Goal: Transaction & Acquisition: Purchase product/service

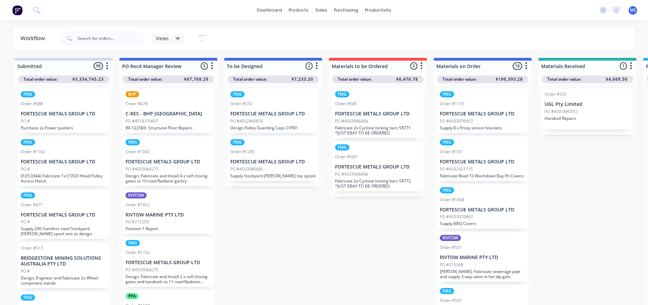
scroll to position [464, 0]
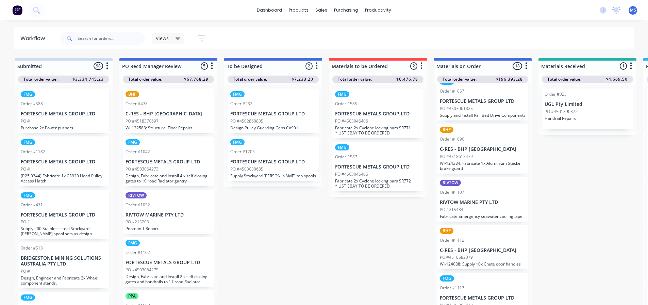
click at [490, 213] on div "PO #215484" at bounding box center [483, 210] width 86 height 6
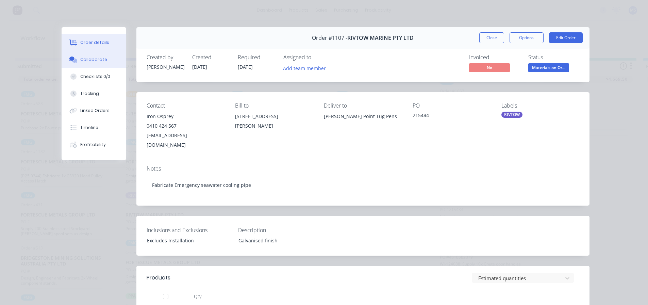
click at [100, 65] on button "Collaborate" at bounding box center [94, 59] width 65 height 17
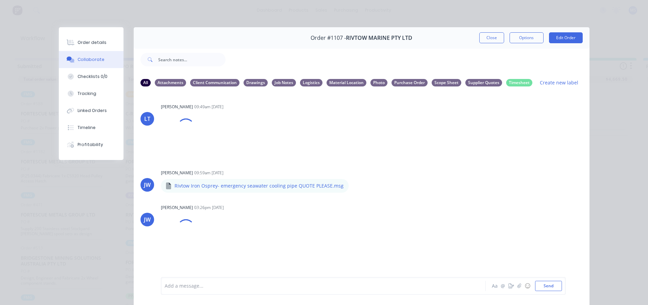
scroll to position [215, 0]
click at [517, 287] on icon "button" at bounding box center [519, 285] width 4 height 4
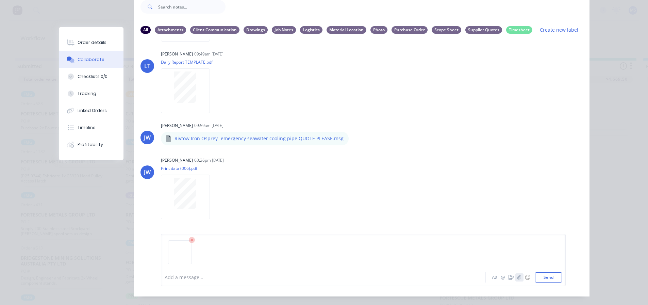
scroll to position [71, 0]
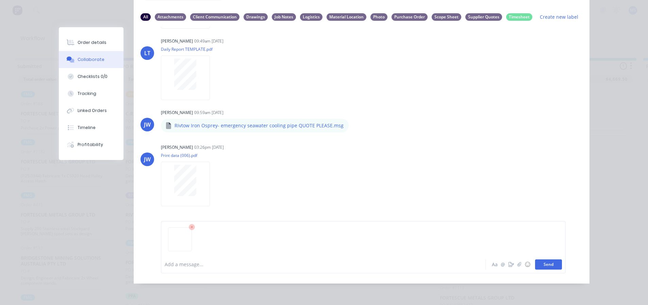
click at [553, 265] on button "Send" at bounding box center [548, 264] width 27 height 10
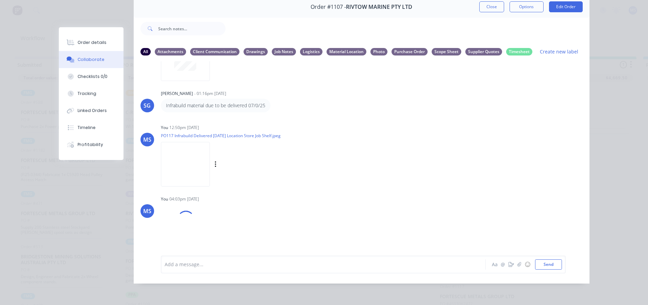
scroll to position [6, 0]
click at [215, 232] on icon "button" at bounding box center [216, 236] width 2 height 8
click at [243, 205] on button "Labels" at bounding box center [260, 210] width 77 height 15
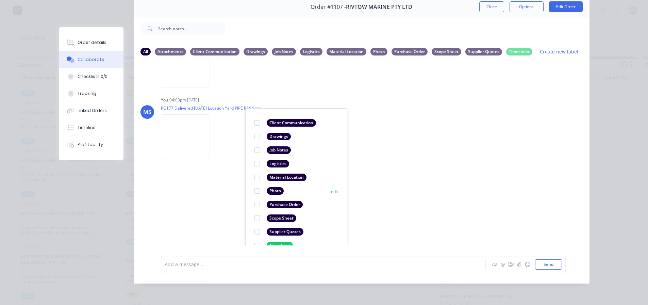
scroll to position [548, 0]
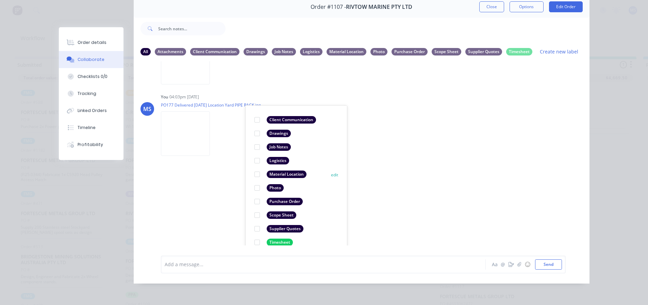
click at [257, 168] on div at bounding box center [257, 174] width 14 height 14
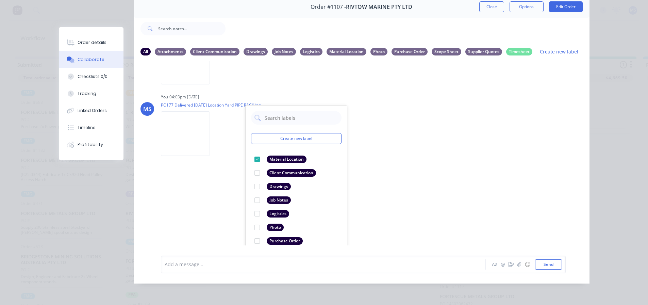
click at [603, 140] on div "Order details Collaborate Checklists 0/0 Tracking Linked Orders Timeline Profit…" at bounding box center [324, 152] width 648 height 305
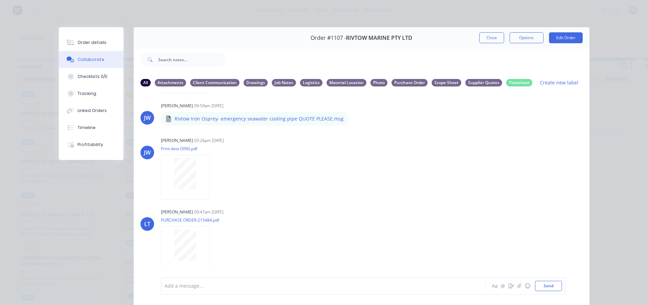
click at [493, 31] on div "Order #1107 - RIVTOW MARINE PTY LTD Close Options Edit Order" at bounding box center [362, 37] width 456 height 21
click at [484, 37] on button "Close" at bounding box center [491, 37] width 25 height 11
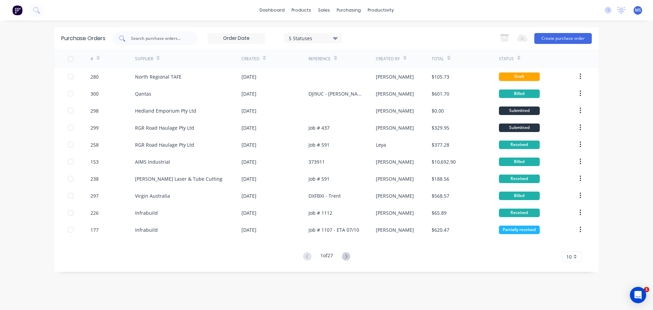
click at [181, 42] on div at bounding box center [154, 39] width 85 height 14
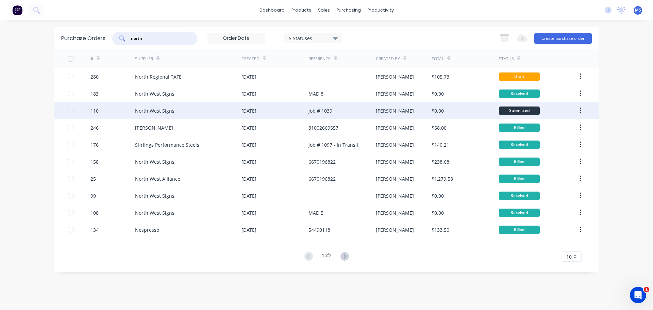
type input "north"
click at [183, 112] on div "North West Signs" at bounding box center [188, 110] width 106 height 17
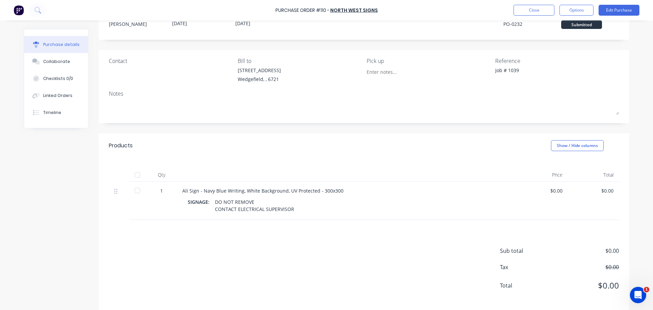
scroll to position [32, 0]
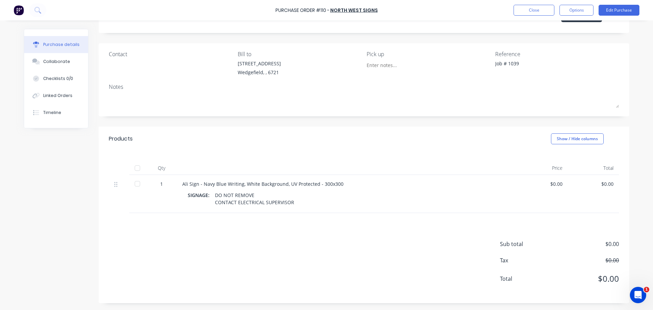
click at [134, 185] on div at bounding box center [138, 184] width 14 height 14
type textarea "x"
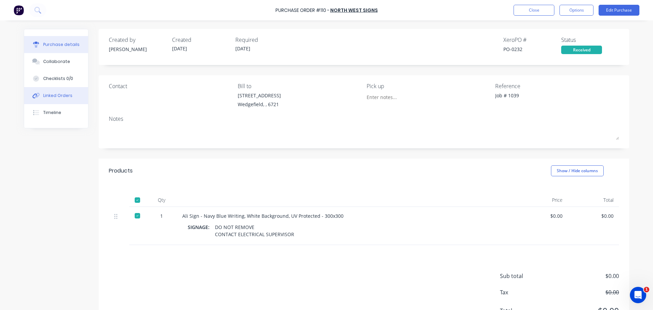
click at [50, 90] on button "Linked Orders" at bounding box center [56, 95] width 64 height 17
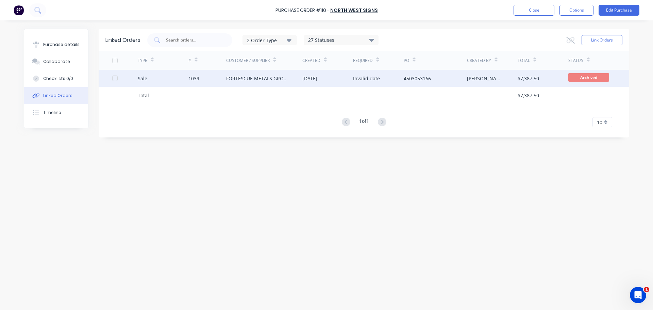
drag, startPoint x: 221, startPoint y: 88, endPoint x: 223, endPoint y: 84, distance: 4.4
click at [221, 87] on div at bounding box center [207, 95] width 38 height 17
click at [224, 83] on div "1039" at bounding box center [207, 78] width 38 height 17
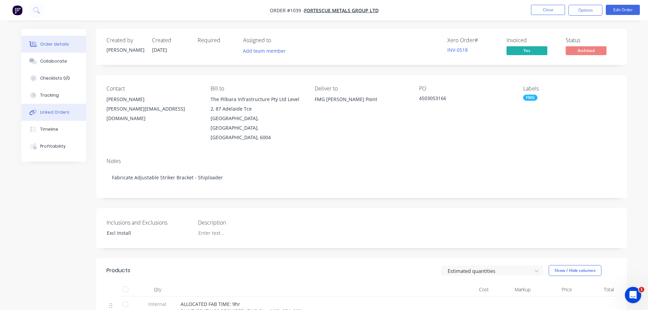
click at [53, 105] on button "Linked Orders" at bounding box center [53, 112] width 65 height 17
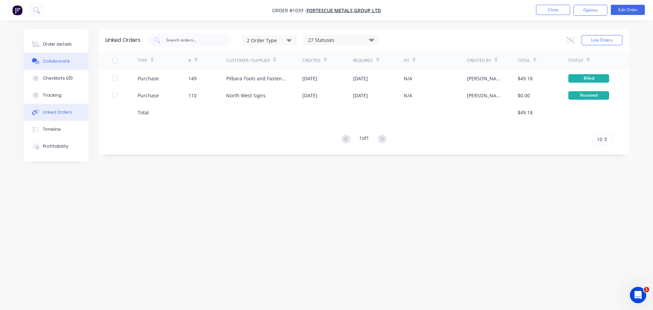
click at [43, 57] on button "Collaborate" at bounding box center [56, 61] width 65 height 17
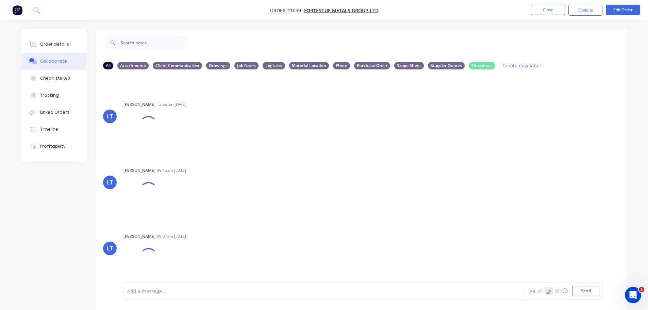
scroll to position [570, 0]
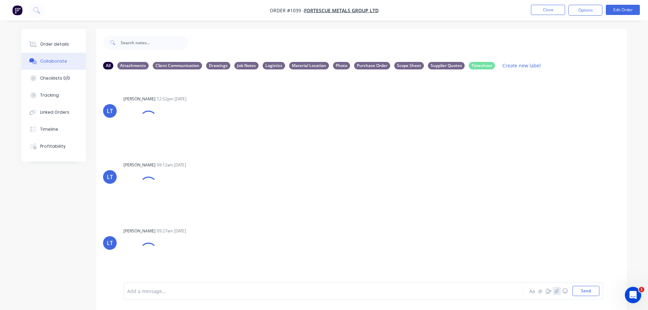
click at [554, 291] on button "button" at bounding box center [557, 291] width 8 height 8
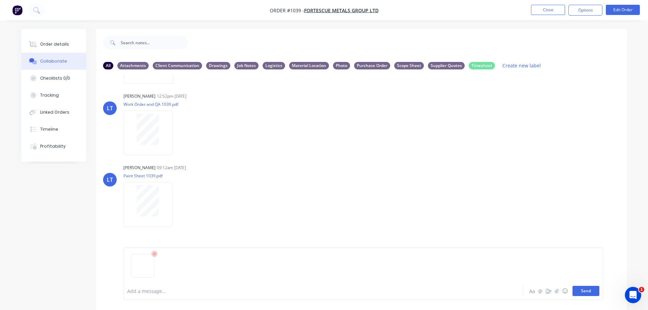
click at [591, 290] on button "Send" at bounding box center [586, 291] width 27 height 10
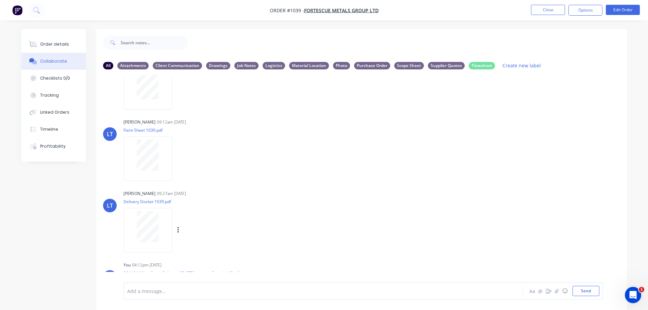
scroll to position [690, 0]
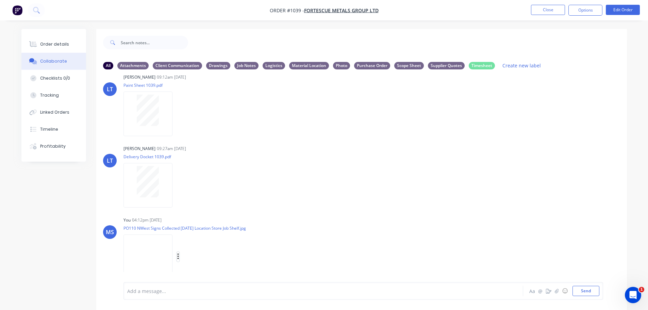
click at [179, 255] on icon "button" at bounding box center [178, 257] width 2 height 8
click at [213, 248] on button "Labels" at bounding box center [222, 241] width 77 height 15
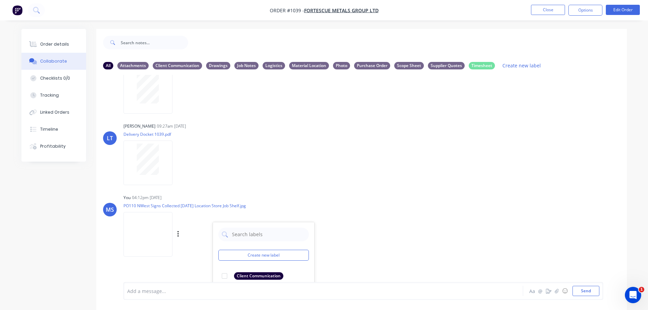
scroll to position [802, 0]
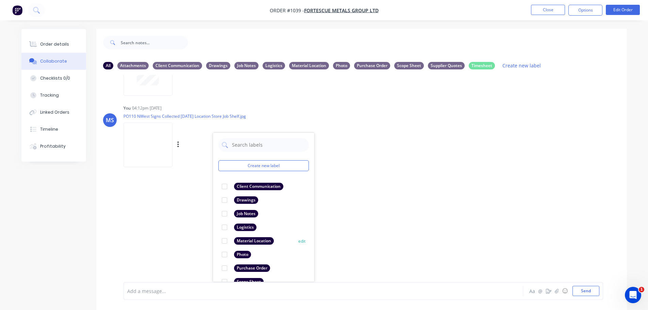
click at [243, 242] on div "Material Location" at bounding box center [254, 240] width 40 height 7
click at [379, 206] on div "TE Trent Ebermayer 02:30pm 03/09/25 Scope 1039.pdf Labels Download LT Leya Thom…" at bounding box center [361, 178] width 531 height 207
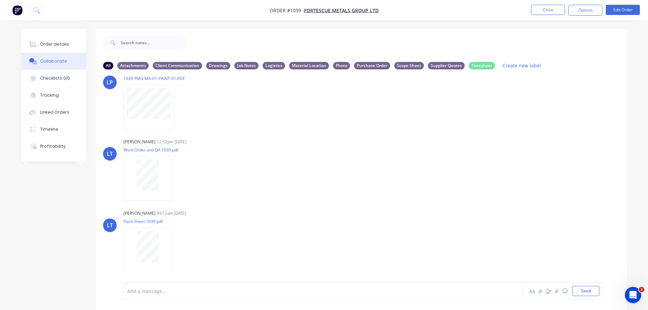
scroll to position [690, 0]
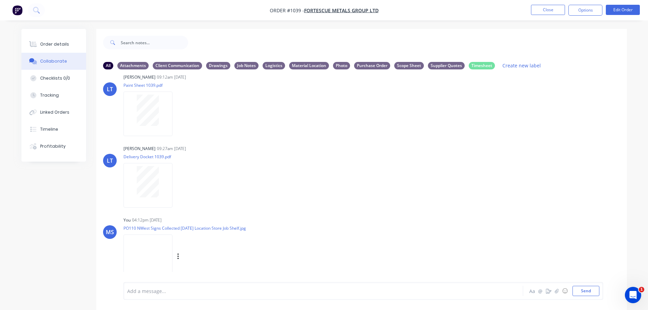
click at [350, 225] on div "MS You 04:12pm 13/10/25 PO110 NWest Signs Collected 13.10.25 Location Store Job…" at bounding box center [361, 245] width 531 height 61
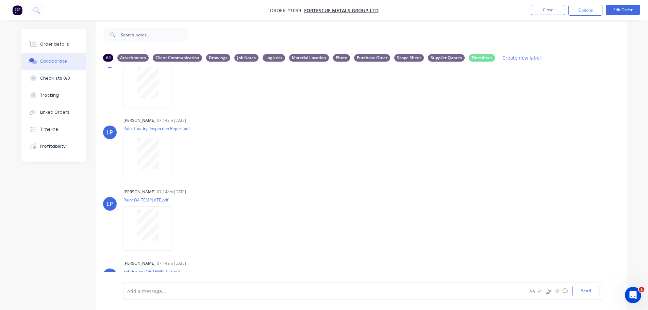
scroll to position [10, 0]
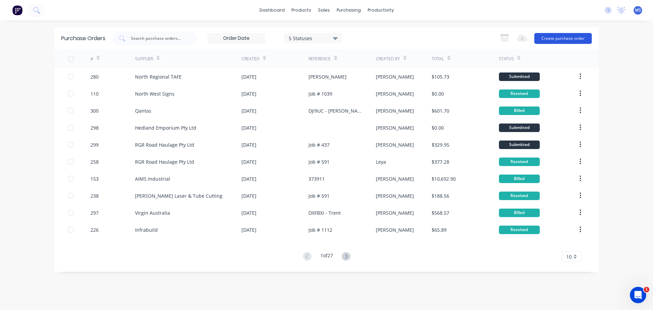
click at [559, 39] on button "Create purchase order" at bounding box center [562, 38] width 57 height 11
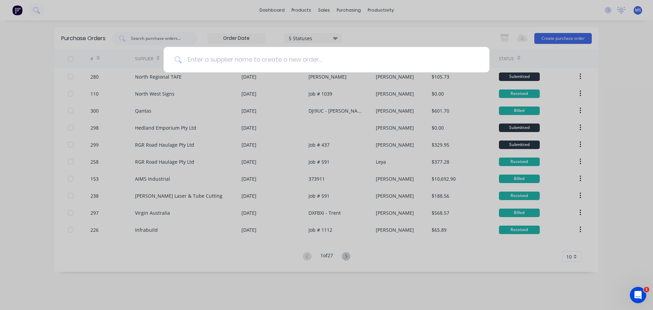
click at [270, 62] on input at bounding box center [330, 60] width 297 height 26
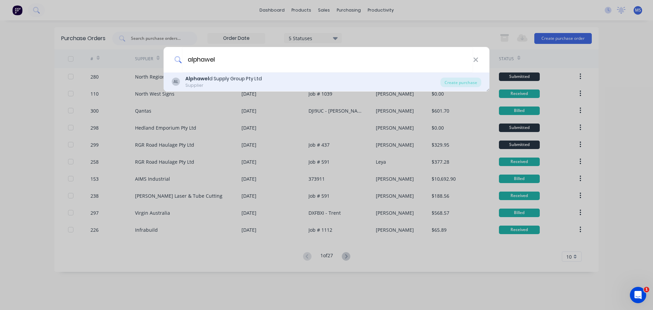
type input "alphawel"
click at [263, 77] on div "AL Alphawel d Supply Group Pty Ltd Supplier" at bounding box center [306, 81] width 269 height 13
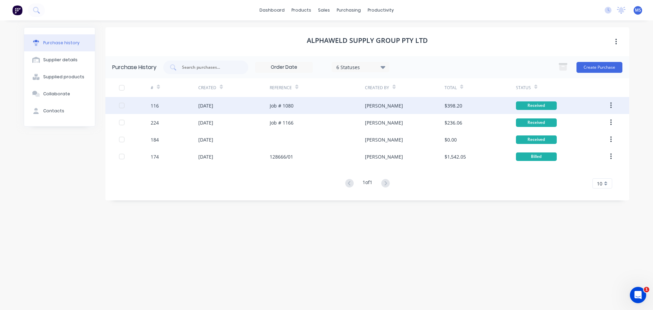
click at [265, 108] on div "[DATE]" at bounding box center [233, 105] width 71 height 17
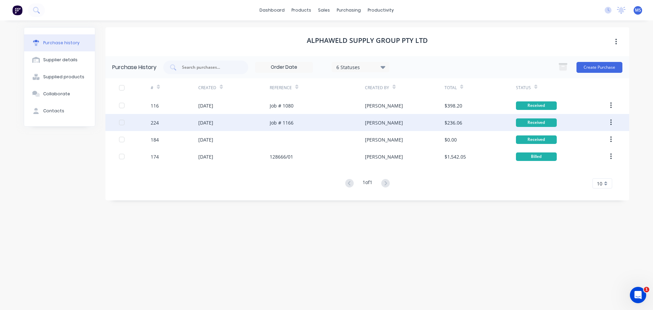
click at [255, 127] on div "01 Oct 2025" at bounding box center [233, 122] width 71 height 17
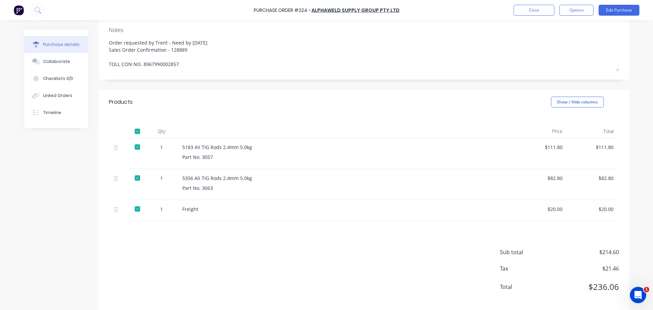
scroll to position [97, 0]
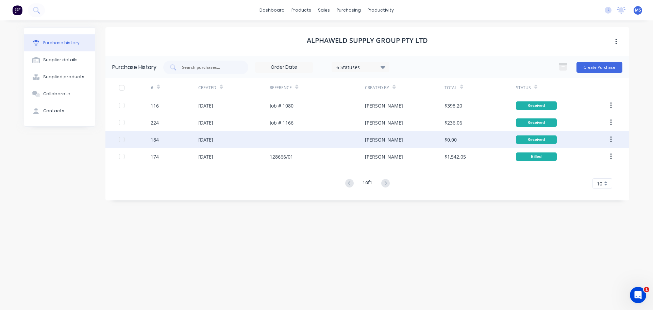
click at [260, 140] on div "25 Sep 2025" at bounding box center [233, 139] width 71 height 17
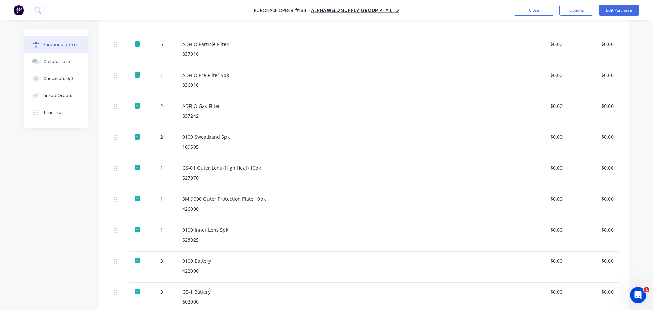
scroll to position [374, 0]
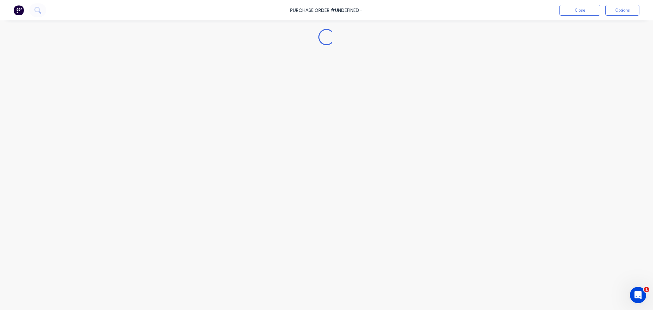
type textarea "x"
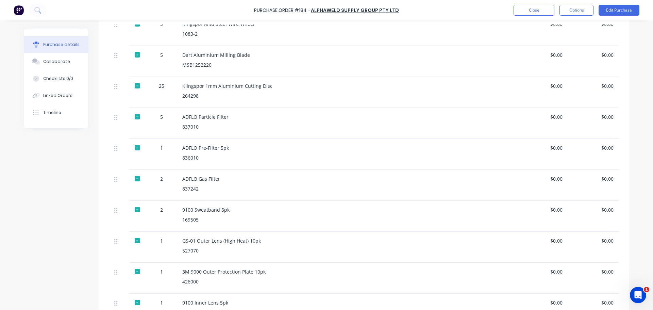
scroll to position [145, 0]
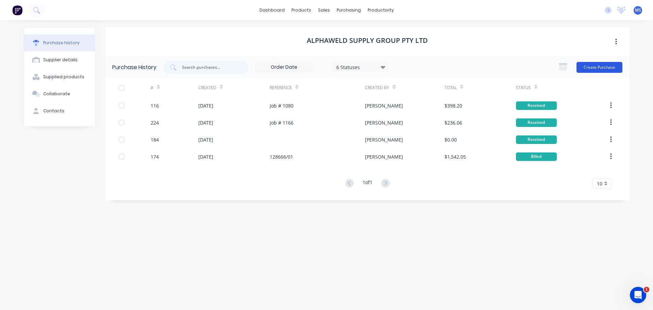
click at [589, 70] on button "Create Purchase" at bounding box center [600, 67] width 46 height 11
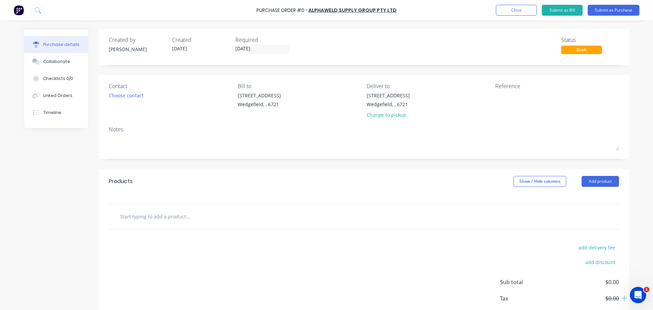
click at [255, 223] on div at bounding box center [216, 217] width 204 height 14
click at [254, 219] on div at bounding box center [216, 217] width 204 height 14
click at [258, 217] on div at bounding box center [216, 217] width 204 height 14
click at [241, 210] on input "text" at bounding box center [188, 217] width 136 height 14
click at [267, 54] on div "Created by Madson Created 13/10/25 Required 13/10/25 Status Draft" at bounding box center [364, 47] width 531 height 36
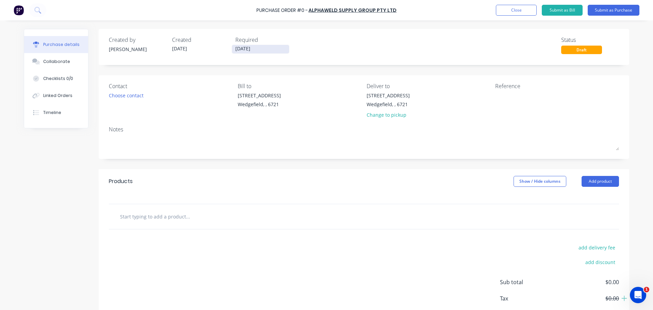
click at [266, 50] on input "[DATE]" at bounding box center [260, 49] width 57 height 9
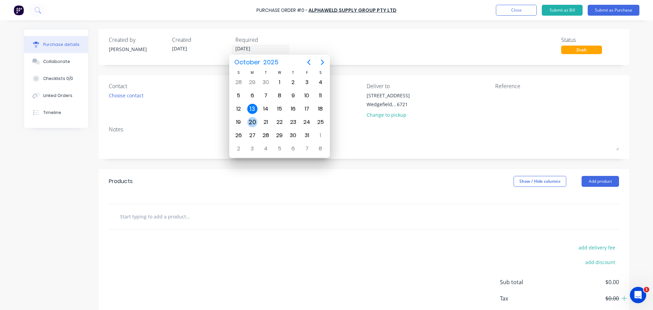
click at [256, 120] on div "20" at bounding box center [252, 122] width 10 height 10
type input "[DATE]"
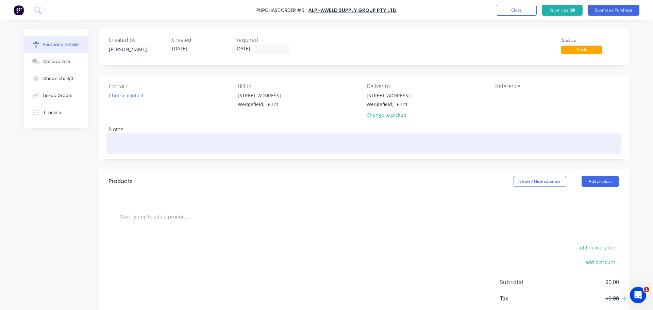
click at [146, 145] on textarea at bounding box center [364, 142] width 510 height 15
type textarea "x"
type textarea "S"
type textarea "x"
type textarea "Sto"
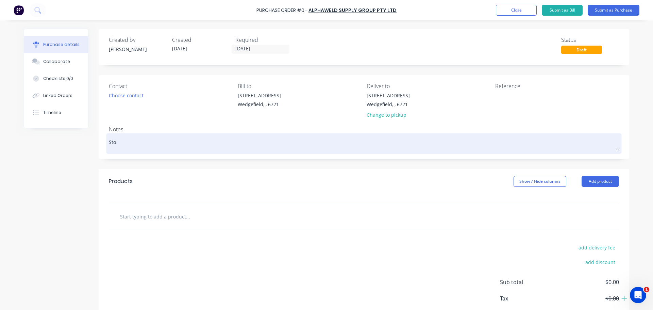
type textarea "x"
type textarea "Stok"
type textarea "x"
type textarea "Sto"
type textarea "x"
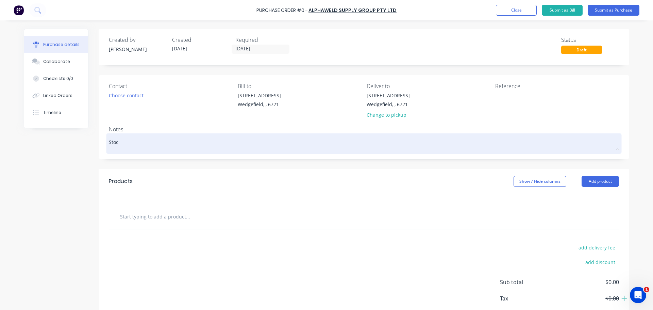
type textarea "Stock"
type textarea "x"
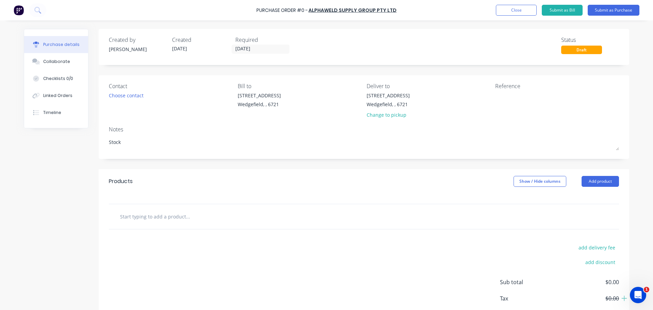
type textarea "Stock"
type textarea "x"
type textarea "Stock"
click at [341, 204] on div "Products Show / Hide columns Add product add delivery fee add discount Sub tota…" at bounding box center [364, 255] width 531 height 172
drag, startPoint x: 297, startPoint y: 204, endPoint x: 443, endPoint y: 193, distance: 147.0
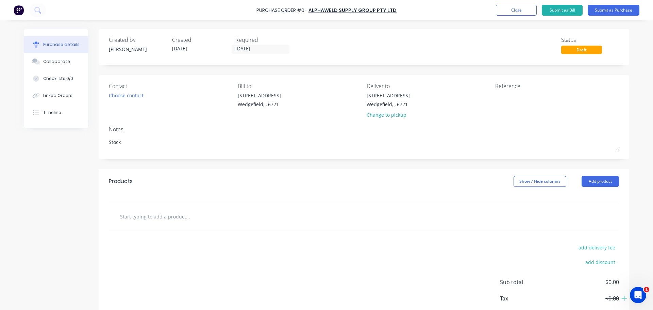
click at [297, 204] on div at bounding box center [364, 204] width 510 height 0
click at [600, 183] on button "Add product" at bounding box center [600, 181] width 37 height 11
click at [365, 198] on div at bounding box center [364, 199] width 531 height 10
click at [293, 216] on div at bounding box center [216, 217] width 204 height 14
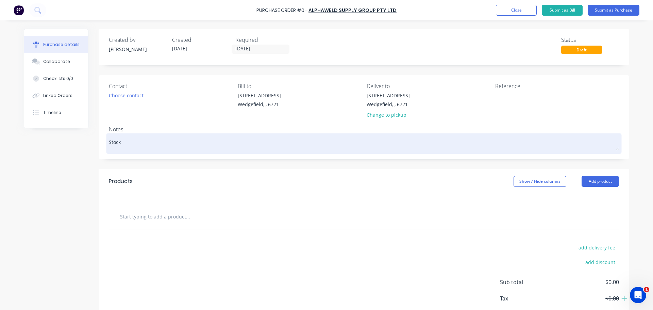
click at [179, 134] on div "Notes Stock" at bounding box center [364, 138] width 510 height 27
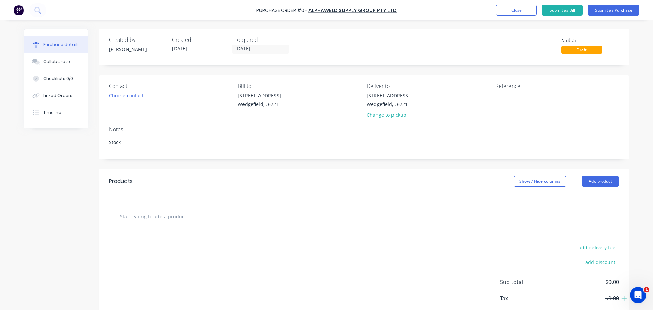
scroll to position [38, 0]
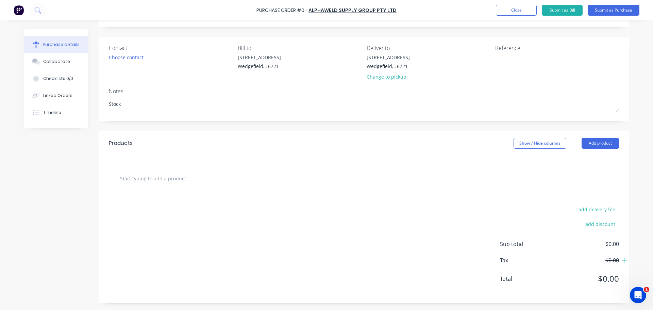
drag, startPoint x: 425, startPoint y: 224, endPoint x: 339, endPoint y: 188, distance: 93.5
click at [421, 221] on div "add delivery fee add discount Sub total $0.00 Tax $0.00 Total $0.00" at bounding box center [364, 247] width 531 height 112
click at [225, 175] on input "text" at bounding box center [188, 178] width 136 height 14
drag, startPoint x: 353, startPoint y: 171, endPoint x: 348, endPoint y: 175, distance: 6.8
click at [352, 171] on div at bounding box center [364, 178] width 510 height 25
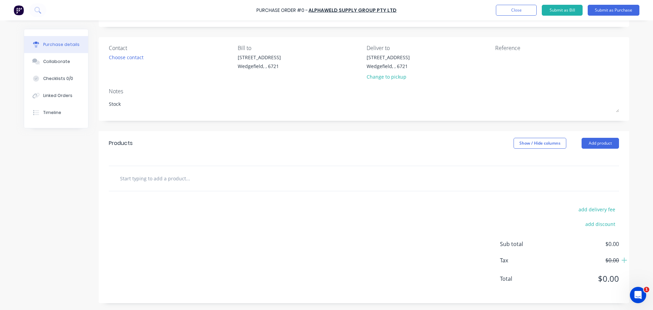
click at [348, 176] on div at bounding box center [363, 178] width 499 height 14
click at [348, 178] on div at bounding box center [363, 178] width 499 height 14
click at [290, 177] on div at bounding box center [363, 178] width 499 height 14
click at [286, 176] on div at bounding box center [216, 178] width 204 height 14
drag, startPoint x: 235, startPoint y: 176, endPoint x: 186, endPoint y: 179, distance: 49.1
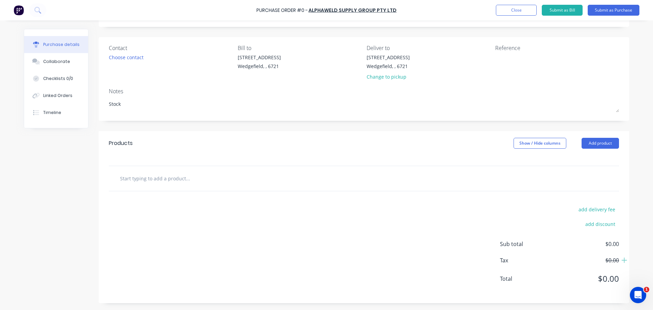
click at [225, 177] on input "text" at bounding box center [188, 178] width 136 height 14
click at [183, 179] on input "text" at bounding box center [188, 178] width 136 height 14
type textarea "x"
type input "G"
type textarea "x"
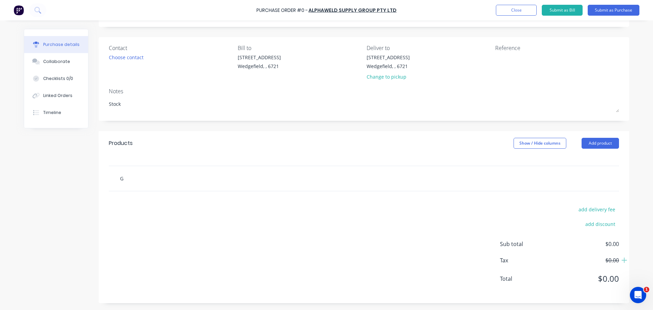
type input "GS"
type textarea "x"
type input "GS01"
type textarea "x"
type input "GS0"
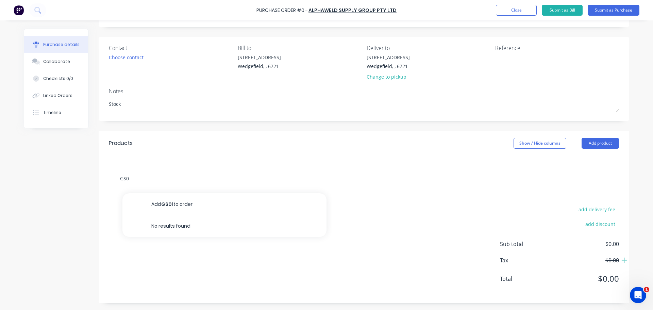
type textarea "x"
type input "GS"
type textarea "x"
type input "GS5"
type textarea "x"
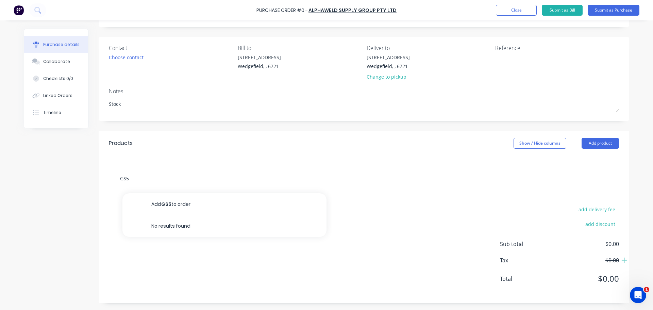
type input "GS"
type textarea "x"
type input "G"
type textarea "x"
type input "G5"
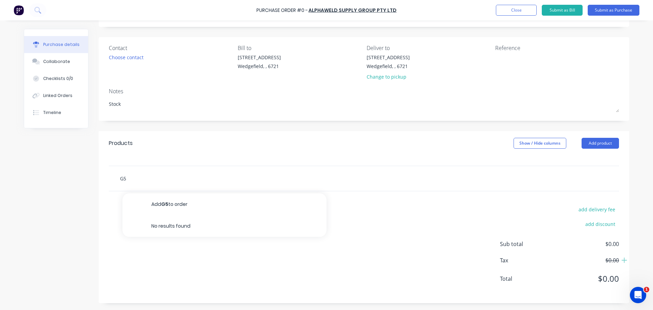
type textarea "x"
type input "G5-"
type textarea "x"
type input "G5-1"
type textarea "x"
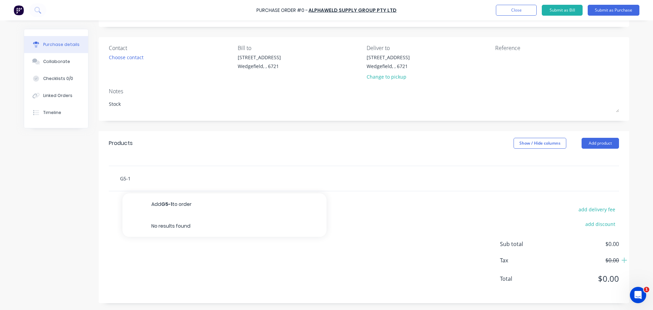
type input "G5-"
type textarea "x"
type input "G5-0"
type textarea "x"
type input "G5-01"
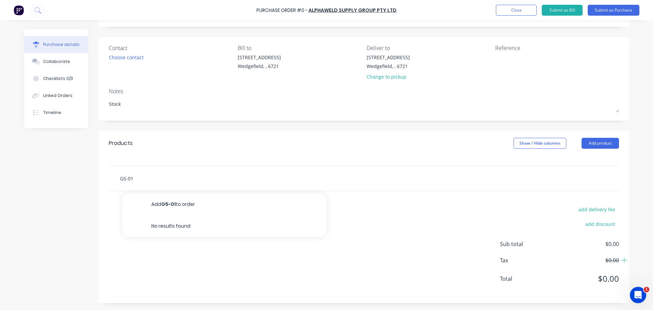
type textarea "x"
type input "G5-01"
type textarea "x"
type input "G5-01 O"
type textarea "x"
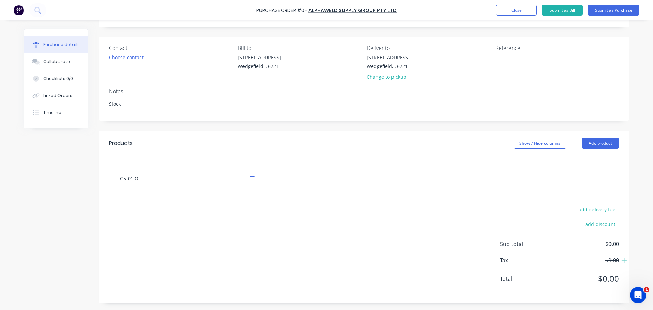
type input "G5-01 Ou"
type textarea "x"
type input "G5-01 Out"
type textarea "x"
type input "G5-01 Oute"
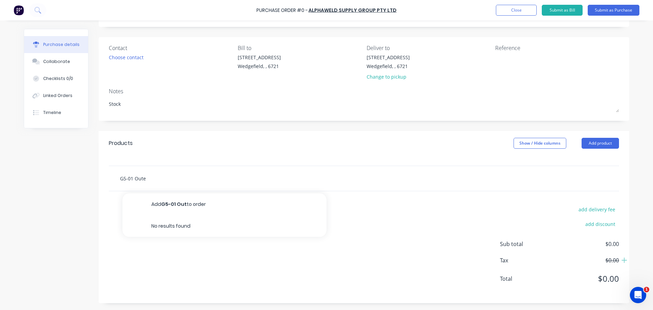
type textarea "x"
type input "G5-01 Outer"
type textarea "x"
type input "G5-01 Outer"
type textarea "x"
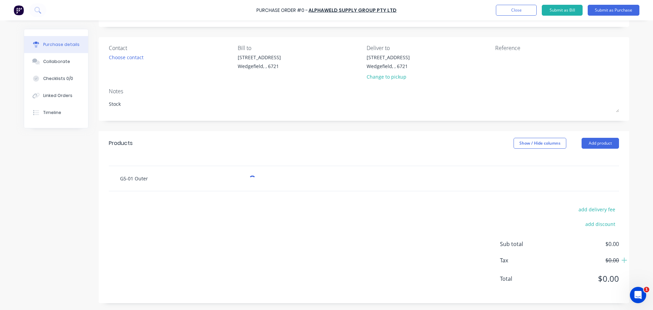
type input "G5-01 Outer L"
type textarea "x"
type input "G5-01 Outer Le"
type textarea "x"
type input "G5-01 Outer Lend"
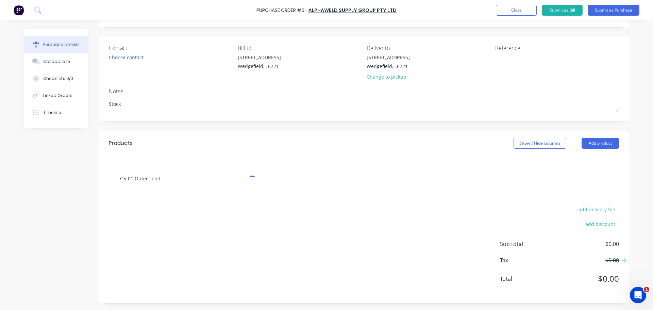
type textarea "x"
type input "G5-01 Outer Lends"
type textarea "x"
type input "G5-01 Outer Len"
type textarea "x"
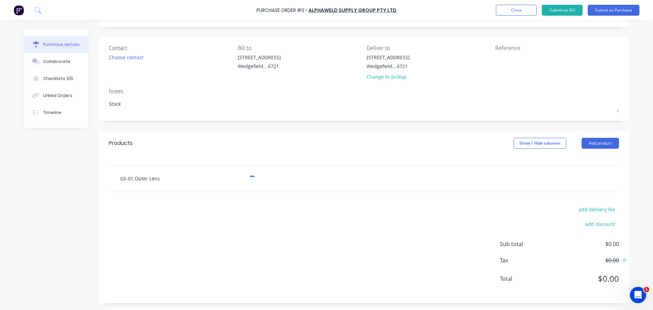
type input "G5-01 Outer Lens"
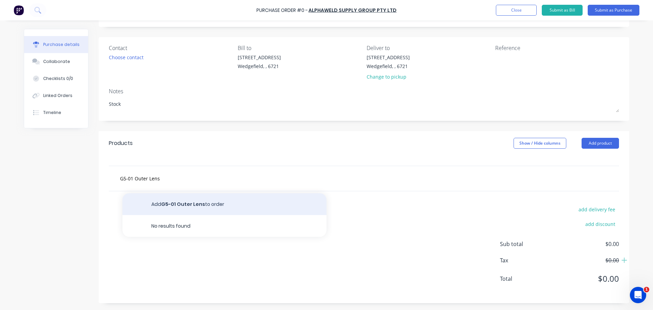
click at [253, 201] on button "Add G5-01 Outer Lens to order" at bounding box center [224, 204] width 204 height 22
type textarea "x"
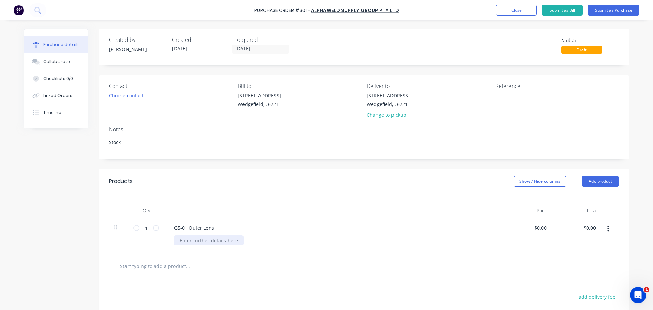
click at [217, 242] on div at bounding box center [208, 240] width 69 height 10
type textarea "x"
paste div
click at [174, 259] on input "text" at bounding box center [188, 266] width 136 height 14
drag, startPoint x: 172, startPoint y: 259, endPoint x: 173, endPoint y: 265, distance: 6.5
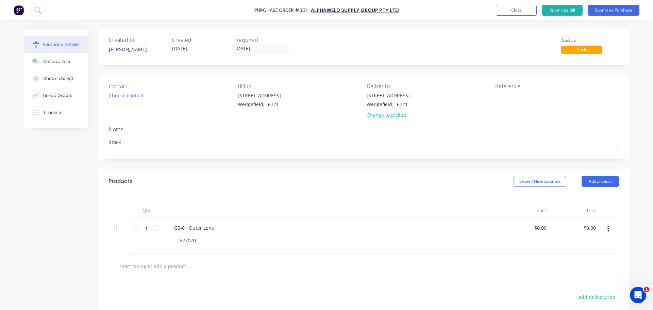
click at [172, 259] on div at bounding box center [364, 266] width 510 height 25
click at [173, 265] on input "text" at bounding box center [188, 266] width 136 height 14
paste input "Outer Protection Plate"
type textarea "x"
type input "Outer Protection Plate"
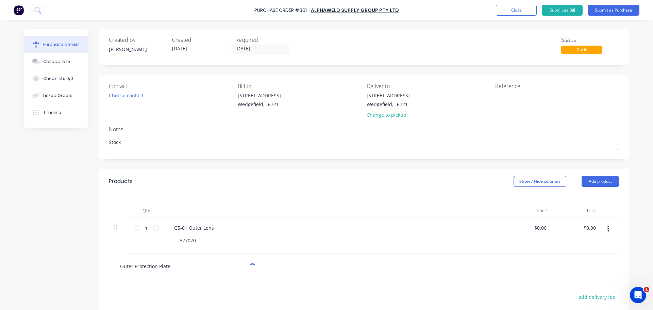
type textarea "x"
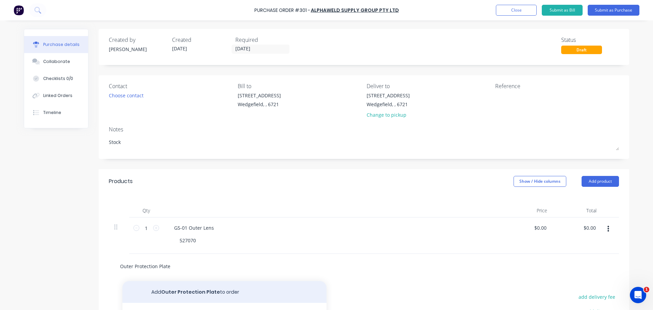
type input "Outer Protection Plate"
click at [182, 289] on button "Add Outer Protection Plate to order" at bounding box center [224, 292] width 204 height 22
type textarea "x"
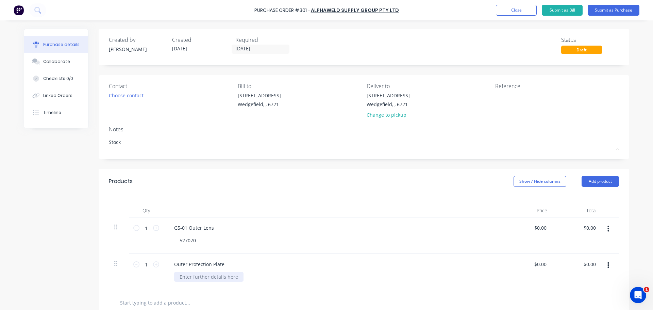
click at [197, 281] on div at bounding box center [208, 277] width 69 height 10
type textarea "x"
paste div
drag, startPoint x: 171, startPoint y: 295, endPoint x: 170, endPoint y: 302, distance: 7.6
click at [171, 295] on div at bounding box center [364, 302] width 510 height 25
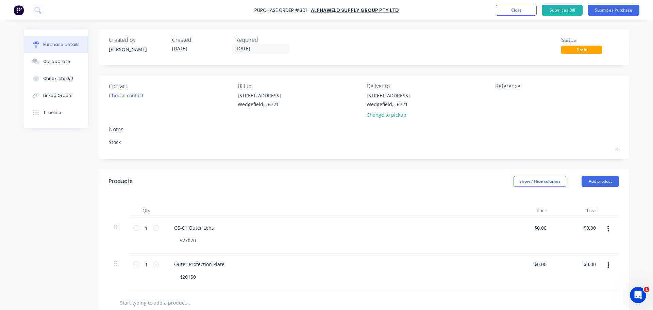
click at [170, 302] on input "text" at bounding box center [188, 303] width 136 height 14
type textarea "x"
type input "9"
type textarea "x"
type input "910"
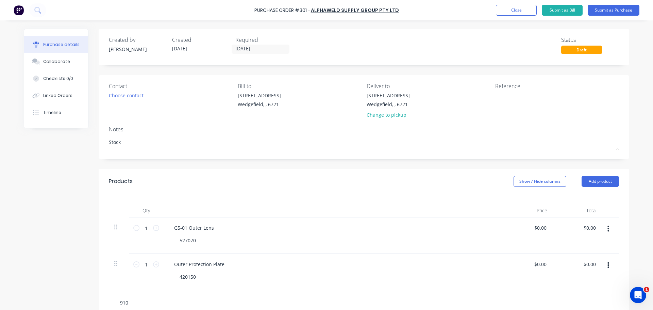
type textarea "x"
type input "9100"
type textarea "x"
type input "9100"
paste input "Grinding Lens"
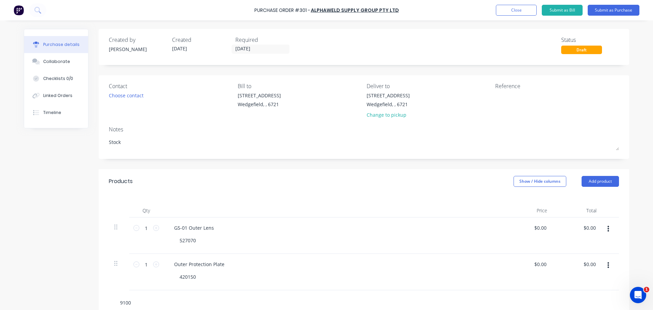
type textarea "x"
type input "9100 Grinding Lens"
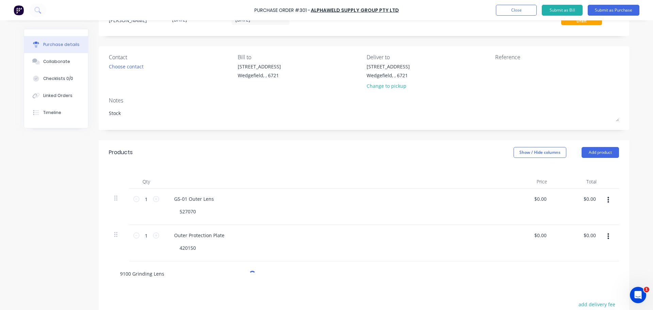
scroll to position [68, 0]
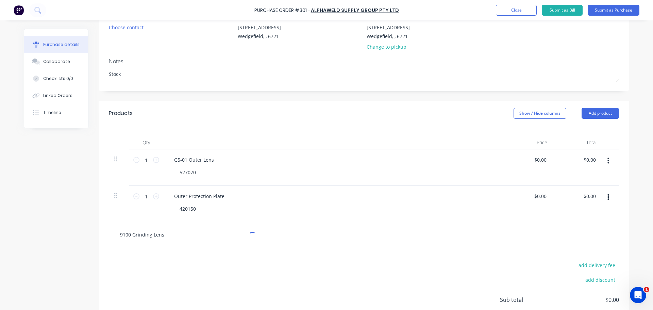
type textarea "x"
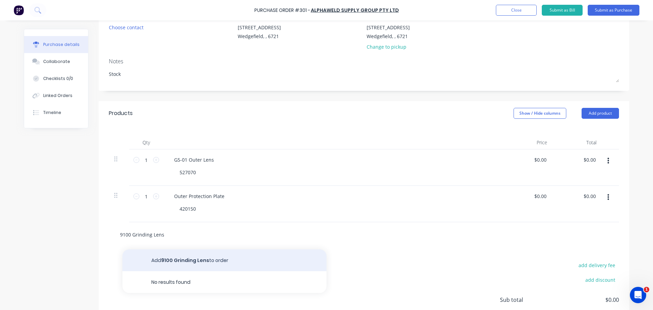
type input "9100 Grinding Lens"
click at [201, 260] on button "Add 9100 Grinding Lens to order" at bounding box center [224, 260] width 204 height 22
type textarea "x"
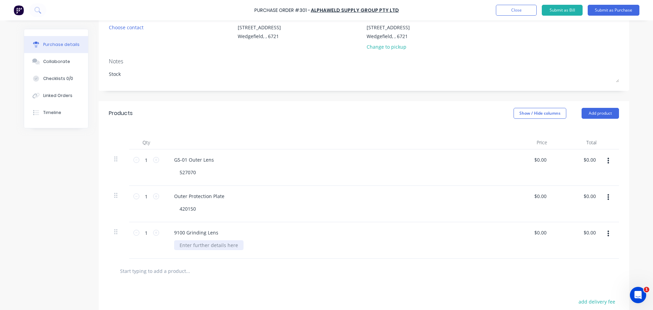
click at [195, 252] on div "9100 Grinding Lens" at bounding box center [333, 240] width 340 height 36
type textarea "x"
click at [201, 248] on div at bounding box center [208, 245] width 69 height 10
paste div
click at [308, 264] on div at bounding box center [216, 271] width 204 height 14
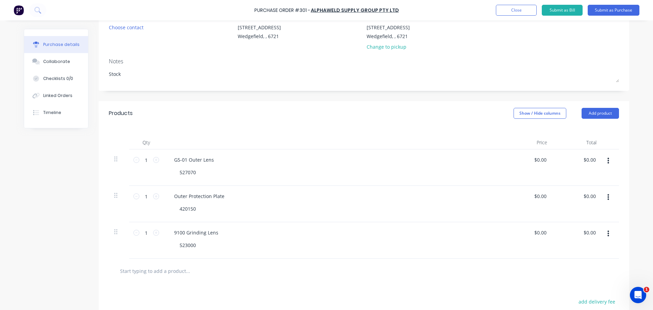
click at [172, 274] on input "text" at bounding box center [188, 271] width 136 height 14
type textarea "x"
type input "8"
type textarea "x"
type input "80"
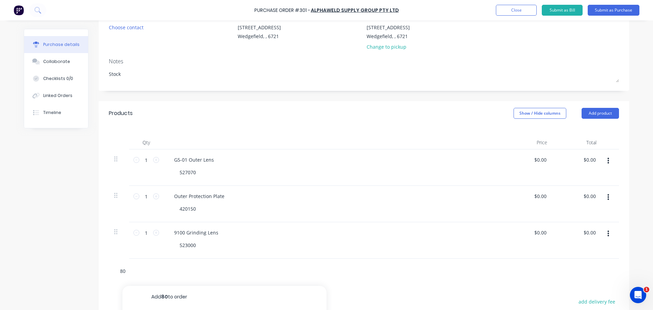
type textarea "x"
type input "80g"
type textarea "x"
type input "80gri"
type textarea "x"
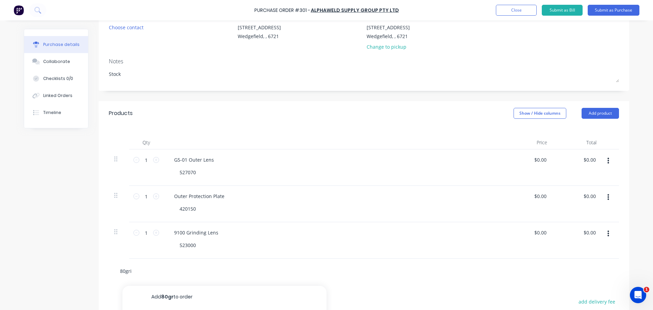
type input "80grit"
type textarea "x"
type input "80grit"
type textarea "x"
type input "80grit F"
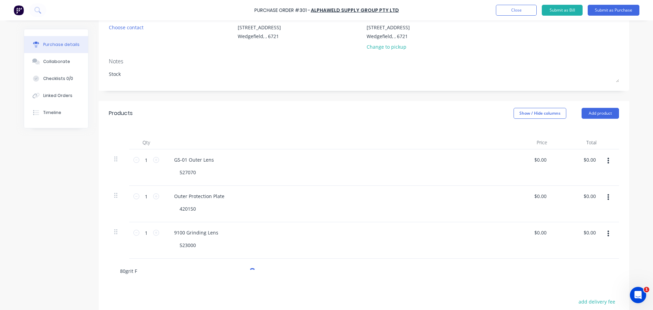
type textarea "x"
type input "80grit Fla"
type textarea "x"
type input "80grit Flap"
type textarea "x"
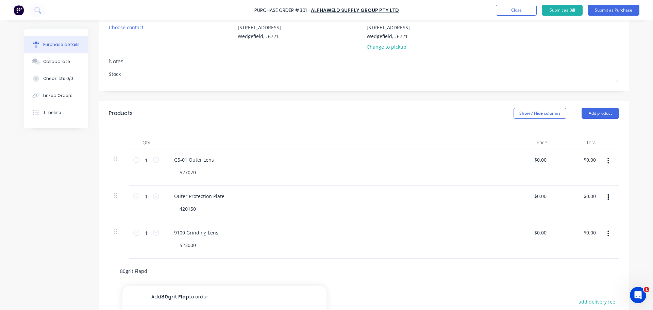
type input "80grit Flapdi"
type textarea "x"
type input "80grit Flapdis"
type textarea "x"
type input "80grit Flapdisk"
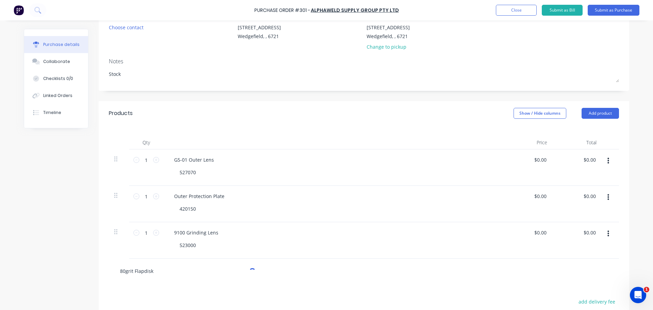
type textarea "x"
type input "80grit Flapdisk"
type textarea "x"
type input "80grit Flapdisk"
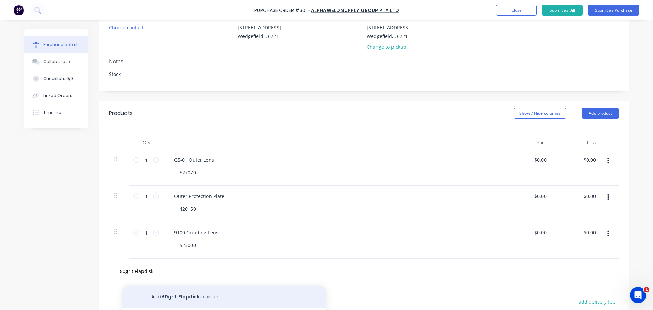
click at [211, 293] on button "Add 80grit Flapdisk to order" at bounding box center [224, 297] width 204 height 22
type textarea "x"
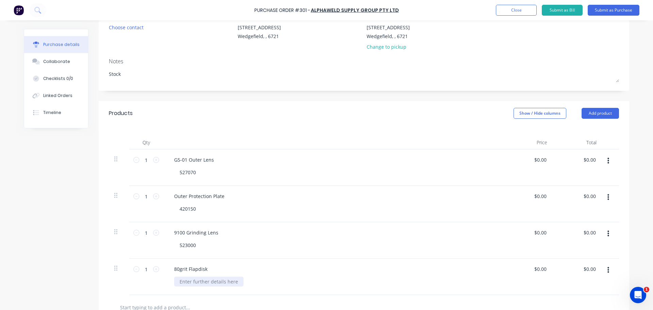
type textarea "x"
click at [213, 281] on div at bounding box center [208, 282] width 69 height 10
paste div
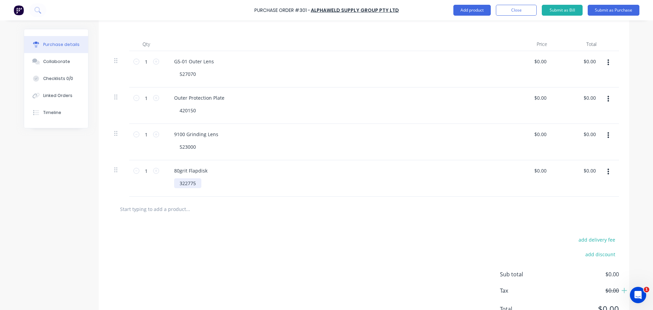
scroll to position [170, 0]
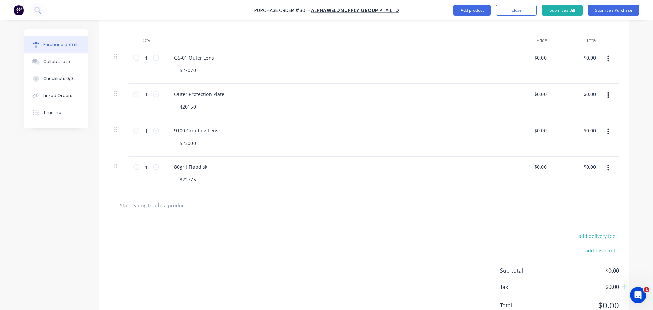
click at [190, 207] on input "text" at bounding box center [188, 205] width 136 height 14
click at [211, 168] on div "80grit Flapdisk" at bounding box center [333, 167] width 329 height 10
type textarea "x"
click at [204, 168] on div "80grit Flapdisk" at bounding box center [191, 167] width 44 height 10
click at [201, 206] on input "text" at bounding box center [188, 205] width 136 height 14
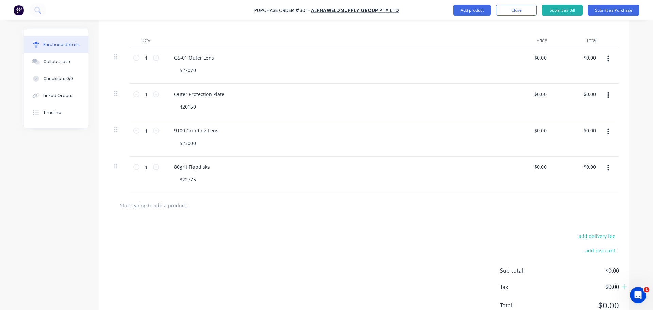
click at [190, 199] on input "text" at bounding box center [188, 205] width 136 height 14
type textarea "x"
type input "6"
type textarea "x"
type input "60"
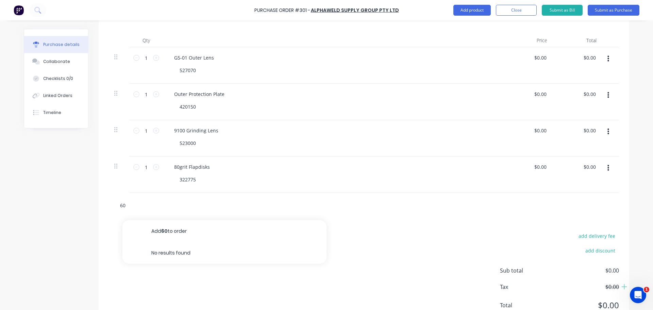
type textarea "x"
type input "60"
type textarea "x"
type input "60"
type textarea "x"
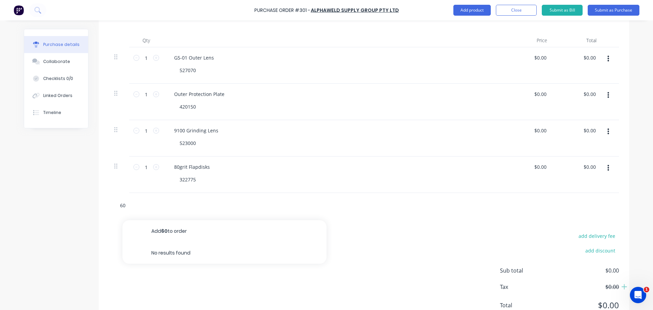
type input "60G"
type textarea "x"
type input "60Gr"
type textarea "x"
type input "60Grt"
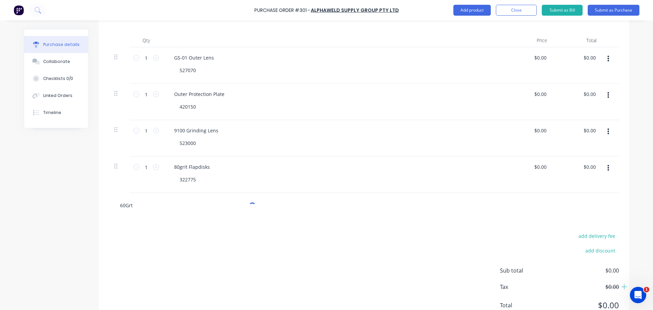
type textarea "x"
type input "60Grt K"
type textarea "x"
type input "60Grt"
type textarea "x"
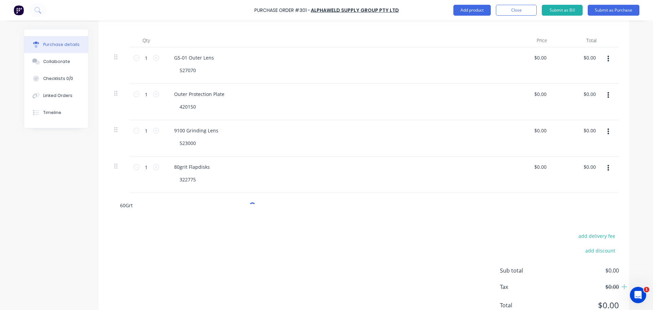
type input "60Grt"
type textarea "x"
type input "60Gr"
type textarea "x"
type input "60Grit"
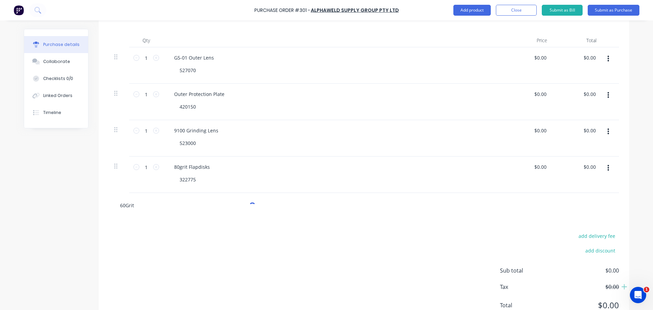
type textarea "x"
type input "60Grit K"
type textarea "x"
type input "60Grit Ki"
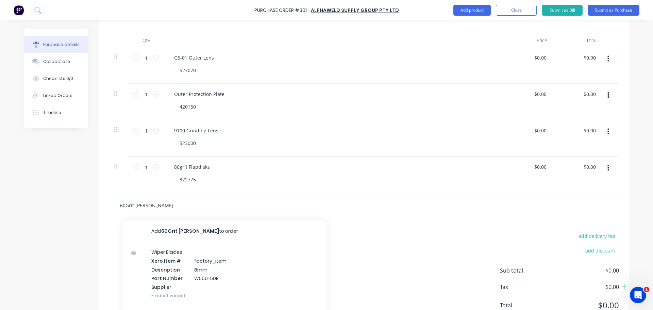
type textarea "x"
type input "60Grit King"
type textarea "x"
type input "60Grit Kings"
type textarea "x"
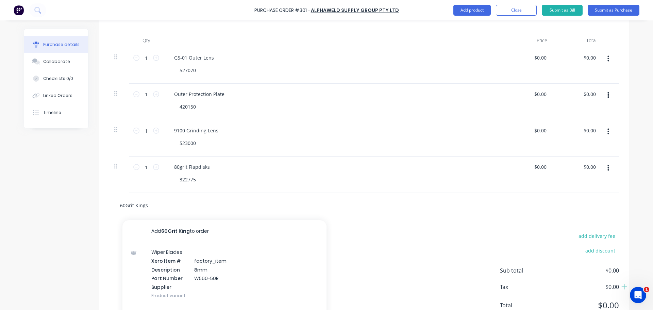
type input "60Grit Kingsp"
type textarea "x"
type input "60Grit Kingspo"
type textarea "x"
type input "60Grit Kingspor"
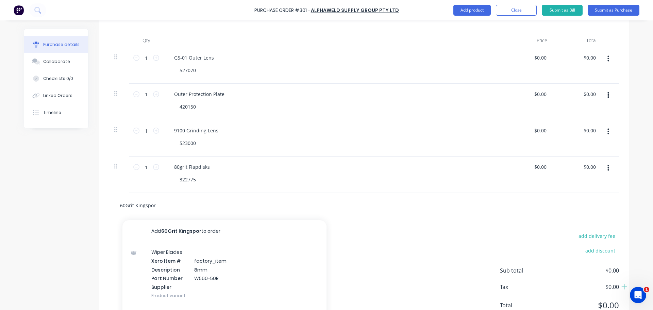
type textarea "x"
type input "60Grit Kingspor"
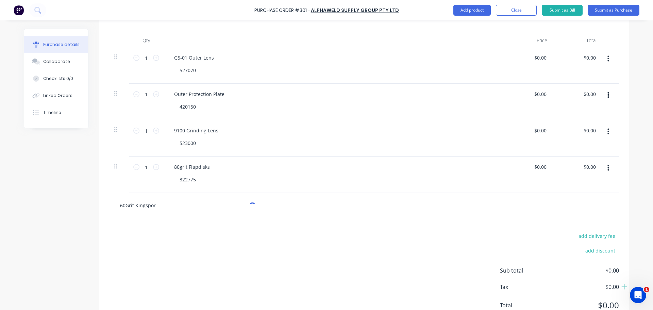
type textarea "x"
type input "60Grit Kingspor F"
type textarea "x"
type input "60Grit Kingspor Fl"
type textarea "x"
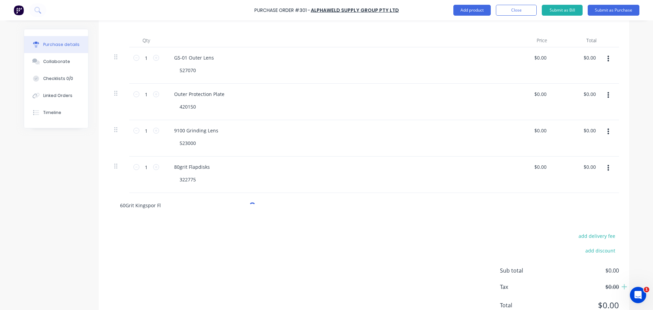
type input "60Grit Kingspor Fla"
type textarea "x"
type input "60Grit Kingspor Flaps"
type textarea "x"
type input "60Grit Kingspor Flapsi"
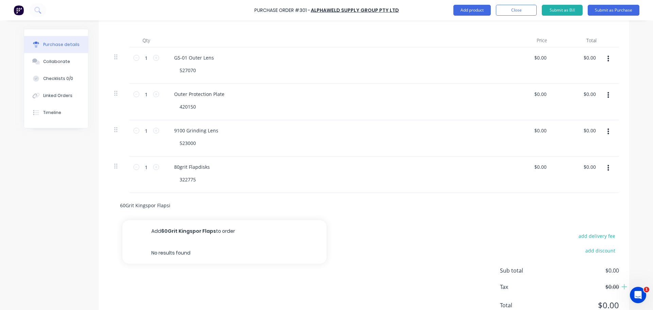
type textarea "x"
type input "60Grit Kingspor Flapsi"
type textarea "x"
type input "60Grit Kingspor Flaps"
type textarea "x"
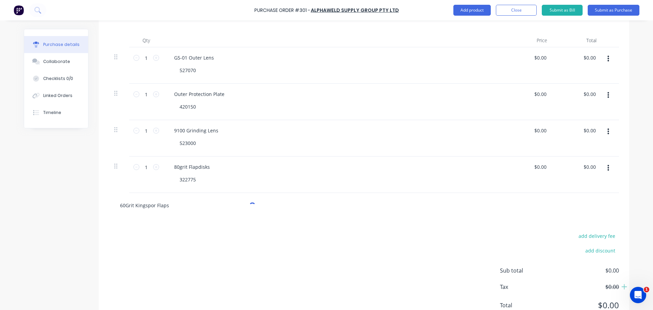
type input "60Grit Kingspor Flap"
type textarea "x"
type input "60Grit Kingspor Flapd"
type textarea "x"
type input "60Grit Kingspor Flapdi"
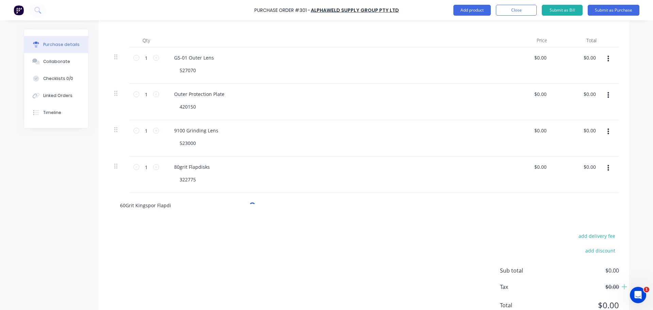
type textarea "x"
type input "60Grit Kingspor Flapdis"
type textarea "x"
type input "60Grit Kingspor Flapdisk"
type textarea "x"
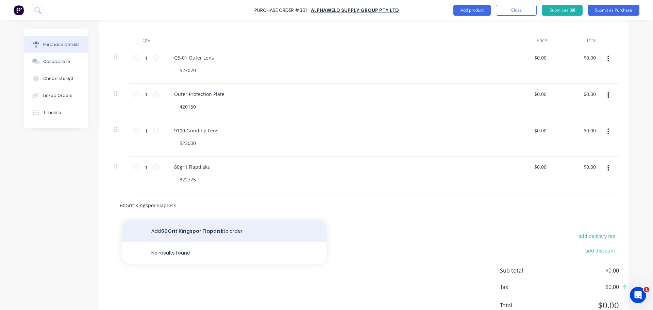
type input "60Grit Kingspor Flapdisk"
click at [187, 229] on button "Add 60Grit Kingspor Flapdisk to order" at bounding box center [224, 231] width 204 height 22
type textarea "x"
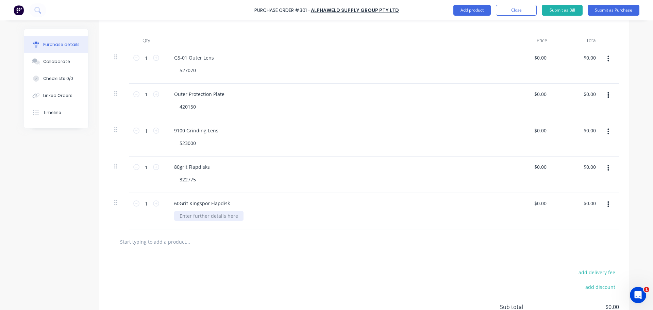
click at [208, 211] on div at bounding box center [208, 216] width 69 height 10
paste div
click at [227, 203] on div "60Grit Kingspor Flapdisk" at bounding box center [202, 203] width 67 height 10
click at [189, 236] on input "text" at bounding box center [188, 242] width 136 height 14
click at [183, 246] on input "text" at bounding box center [188, 242] width 136 height 14
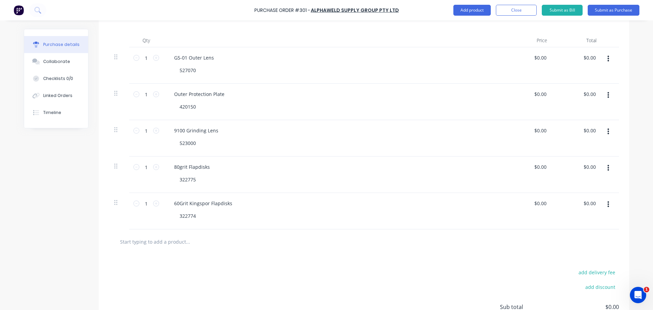
paste input "Klingspor"
drag, startPoint x: 201, startPoint y: 226, endPoint x: 199, endPoint y: 217, distance: 9.2
click at [201, 226] on div "60Grit Kingspor Flapdisks 322774" at bounding box center [333, 211] width 340 height 36
click at [167, 247] on input "Klingspor MS Wire Wheel" at bounding box center [188, 242] width 136 height 14
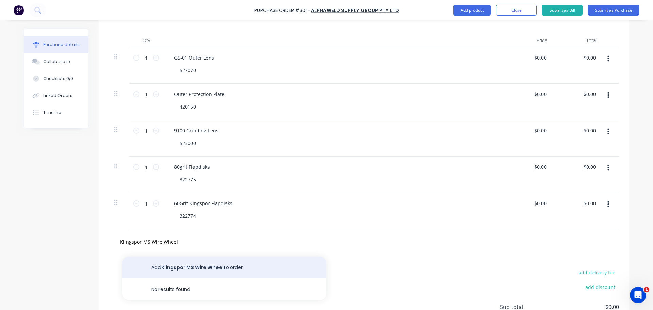
click at [172, 258] on button "Add Klingspor MS Wire Wheel to order" at bounding box center [224, 268] width 204 height 22
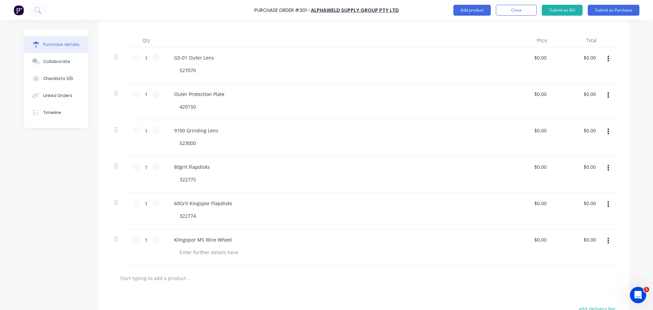
click at [191, 246] on div "Klingspor MS Wire Wheel" at bounding box center [333, 247] width 340 height 36
click at [189, 250] on div at bounding box center [208, 252] width 69 height 10
paste div
click at [154, 238] on icon at bounding box center [156, 240] width 6 height 6
click at [165, 271] on input "text" at bounding box center [188, 278] width 136 height 14
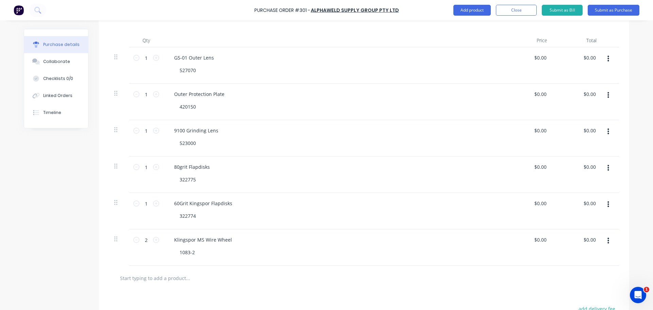
click at [164, 278] on input "text" at bounding box center [188, 278] width 136 height 14
paste input "Milling Blade"
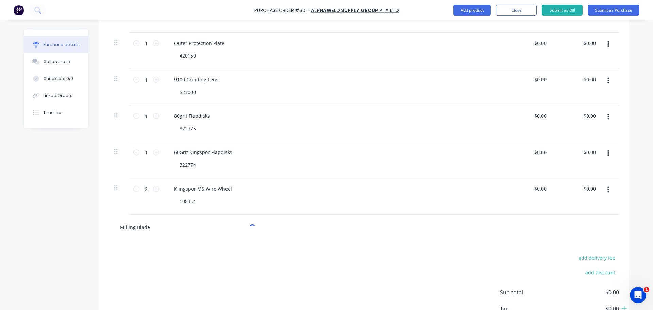
scroll to position [238, 0]
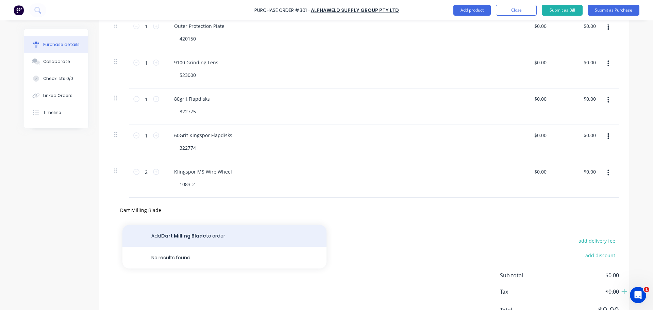
click at [219, 240] on button "Add Dart Milling Blade to order" at bounding box center [224, 236] width 204 height 22
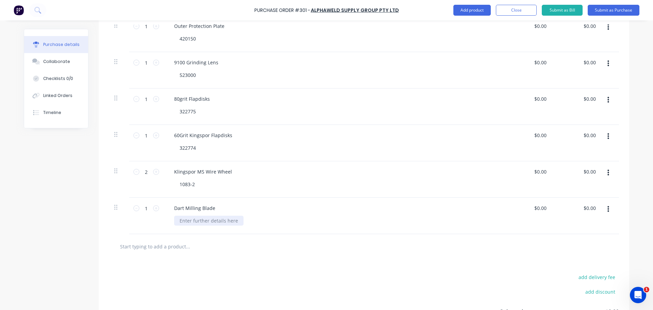
click at [201, 219] on div at bounding box center [208, 221] width 69 height 10
click at [203, 219] on div at bounding box center [208, 221] width 69 height 10
paste div
click at [149, 207] on input "1" at bounding box center [146, 208] width 14 height 10
click at [155, 208] on icon at bounding box center [156, 208] width 6 height 6
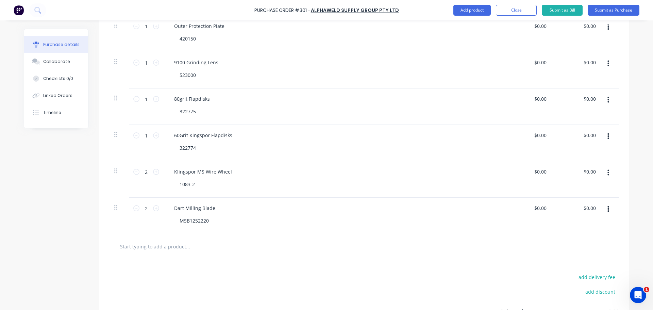
drag, startPoint x: 338, startPoint y: 265, endPoint x: 342, endPoint y: 265, distance: 4.1
click at [338, 265] on div "add delivery fee add discount Sub total $0.00 Tax $0.00 Total $0.00" at bounding box center [364, 315] width 531 height 112
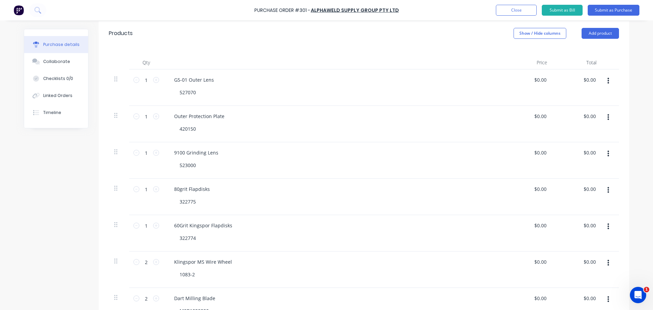
scroll to position [204, 0]
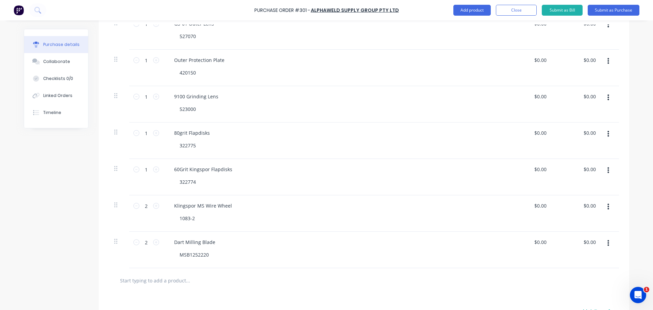
click at [179, 277] on input "text" at bounding box center [188, 281] width 136 height 14
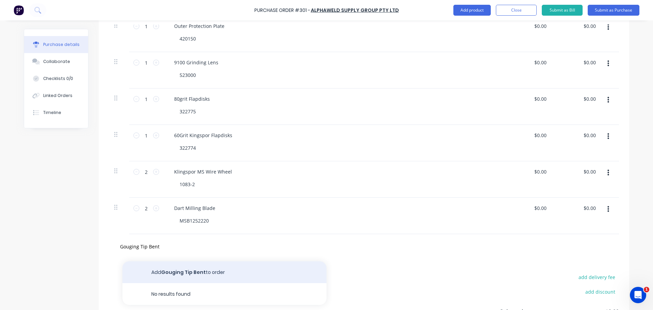
click at [189, 281] on button "Add Gouging Tip Bent to order" at bounding box center [224, 272] width 204 height 22
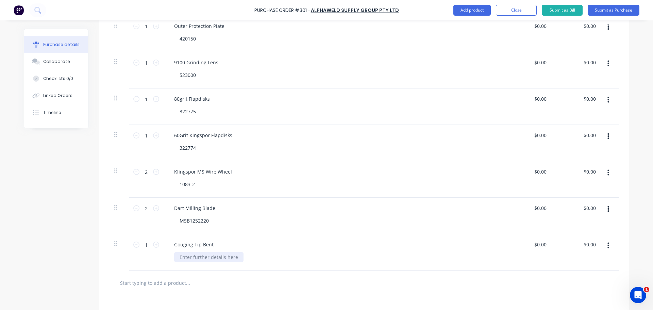
drag, startPoint x: 200, startPoint y: 265, endPoint x: 204, endPoint y: 260, distance: 7.0
click at [200, 265] on div "Gouging Tip Bent" at bounding box center [333, 252] width 340 height 36
click at [204, 260] on div at bounding box center [208, 257] width 69 height 10
paste div
click at [318, 244] on div "Gouging Tip Bent" at bounding box center [333, 245] width 329 height 10
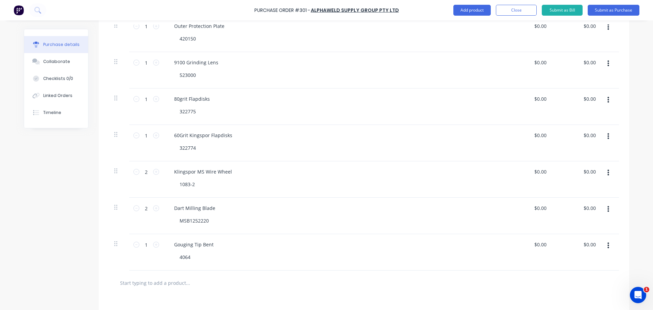
click at [231, 240] on div "Gouging Tip Bent" at bounding box center [333, 245] width 329 height 10
click at [214, 246] on div "Gouging Tip Bent" at bounding box center [194, 245] width 50 height 10
click at [311, 252] on div "4064" at bounding box center [336, 257] width 324 height 10
click at [160, 277] on input "text" at bounding box center [188, 283] width 136 height 14
click at [160, 280] on input "text" at bounding box center [188, 283] width 136 height 14
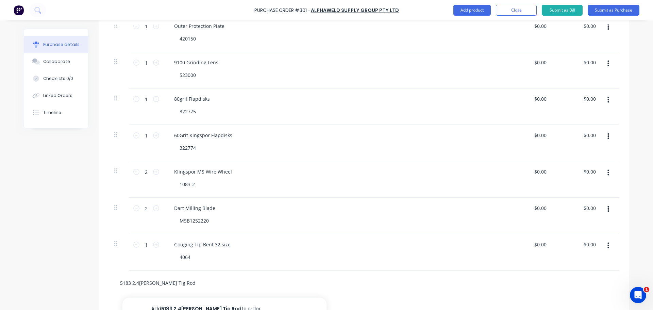
click at [209, 282] on input "5183 2.4mm Ali Tig Rod" at bounding box center [188, 283] width 136 height 14
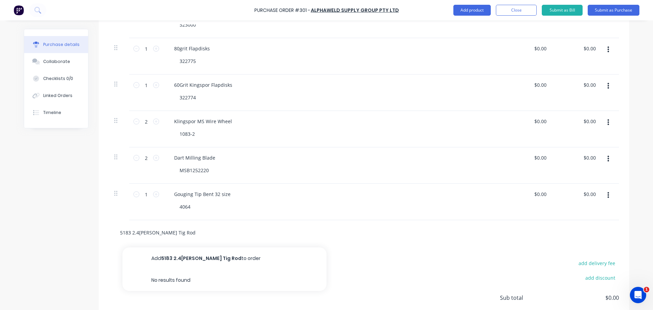
scroll to position [340, 0]
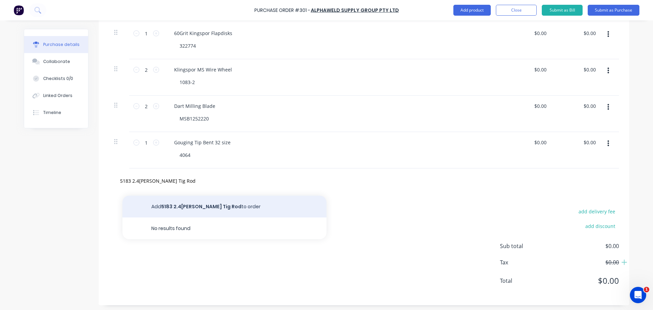
click at [201, 211] on button "Add 5183 2.4mm Ali Tig Rod to order" at bounding box center [224, 207] width 204 height 22
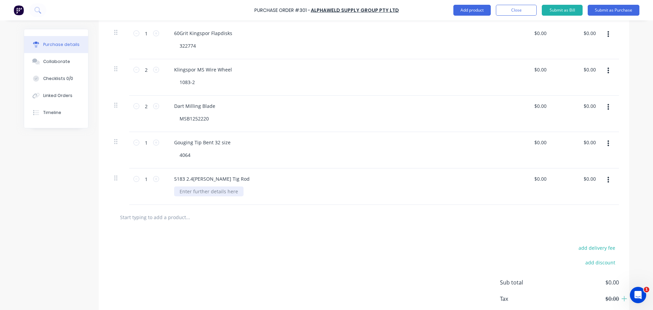
drag, startPoint x: 195, startPoint y: 195, endPoint x: 198, endPoint y: 193, distance: 3.5
click at [195, 195] on div at bounding box center [208, 191] width 69 height 10
paste div
click at [243, 185] on div "5183 2.4mm Ali Tig Rod 3063" at bounding box center [333, 186] width 340 height 36
click at [235, 180] on div "5183 2.4mm Ali Tig Rod" at bounding box center [333, 179] width 329 height 10
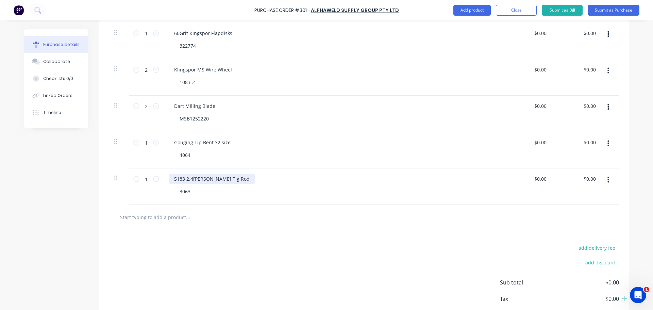
click at [225, 179] on div "5183 2.4mm Ali Tig Rod" at bounding box center [212, 179] width 86 height 10
click at [262, 207] on div at bounding box center [364, 217] width 510 height 25
click at [182, 218] on input "text" at bounding box center [188, 217] width 136 height 14
click at [214, 181] on div "5183 2.4[PERSON_NAME] Tig Rod 5kg" at bounding box center [217, 179] width 96 height 10
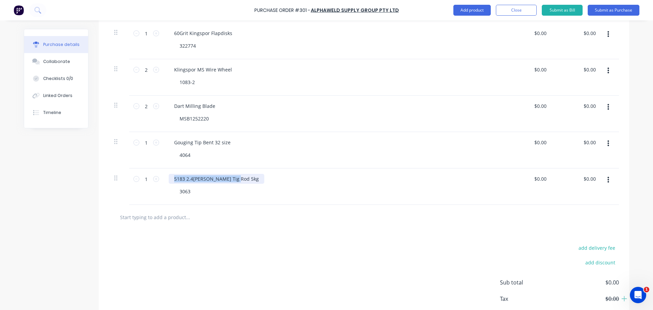
click at [214, 181] on div "5183 2.4[PERSON_NAME] Tig Rod 5kg" at bounding box center [217, 179] width 96 height 10
copy div "5183 2.4[PERSON_NAME] Tig Rod 5kg"
click at [178, 217] on input "text" at bounding box center [188, 217] width 136 height 14
paste input "5183 2.4[PERSON_NAME] Tig Rod 5kg"
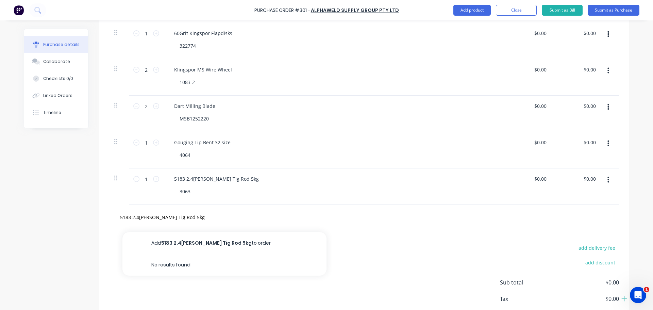
click at [195, 244] on div "add delivery fee add discount Sub total $0.00 Tax $0.00 Total $0.00" at bounding box center [364, 286] width 531 height 112
click at [173, 218] on input "5183 2.4[PERSON_NAME] Tig Rod 5kg" at bounding box center [188, 217] width 136 height 14
click at [136, 218] on input "5183 2.4[PERSON_NAME] Tig Rod 5kg" at bounding box center [188, 217] width 136 height 14
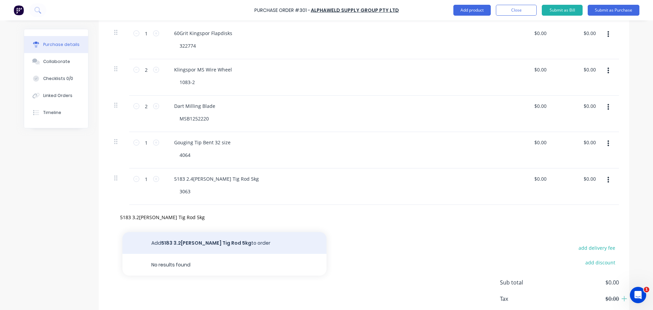
click at [220, 243] on button "Add 5183 3.2mm Ali Tig Rod 5kg to order" at bounding box center [224, 243] width 204 height 22
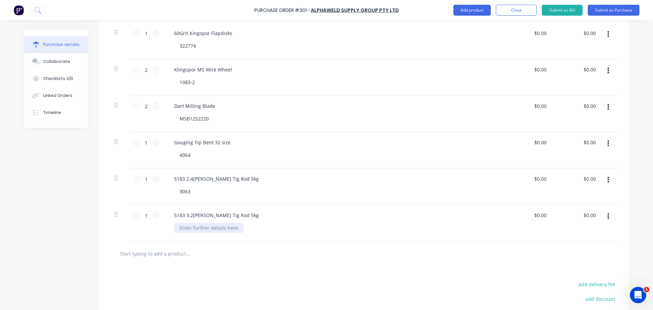
click at [184, 229] on div at bounding box center [208, 228] width 69 height 10
click at [197, 227] on div at bounding box center [208, 228] width 69 height 10
paste div
click at [153, 180] on icon at bounding box center [156, 179] width 6 height 6
click at [154, 211] on div "1 1" at bounding box center [146, 215] width 23 height 10
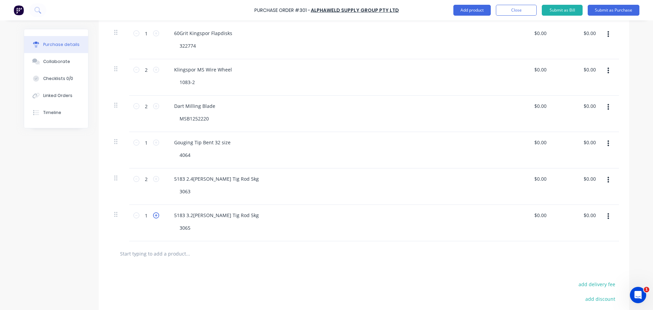
click at [154, 213] on icon at bounding box center [156, 215] width 6 height 6
click at [222, 251] on input "text" at bounding box center [188, 254] width 136 height 14
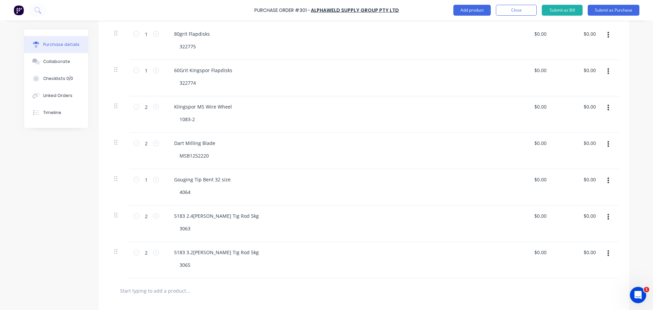
scroll to position [306, 0]
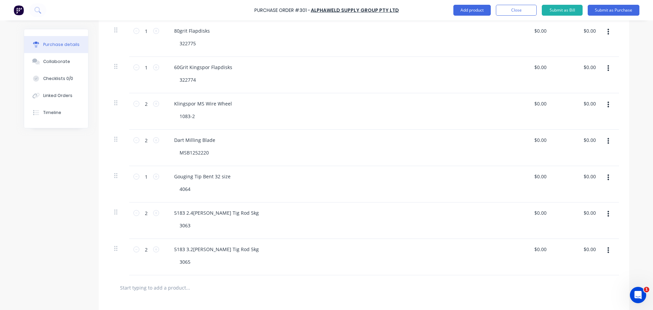
click at [234, 281] on input "text" at bounding box center [188, 288] width 136 height 14
paste input "Big Red Welding Gloves"
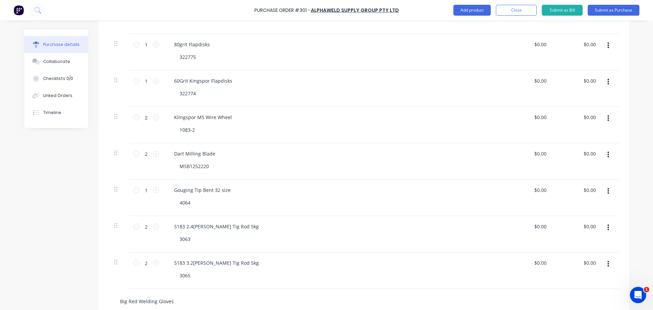
scroll to position [340, 0]
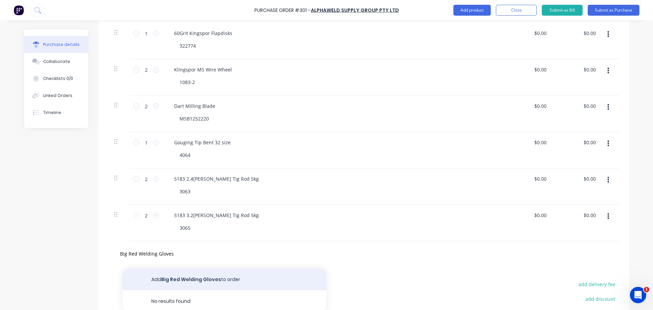
click at [201, 287] on button "Add Big Red Welding Gloves to order" at bounding box center [224, 279] width 204 height 22
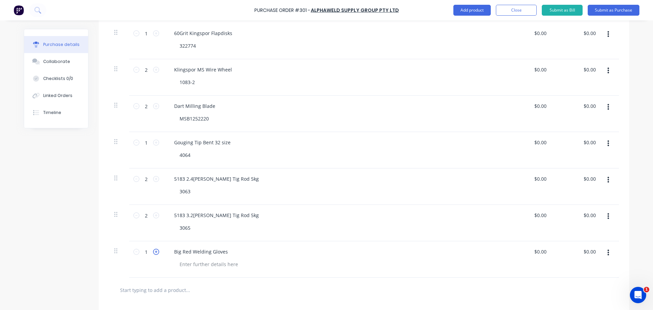
click at [153, 252] on icon at bounding box center [156, 252] width 6 height 6
click at [227, 261] on div at bounding box center [208, 264] width 69 height 10
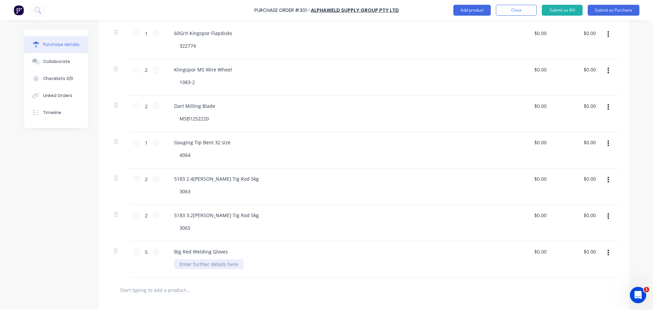
paste div
click at [284, 282] on div at bounding box center [364, 290] width 510 height 25
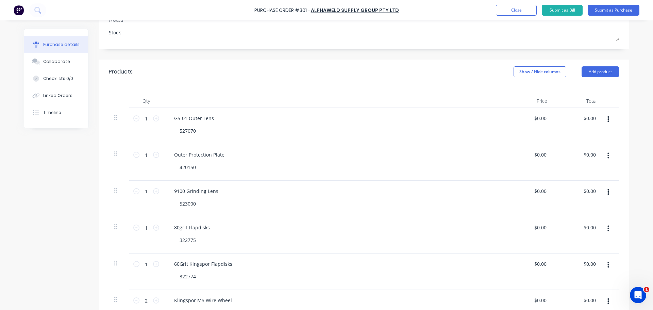
scroll to position [0, 0]
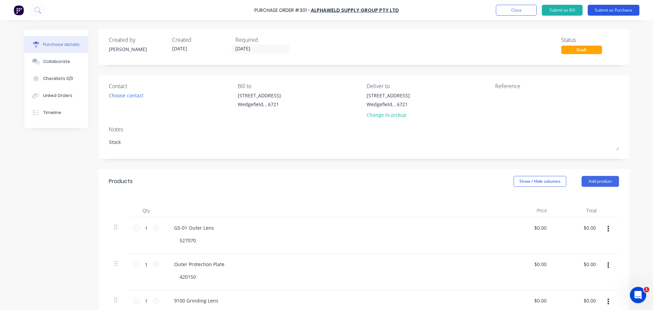
click at [606, 11] on button "Submit as Purchase" at bounding box center [614, 10] width 52 height 11
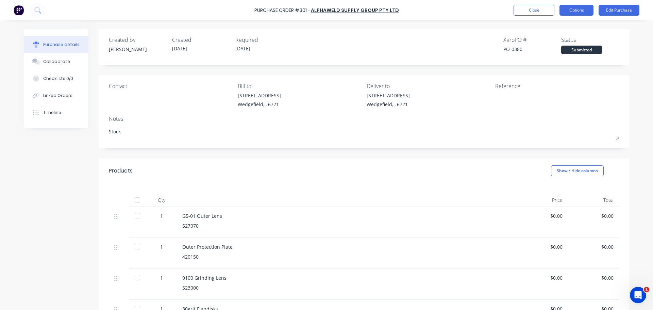
click at [574, 11] on button "Options" at bounding box center [577, 10] width 34 height 11
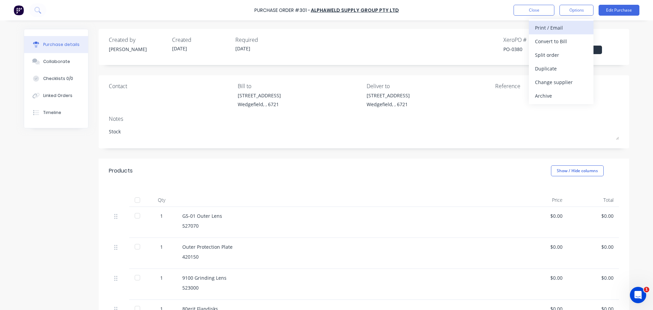
click at [570, 28] on div "Print / Email" at bounding box center [561, 28] width 52 height 10
click at [562, 52] on div "Without pricing" at bounding box center [561, 55] width 52 height 10
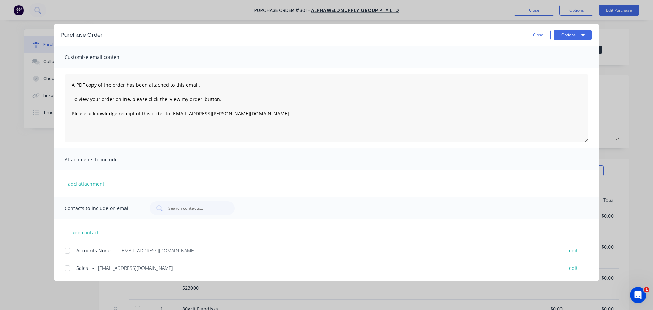
click at [86, 254] on span "Accounts None" at bounding box center [93, 250] width 34 height 7
click at [75, 271] on div "Sales - sales@alphaweld.com.au edit" at bounding box center [332, 267] width 534 height 9
click at [84, 254] on div "Accounts None - accounts@alphaweld.com.au edit" at bounding box center [332, 250] width 534 height 9
click at [571, 34] on button "Options" at bounding box center [573, 35] width 38 height 11
click at [566, 76] on div "Email" at bounding box center [559, 80] width 52 height 10
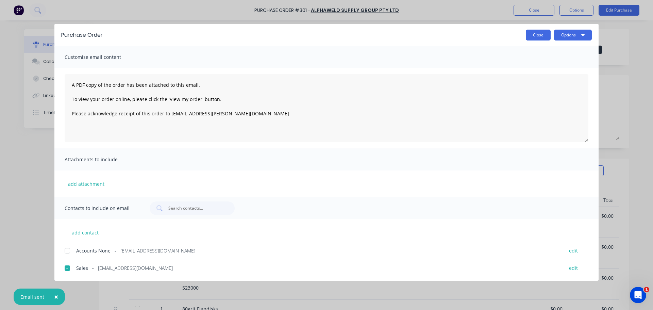
click at [544, 35] on button "Close" at bounding box center [538, 35] width 25 height 11
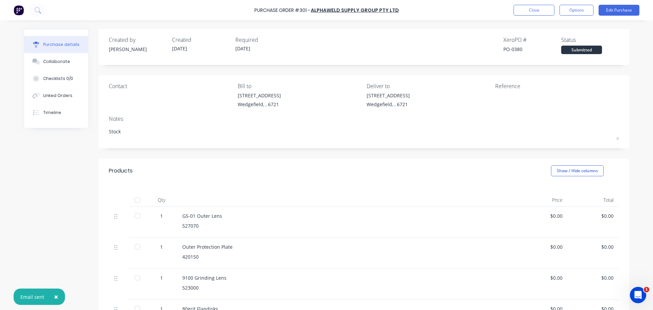
click at [359, 39] on div "Created by Madson Created 13/10/25 Required 20/10/25 Xero PO # PO-0380 Status S…" at bounding box center [364, 45] width 510 height 18
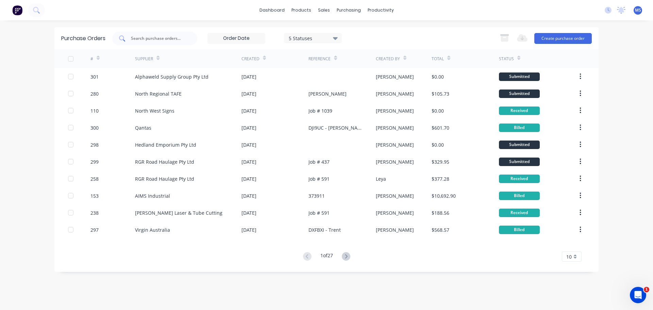
click at [165, 34] on div at bounding box center [154, 39] width 85 height 14
type input "boc"
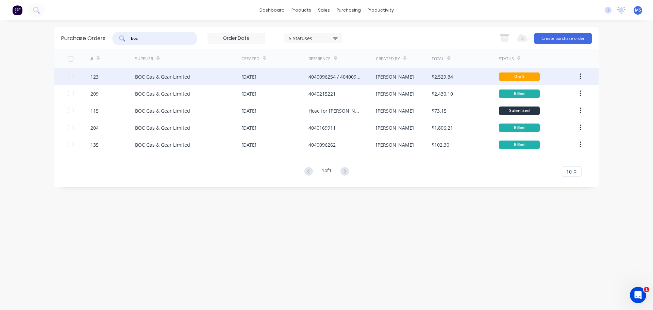
click at [447, 74] on div "$2,529.34" at bounding box center [442, 76] width 21 height 7
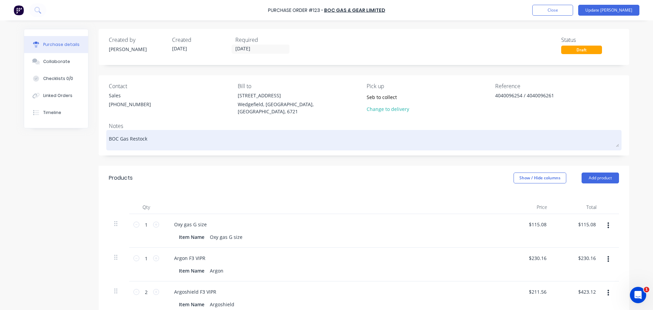
type textarea "x"
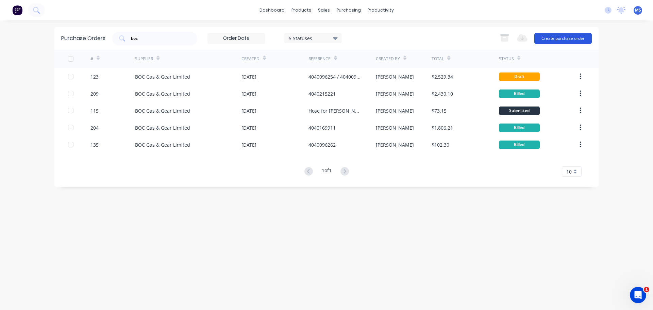
click at [569, 42] on button "Create purchase order" at bounding box center [562, 38] width 57 height 11
click at [559, 39] on button "Create purchase order" at bounding box center [562, 38] width 57 height 11
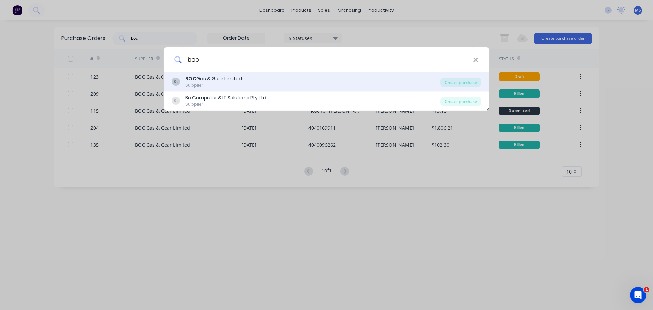
type input "boc"
click at [260, 81] on div "BL BOC Gas & Gear Limited Supplier" at bounding box center [306, 81] width 269 height 13
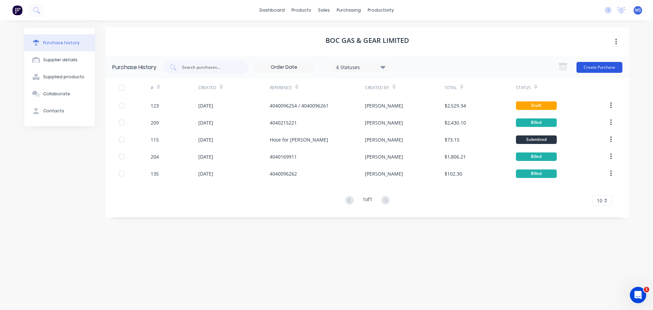
click at [595, 69] on button "Create Purchase" at bounding box center [600, 67] width 46 height 11
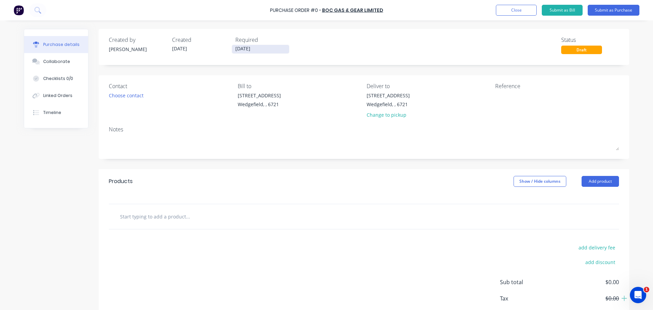
click at [262, 46] on input "[DATE]" at bounding box center [260, 49] width 57 height 9
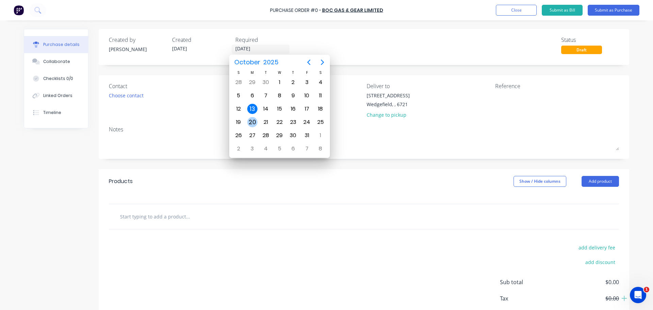
click at [252, 117] on div "20" at bounding box center [252, 122] width 10 height 10
type input "[DATE]"
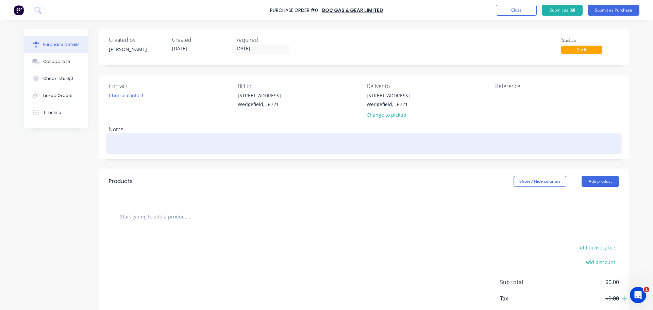
click at [155, 147] on textarea at bounding box center [364, 142] width 510 height 15
type textarea "x"
type textarea "S"
type textarea "x"
type textarea "Sto"
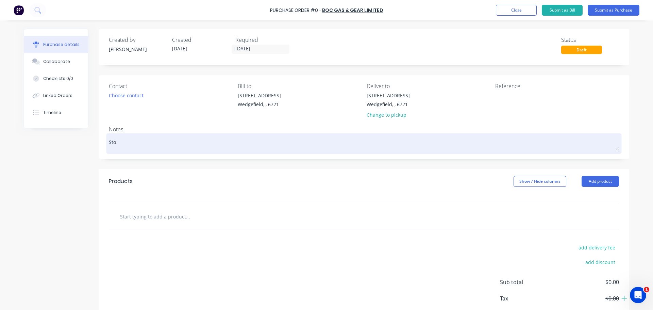
type textarea "x"
type textarea "Stoc"
type textarea "x"
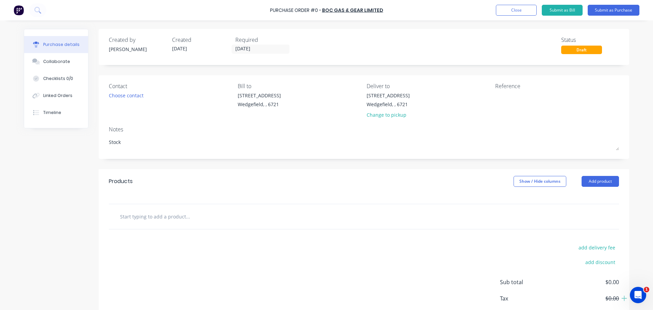
type textarea "Stock"
type textarea "x"
type textarea "Stock"
click at [245, 216] on input "text" at bounding box center [188, 217] width 136 height 14
type textarea "x"
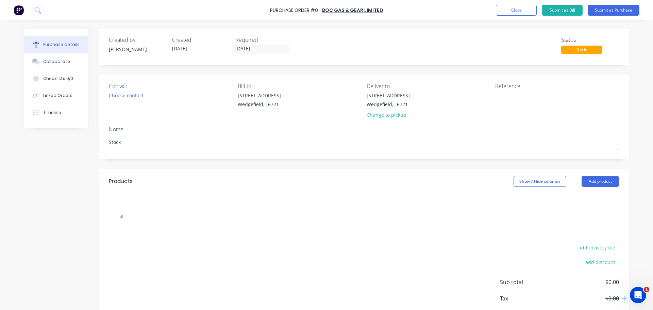
type input "#M"
type textarea "x"
type input "#M"
type textarea "x"
type input "#M"
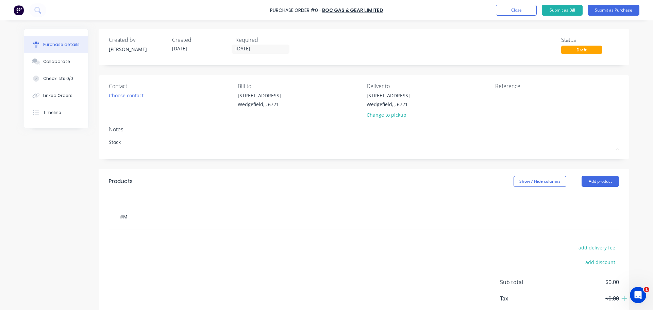
type textarea "x"
type input "#"
type textarea "x"
type input "3"
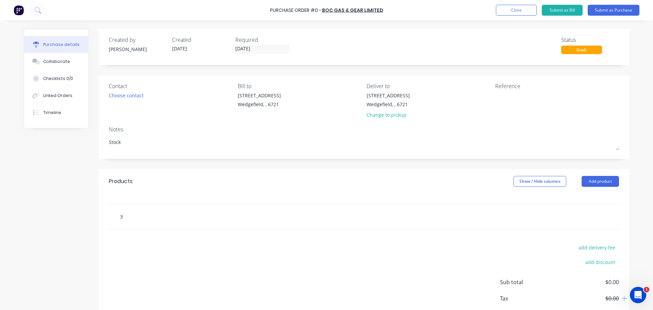
type textarea "x"
type input "3m"
type textarea "x"
type input "3m,"
type textarea "x"
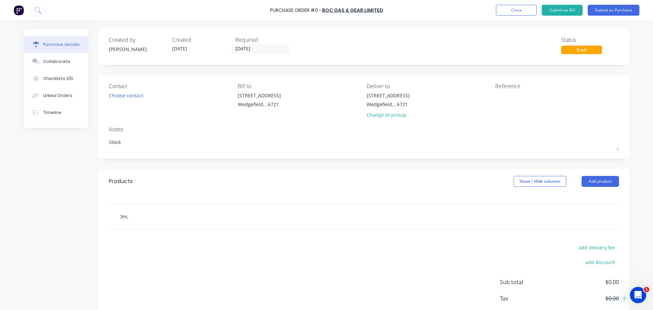
type input "3m,"
type textarea "x"
type input "3m,"
type textarea "x"
type input "3m"
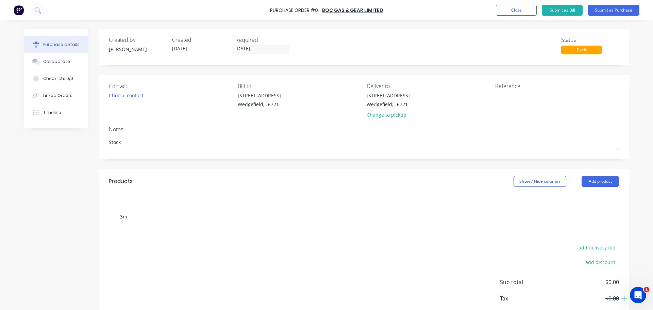
type textarea "x"
type input "3m"
type textarea "x"
type input "3m C"
type textarea "x"
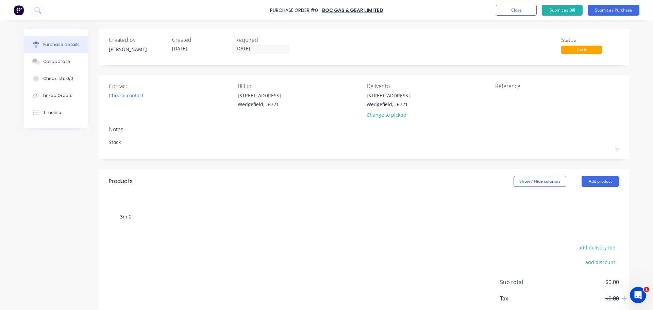
type input "3m Cu"
type textarea "x"
type input "3m Cub"
type textarea "x"
type input "3m Cubi"
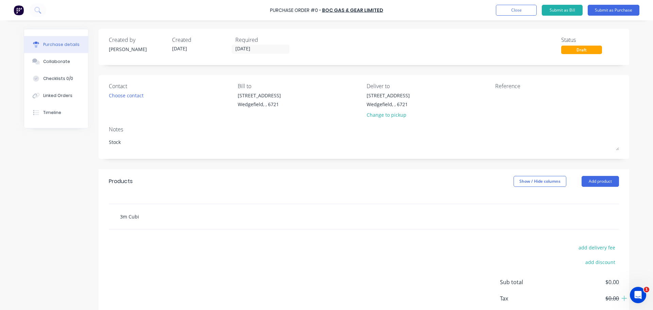
type textarea "x"
type input "3m Cubit"
type textarea "x"
type input "3m Cubitro"
type textarea "x"
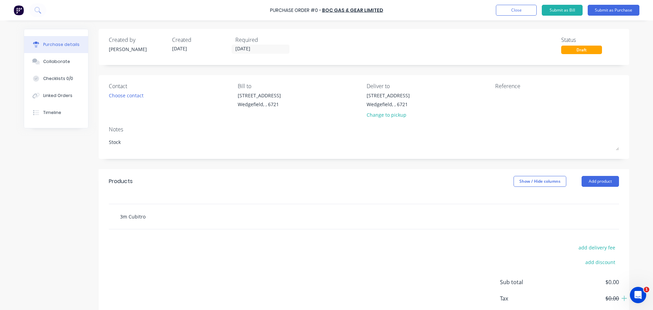
type input "3m Cubitron"
type textarea "x"
type input "3m Cubitron"
type textarea "x"
type input "3m Cubitron 6"
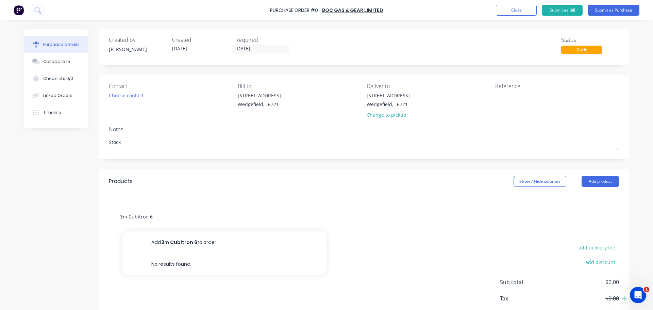
type textarea "x"
type input "3m Cubitron 6m"
type textarea "x"
type input "3m Cubitron 6mm"
type textarea "x"
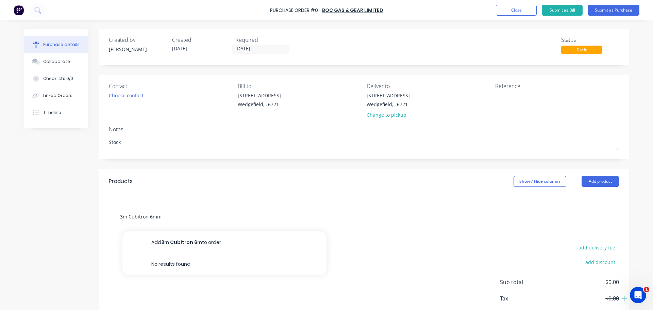
type input "3m Cubitron 6mm"
type textarea "x"
type input "3m Cubitron 6mm M"
type textarea "x"
type input "3m Cubitron 6mm MS"
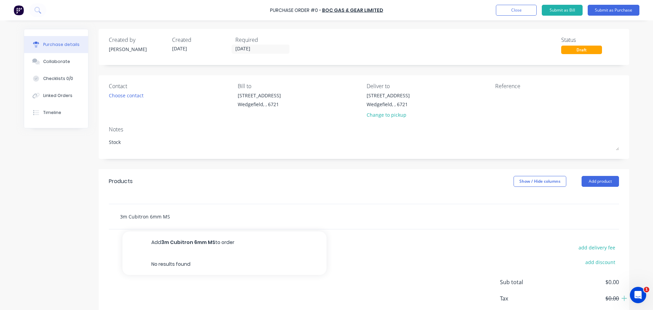
type textarea "x"
type input "3m Cubitron 6mm MS"
type textarea "x"
type input "3m Cubitron 6mm MS G"
type textarea "x"
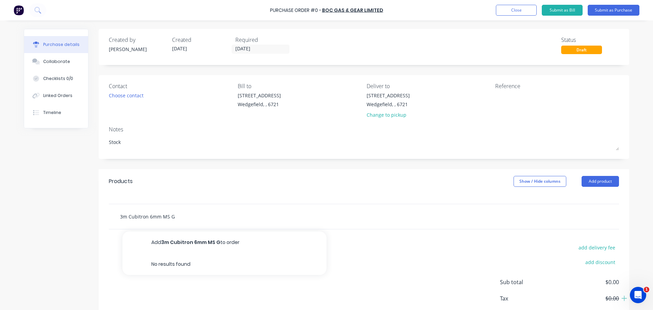
type input "3m Cubitron 6mm MS Gr"
type textarea "x"
type input "3m Cubitron 6mm MS Gri"
type textarea "x"
type input "3m Cubitron 6mm MS Grin"
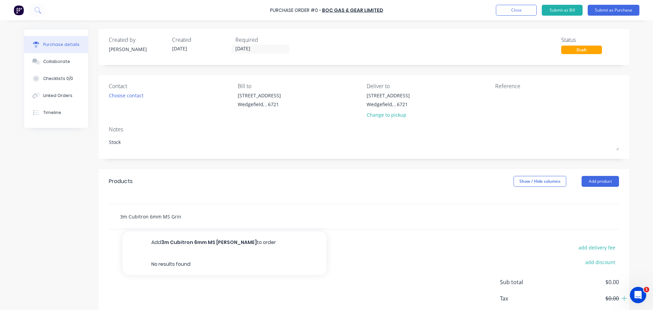
type textarea "x"
type input "3m Cubitron 6mm MS Grind"
type textarea "x"
type input "3m Cubitron 6mm MS Grindi"
type textarea "x"
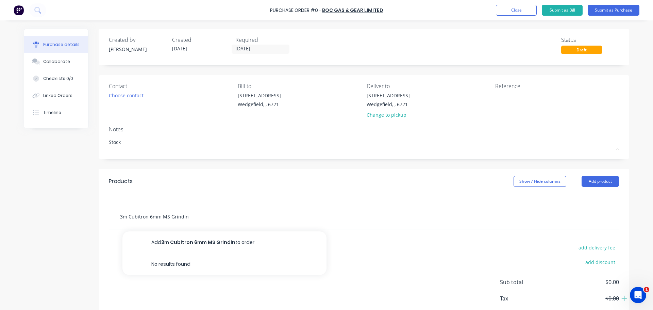
type input "3m Cubitron 6mm MS Grinding"
type textarea "x"
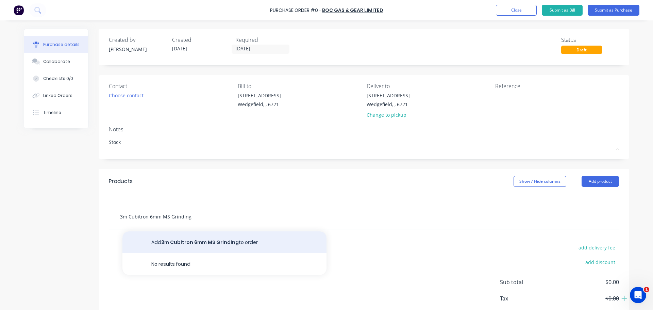
type input "3m Cubitron 6mm MS Grinding"
click at [250, 238] on button "Add 3m Cubitron 6mm MS Grinding to order" at bounding box center [224, 242] width 204 height 22
type textarea "x"
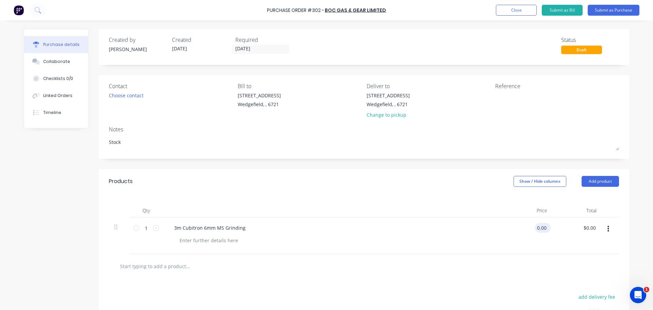
type textarea "x"
type input "0.00"
click at [544, 228] on input "0.00" at bounding box center [541, 228] width 13 height 10
type textarea "x"
type input "$0.00"
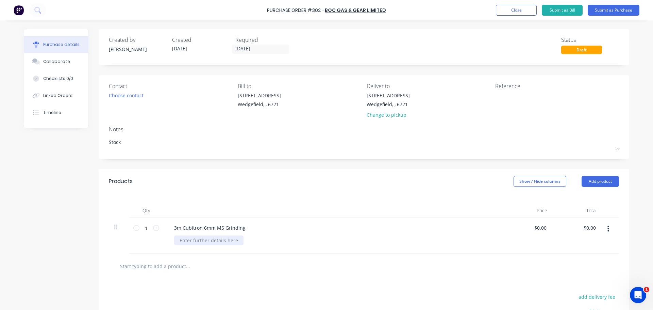
click at [202, 243] on div at bounding box center [208, 240] width 69 height 10
click at [144, 230] on input "1" at bounding box center [146, 228] width 14 height 10
type textarea "x"
type input "11"
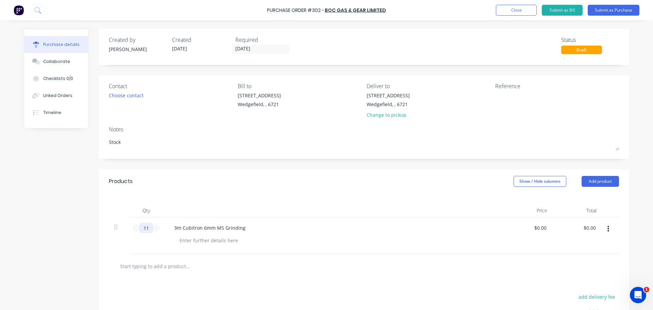
type textarea "x"
type input "1"
type textarea "x"
type input "10"
type textarea "x"
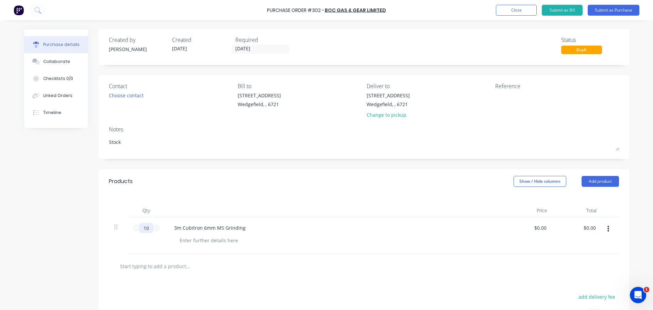
type input "10"
click at [165, 263] on input "text" at bounding box center [188, 266] width 136 height 14
type textarea "x"
type input "#"
type textarea "x"
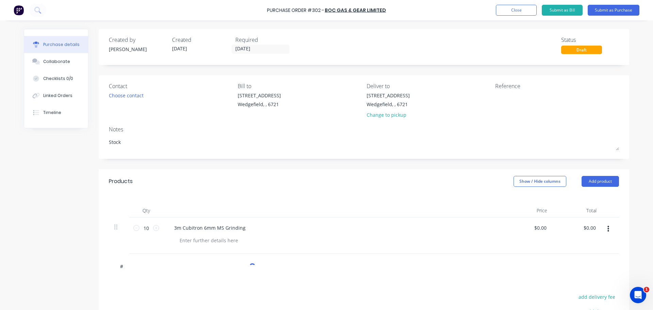
type input "#m"
type textarea "x"
type input "#"
type textarea "x"
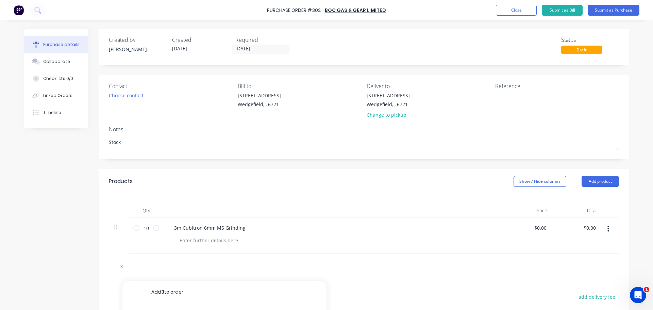
type input "3N"
type textarea "x"
type input "3NM"
type textarea "x"
type input "3N"
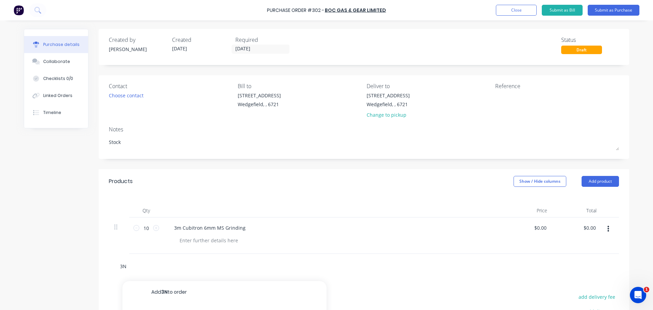
type textarea "x"
type input "3"
type textarea "x"
type input "3M"
type textarea "x"
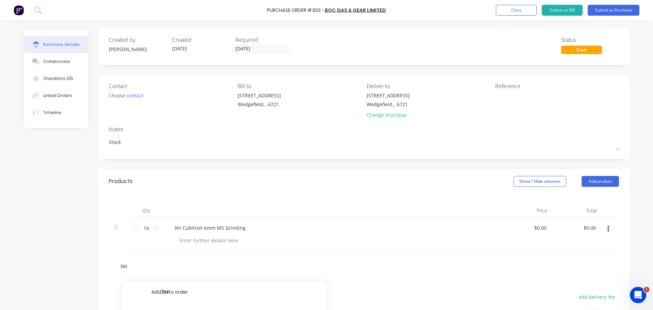
type input "3M C"
type textarea "x"
type input "3M Cu"
type textarea "x"
type input "3M Cub"
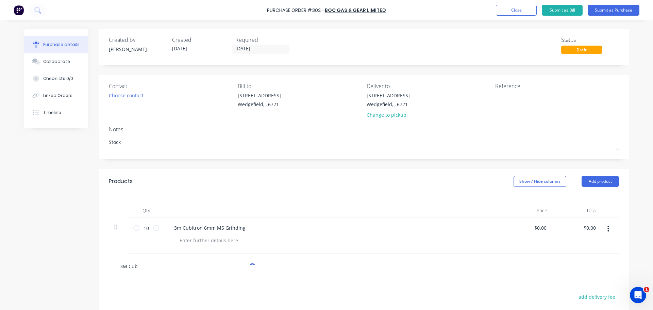
type textarea "x"
type input "3M Cubi"
type textarea "x"
type input "3M Cubit"
type textarea "x"
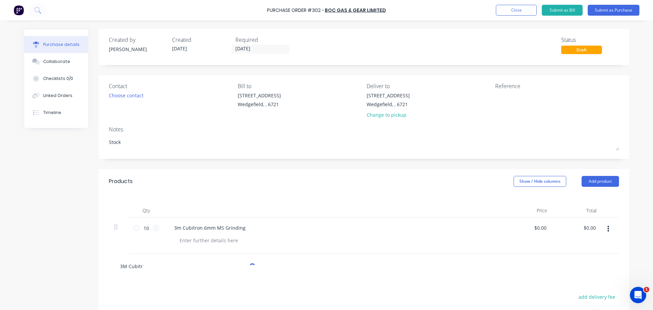
type input "3M Cubitro"
type textarea "x"
type input "3M Cubitron"
type textarea "x"
type input "3M Cubitron"
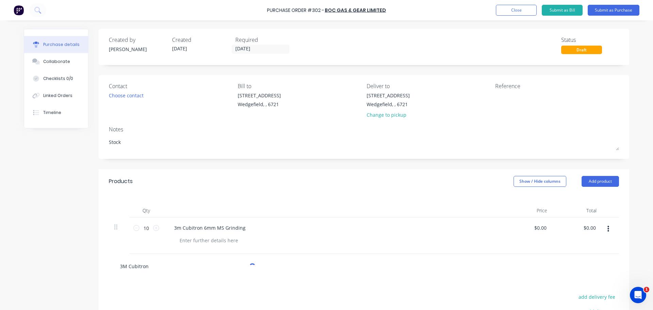
type textarea "x"
type input "3M Cubitron 25"
type textarea "x"
type input "3M Cubitron"
type textarea "x"
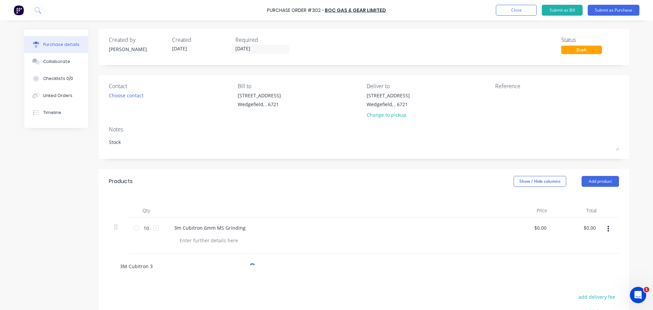
type input "3M Cubitron 35"
type textarea "x"
type input "3M Cubitron 3"
type textarea "x"
type input "3M Cubitron 36"
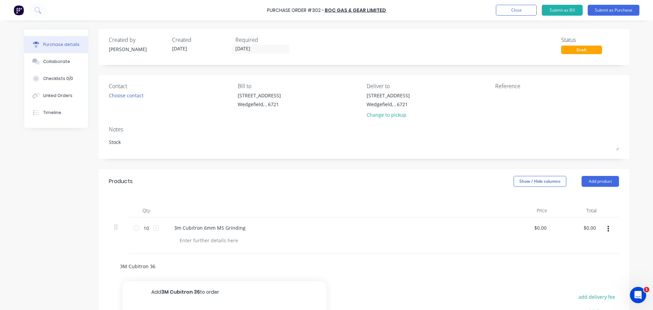
type textarea "x"
type input "3M Cubitron 36G"
type textarea "x"
type input "3M Cubitron 36Gr"
type textarea "x"
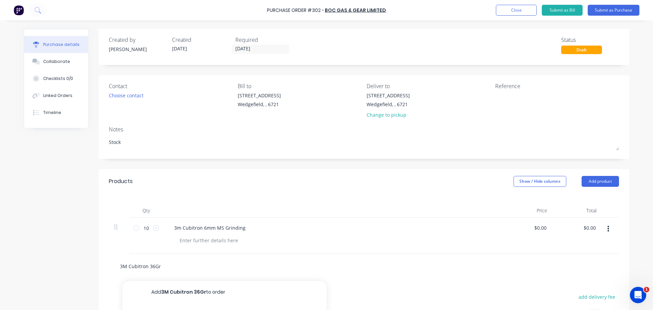
type input "3M Cubitron 36Grt"
type textarea "x"
type input "3M Cubitron 36Gr"
type textarea "x"
type input "3M Cubitron 36G"
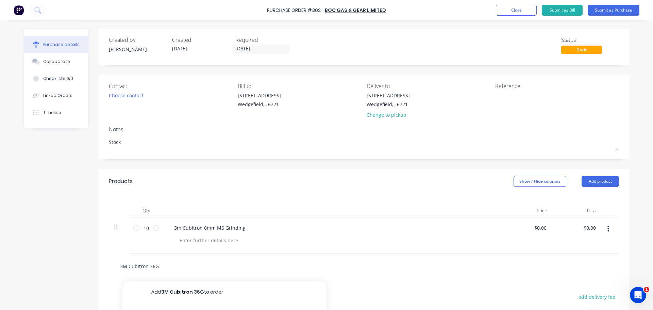
type textarea "x"
type input "3M Cubitron 36Gg"
type textarea "x"
type input "3M Cubitron 36Ggr"
type textarea "x"
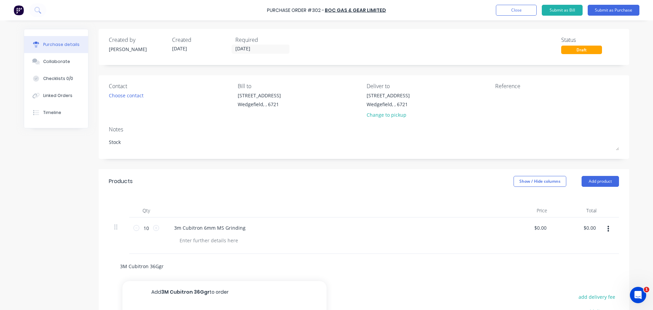
type input "3M Cubitron 36Gg"
type textarea "x"
type input "3M Cubitron 36G"
type textarea "x"
type input "3M Cubitron 36"
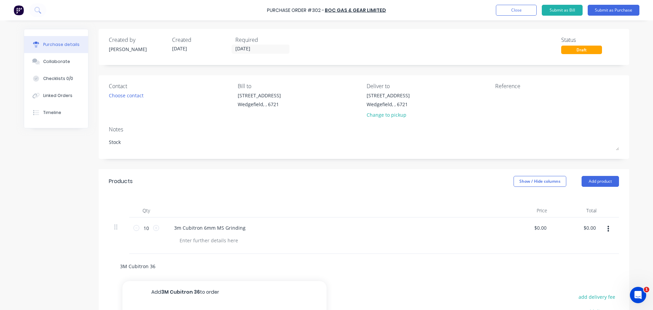
type textarea "x"
type input "3M Cubitron 36g"
type textarea "x"
type input "3M Cubitron 36gr"
type textarea "x"
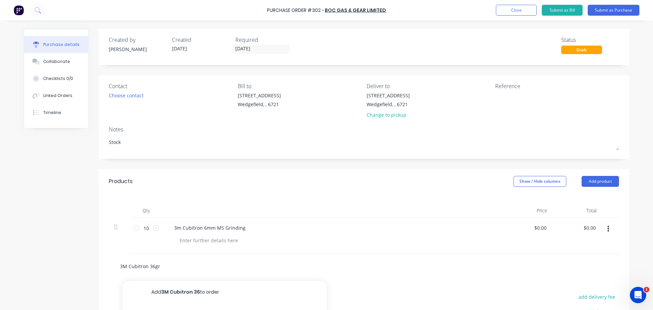
type input "3M Cubitron 36grt"
type textarea "x"
type input "3M Cubitron 36gr"
type textarea "x"
type input "3M Cubitron 36g"
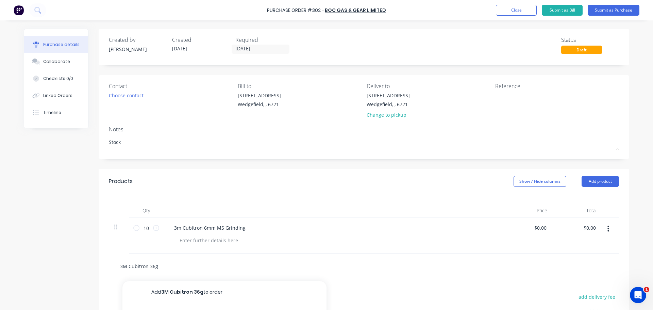
type textarea "x"
type input "3M Cubitron 36"
type textarea "x"
type input "3M Cubitron 36"
type textarea "x"
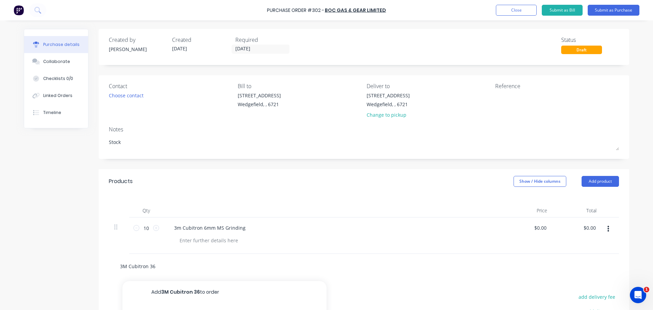
type input "3M Cubitron 36 G"
type textarea "x"
type input "3M Cubitron 36 Gr"
type textarea "x"
type input "3M Cubitron 36 Gri"
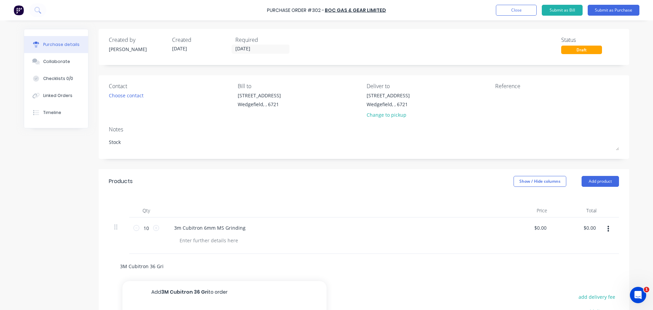
type textarea "x"
type input "3M Cubitron 36 Grit"
type textarea "x"
type input "3M Cubitron 36 Grit"
click at [204, 231] on div "3m Cubitron 6mm MS Grinding" at bounding box center [210, 228] width 82 height 10
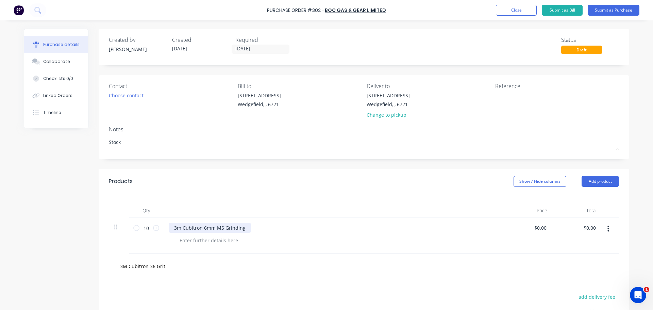
click at [204, 231] on div "3m Cubitron 6mm MS Grinding" at bounding box center [210, 228] width 82 height 10
type textarea "x"
click at [204, 231] on div "3m Cubitron 6mm MS Grinding" at bounding box center [210, 228] width 82 height 10
click at [135, 229] on icon at bounding box center [136, 228] width 6 height 6
click at [134, 229] on icon at bounding box center [136, 228] width 6 height 6
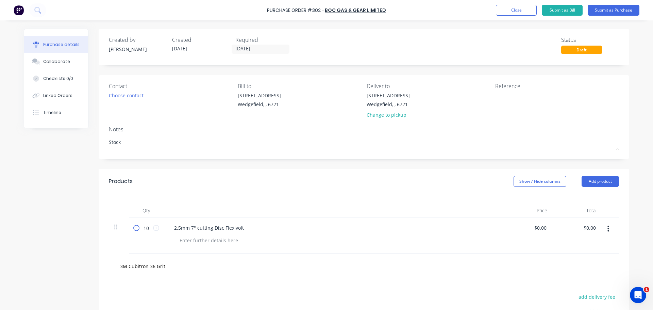
type textarea "x"
type input "9"
type textarea "x"
type input "8"
click at [134, 229] on icon at bounding box center [136, 228] width 6 height 6
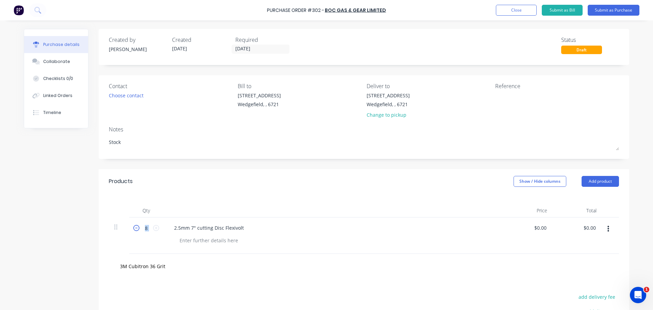
type textarea "x"
type input "7"
click at [134, 229] on icon at bounding box center [136, 228] width 6 height 6
type textarea "x"
type input "6"
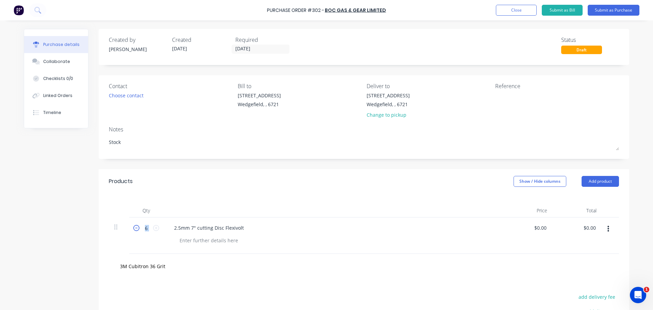
click at [134, 229] on icon at bounding box center [136, 228] width 6 height 6
type textarea "x"
type input "5"
type textarea "x"
click at [206, 245] on div at bounding box center [208, 240] width 69 height 10
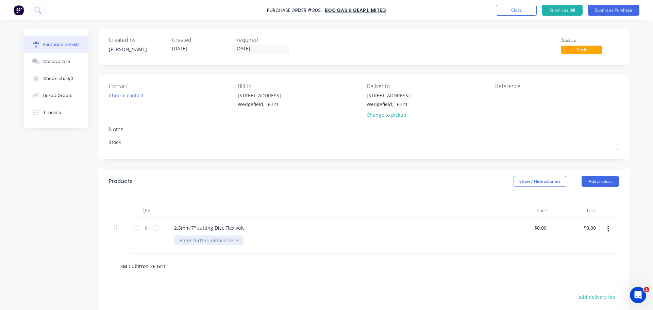
paste div
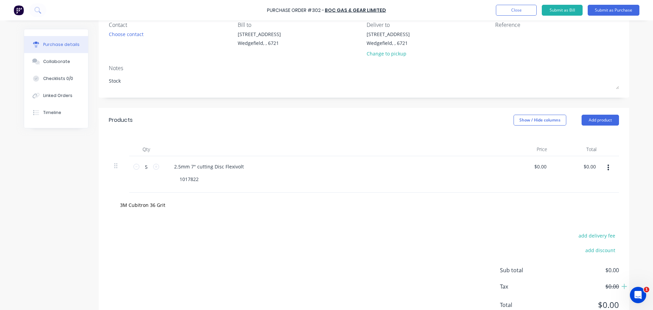
scroll to position [68, 0]
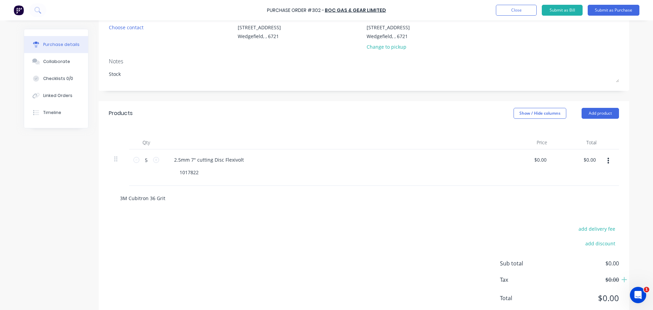
click at [145, 202] on input "3M Cubitron 36 Grit" at bounding box center [188, 198] width 136 height 14
click at [165, 201] on input "3M Cubitron 36 Grit" at bounding box center [188, 198] width 136 height 14
click at [287, 196] on div "3M Cubitron 36 Grit Add 3M Cubitron 36 Grit to order No results found" at bounding box center [216, 198] width 204 height 14
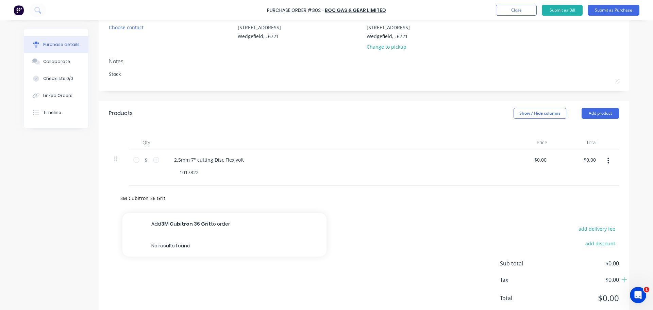
click at [172, 210] on div "3M Cubitron 36 Grit Add 3M Cubitron 36 Grit to order No results found" at bounding box center [364, 198] width 510 height 25
click at [159, 206] on div "3M Cubitron 36 Grit" at bounding box center [364, 198] width 510 height 25
click at [156, 197] on input "3M Cubitron 36 Grit" at bounding box center [188, 198] width 136 height 14
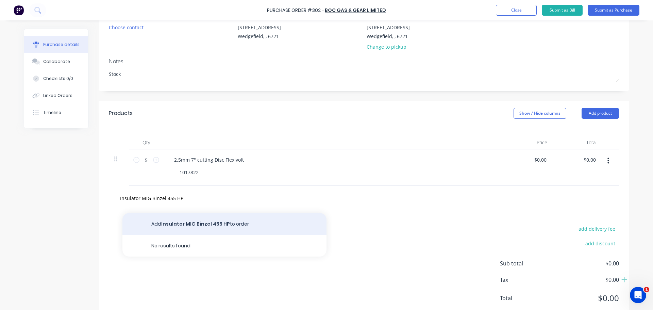
click at [173, 216] on button "Add Insulator MIG Binzel 455 HP to order" at bounding box center [224, 224] width 204 height 22
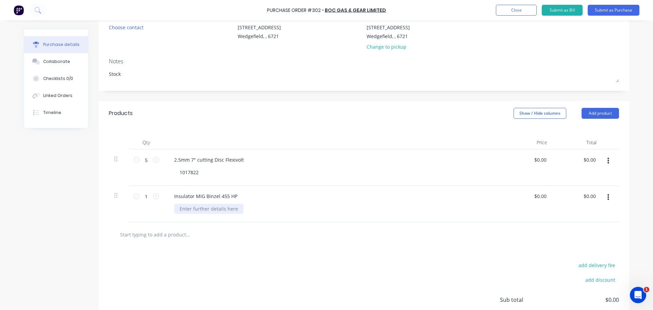
drag, startPoint x: 220, startPoint y: 212, endPoint x: 224, endPoint y: 210, distance: 4.0
click at [220, 212] on div at bounding box center [208, 209] width 69 height 10
paste div
click at [153, 199] on icon at bounding box center [156, 196] width 6 height 6
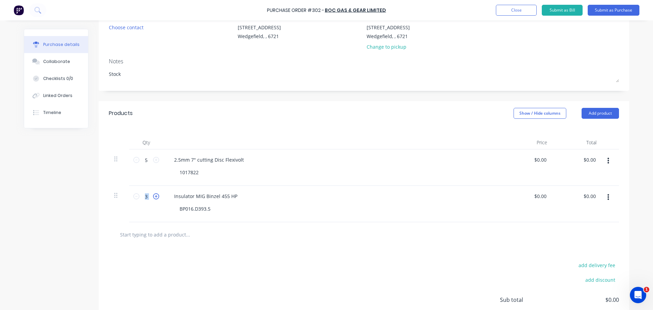
click at [153, 199] on icon at bounding box center [156, 196] width 6 height 6
click at [129, 194] on div "4 4" at bounding box center [146, 204] width 34 height 36
click at [134, 194] on icon at bounding box center [136, 196] width 6 height 6
click at [161, 232] on input "text" at bounding box center [188, 235] width 136 height 14
click at [174, 234] on input "text" at bounding box center [188, 235] width 136 height 14
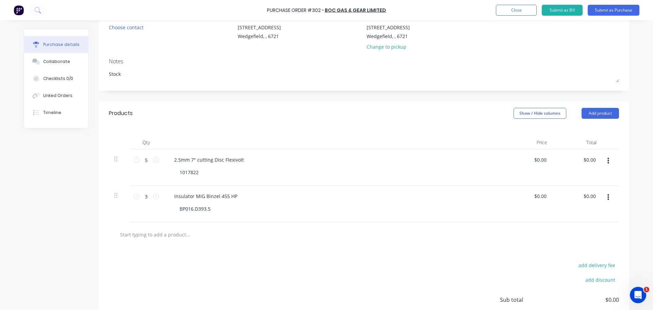
paste input "Gas Nozzle"
click at [226, 260] on div "add delivery fee add discount Sub total $0.00 Tax $0.00 Total $0.00" at bounding box center [364, 303] width 531 height 112
click at [149, 234] on input "Gas Nozzle" at bounding box center [188, 235] width 136 height 14
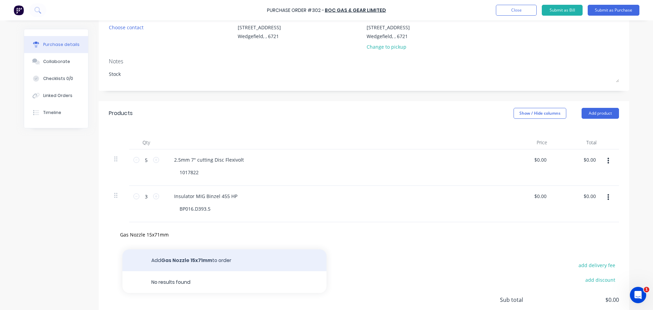
click at [224, 262] on button "Add Gas Nozzle 15x71mm to order" at bounding box center [224, 260] width 204 height 22
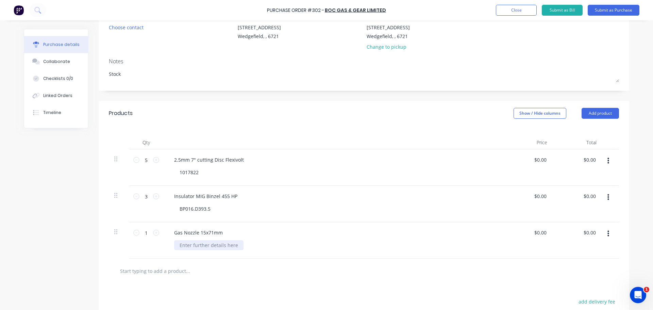
drag, startPoint x: 217, startPoint y: 247, endPoint x: 230, endPoint y: 244, distance: 13.7
click at [216, 247] on div at bounding box center [208, 245] width 69 height 10
paste div
click at [198, 283] on div at bounding box center [364, 271] width 510 height 25
click at [187, 269] on input "text" at bounding box center [188, 271] width 136 height 14
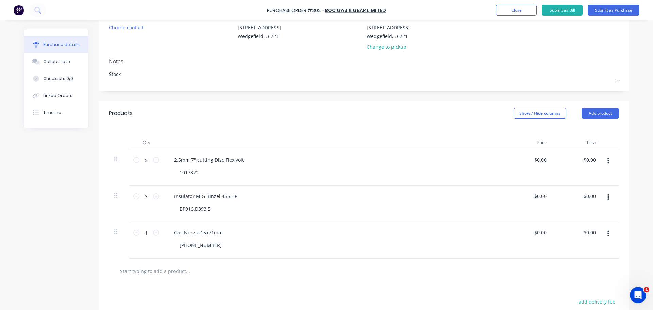
paste input "Gas Distributor"
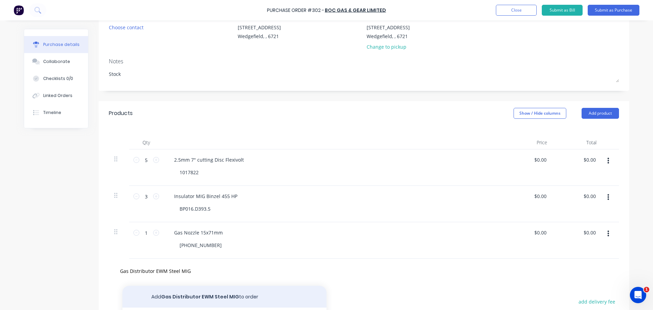
click at [196, 299] on button "Add Gas Distributor EWM Steel MIG to order" at bounding box center [224, 297] width 204 height 22
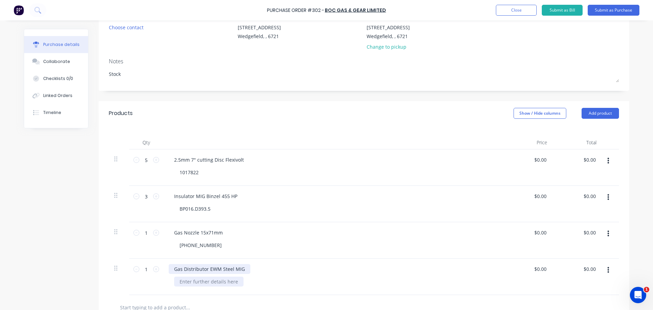
click at [209, 277] on div "Gas Distributor EWM Steel MIG" at bounding box center [333, 277] width 340 height 36
click at [210, 283] on div at bounding box center [208, 282] width 69 height 10
click at [212, 280] on div at bounding box center [208, 282] width 69 height 10
paste div
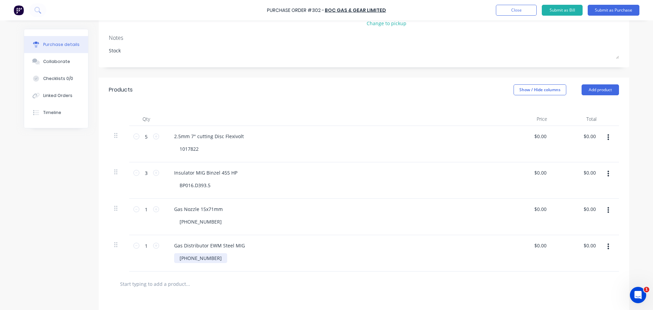
scroll to position [102, 0]
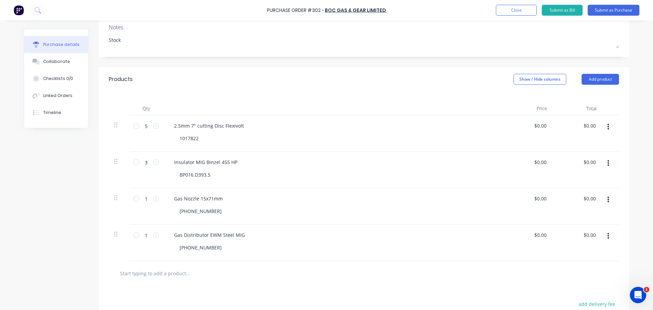
click at [177, 275] on input "text" at bounding box center [188, 273] width 136 height 14
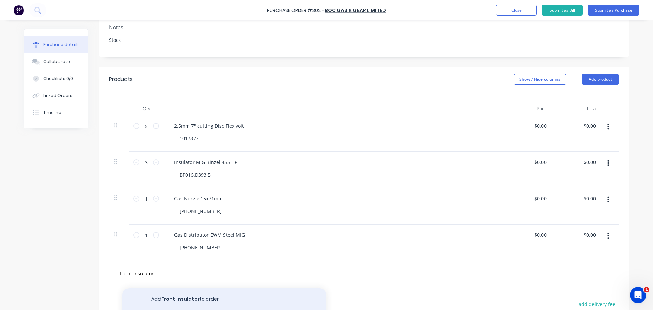
click at [189, 296] on button "Add Front Insulator to order" at bounding box center [224, 299] width 204 height 22
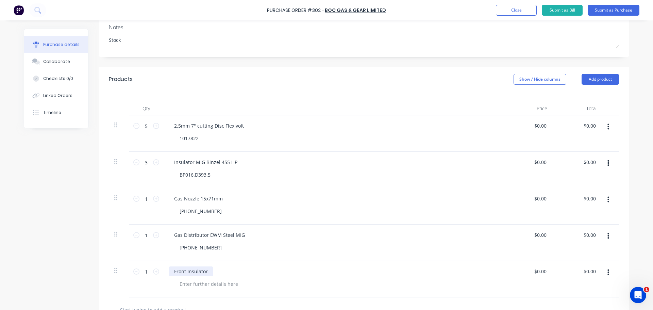
click at [205, 275] on div "Front Insulator" at bounding box center [191, 271] width 45 height 10
click at [217, 276] on div "Front Insulator 1.1" at bounding box center [333, 279] width 340 height 36
click at [214, 284] on div at bounding box center [208, 284] width 69 height 10
paste div
click at [153, 282] on div "1 1" at bounding box center [146, 279] width 34 height 36
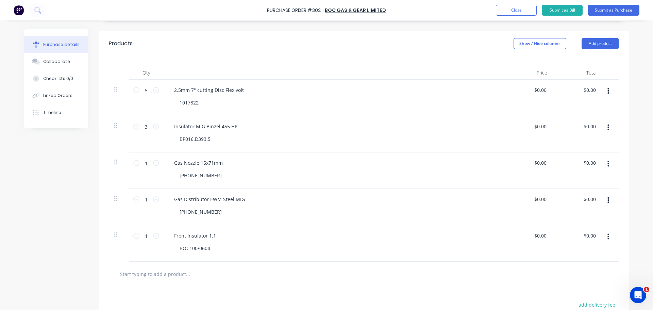
scroll to position [170, 0]
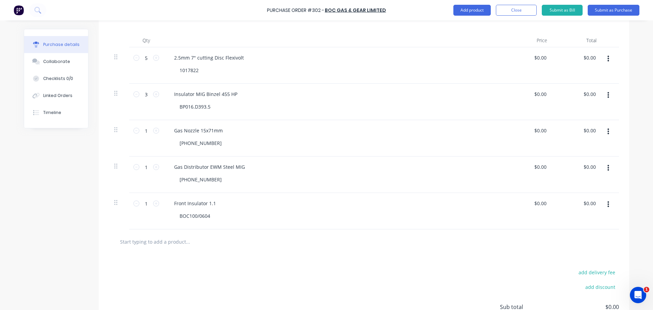
click at [178, 246] on input "text" at bounding box center [188, 242] width 136 height 14
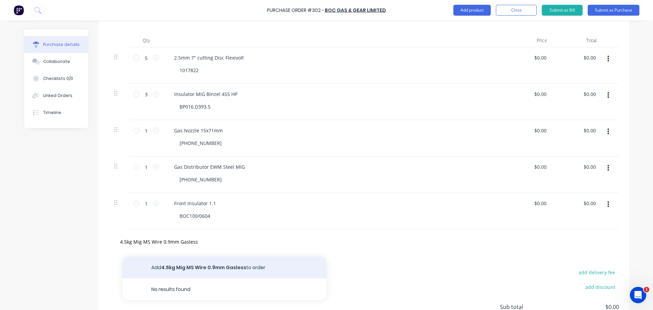
click at [253, 268] on button "Add 4.5kg Mig MS Wire 0.9mm Gasless to order" at bounding box center [224, 268] width 204 height 22
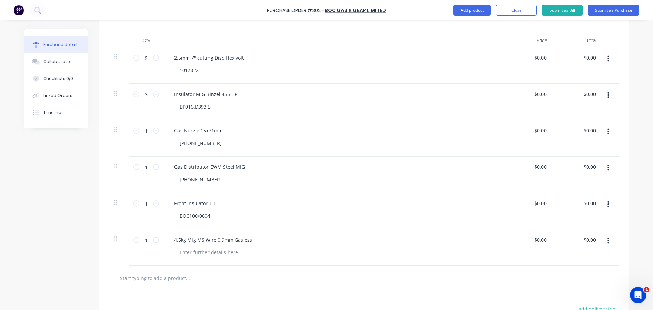
click at [198, 263] on div "4.5kg Mig MS Wire 0.9mm Gasless" at bounding box center [333, 247] width 340 height 36
click at [205, 254] on div at bounding box center [208, 252] width 69 height 10
paste div
click at [266, 272] on div at bounding box center [216, 278] width 204 height 14
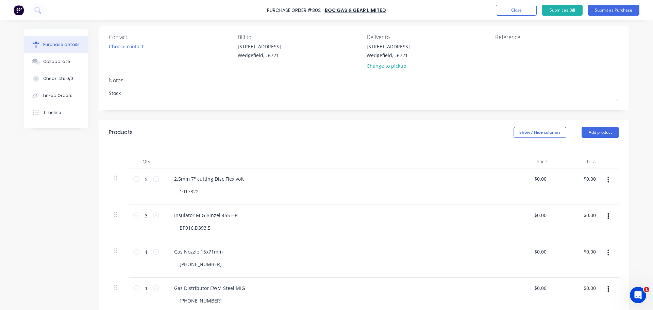
scroll to position [0, 0]
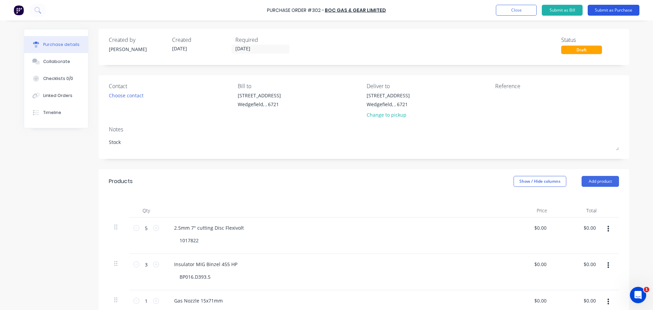
click at [611, 10] on button "Submit as Purchase" at bounding box center [614, 10] width 52 height 11
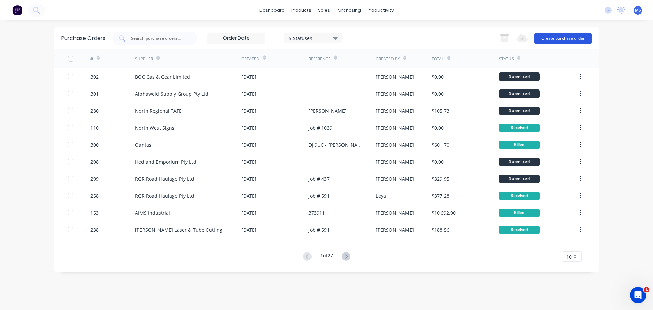
click at [566, 37] on button "Create purchase order" at bounding box center [562, 38] width 57 height 11
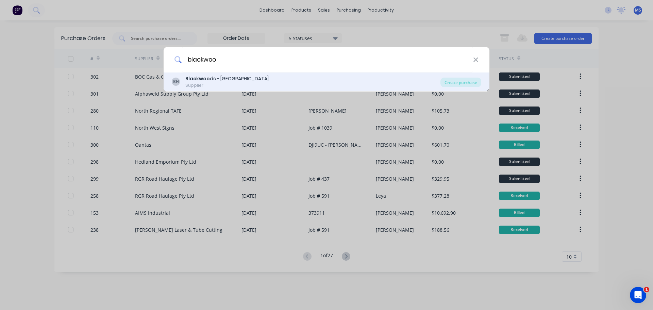
type input "blackwoo"
click at [318, 82] on div "BH Blackwoo ds - Port Hedland Supplier" at bounding box center [306, 81] width 269 height 13
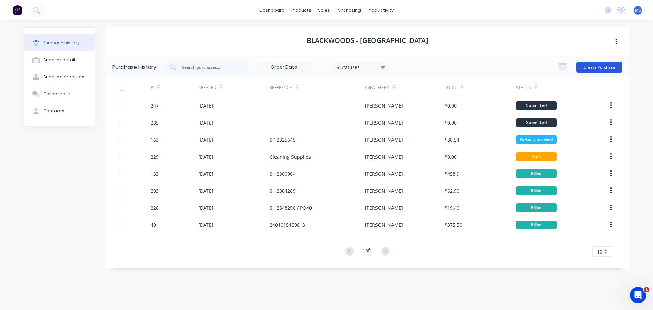
click at [603, 62] on button "Create Purchase" at bounding box center [600, 67] width 46 height 11
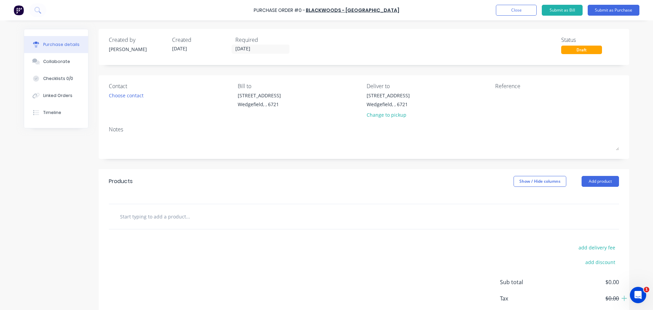
click at [174, 197] on div at bounding box center [364, 199] width 531 height 10
drag, startPoint x: 163, startPoint y: 229, endPoint x: 165, endPoint y: 218, distance: 11.0
click at [163, 229] on div at bounding box center [364, 216] width 510 height 25
click at [165, 218] on input "text" at bounding box center [188, 217] width 136 height 14
paste input "6mm Mild/Stainless Grinding 3M Cubitron"
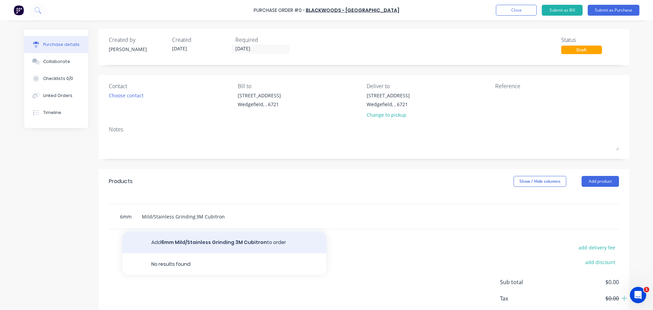
type input "6mm Mild/Stainless Grinding 3M Cubitron"
click at [221, 237] on button "Add 6mm Mild/Stainless Grinding 3M Cubitron to order" at bounding box center [224, 242] width 204 height 22
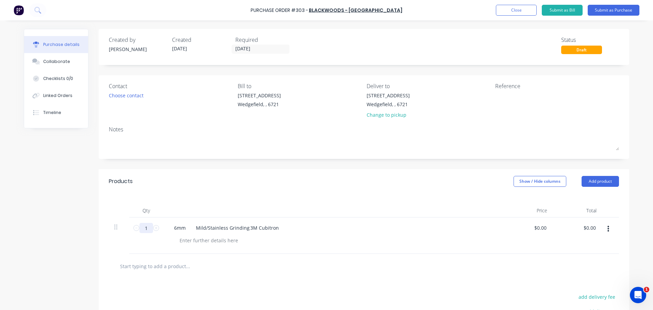
click at [149, 226] on input "1" at bounding box center [146, 228] width 14 height 10
type input "10"
click at [195, 271] on input "text" at bounding box center [188, 266] width 136 height 14
click at [195, 247] on div "6mm Mild/Stainless Grinding 3M Cubitron" at bounding box center [333, 235] width 340 height 36
click at [175, 265] on input "text" at bounding box center [188, 266] width 136 height 14
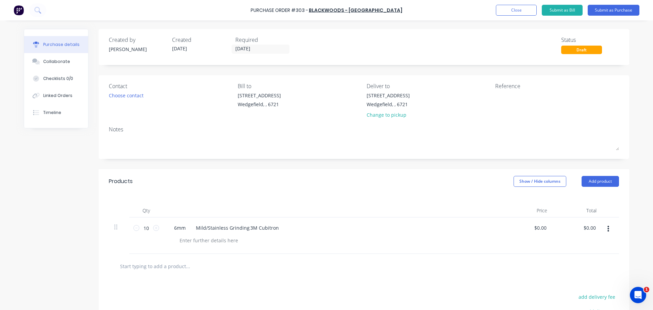
paste input "36 Grit Mild/Stainless Sanding 3M Cubitron"
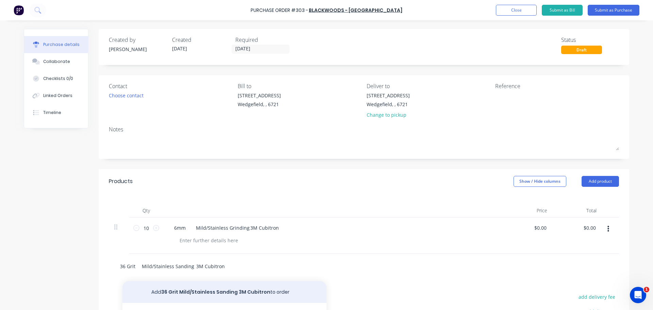
type input "36 Grit Mild/Stainless Sanding 3M Cubitron"
click at [239, 287] on button "Add 36 Grit Mild/Stainless Sanding 3M Cubitron to order" at bounding box center [224, 292] width 204 height 22
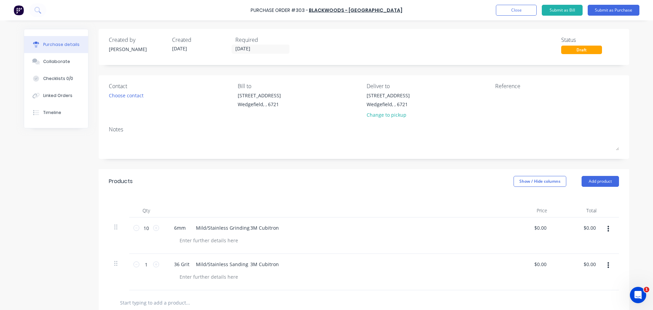
click at [242, 271] on div "36 Grit Mild/Stainless Sanding 3M Cubitron" at bounding box center [333, 272] width 340 height 36
click at [233, 275] on div at bounding box center [208, 277] width 69 height 10
paste div
click at [278, 266] on div "36 Grit Mild/Stainless Sanding 3M Cubitron" at bounding box center [227, 264] width 116 height 10
click at [159, 264] on div "1 1" at bounding box center [146, 272] width 34 height 36
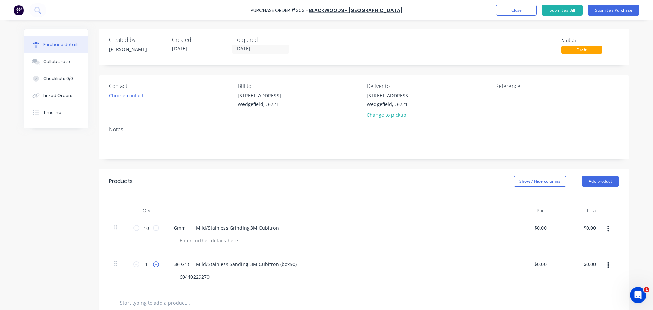
click at [156, 266] on icon at bounding box center [156, 264] width 6 height 6
click at [156, 265] on icon at bounding box center [156, 264] width 6 height 6
type input "4"
click at [160, 273] on div "4 4" at bounding box center [146, 272] width 34 height 36
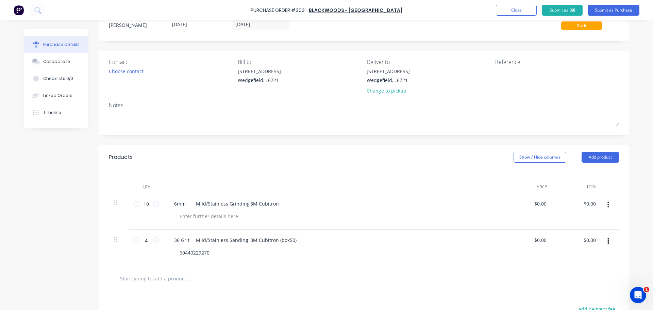
scroll to position [34, 0]
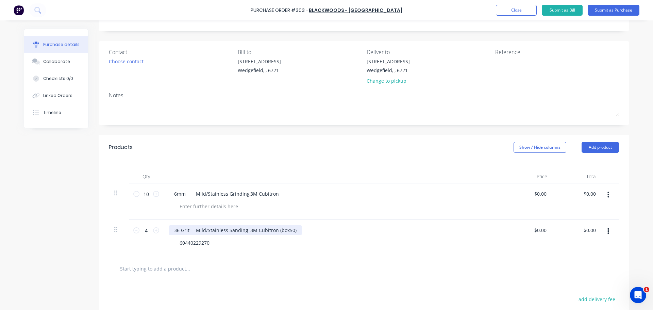
click at [285, 230] on div "36 Grit Mild/Stainless Sanding 3M Cubitron (box50)" at bounding box center [235, 230] width 133 height 10
click at [293, 231] on div "36 Grit Mild/Stainless Sanding 3M Cubitron (box50)" at bounding box center [235, 230] width 133 height 10
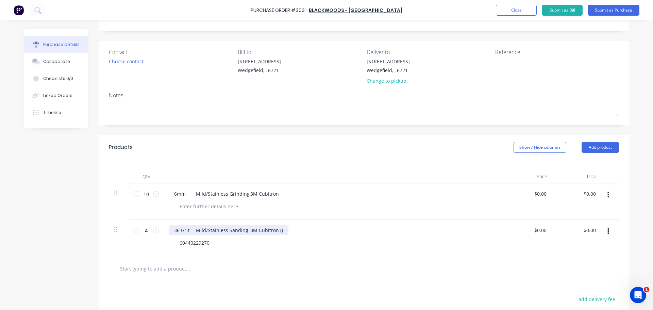
click at [286, 233] on div "36 Grit Mild/Stainless Sanding 3M Cubitron ()" at bounding box center [229, 230] width 120 height 10
click at [305, 264] on div at bounding box center [216, 269] width 204 height 14
click at [172, 265] on input "text" at bounding box center [188, 269] width 136 height 14
paste input "125x6x22m Stainless Steel Wire Wheel Flexovit"
type input "125x6x22m Stainless Steel Wire Wheel Flexovit"
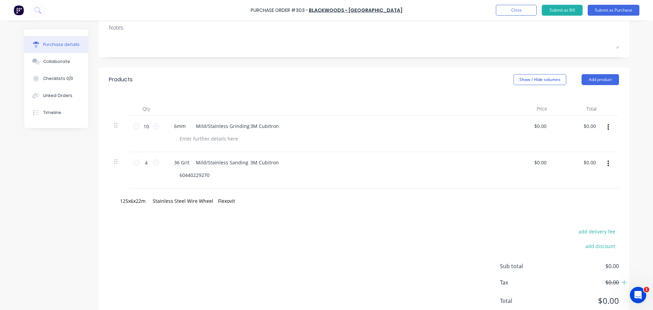
scroll to position [102, 0]
click at [226, 203] on input "125x6x22m Stainless Steel Wire Wheel Flexovit" at bounding box center [188, 201] width 136 height 14
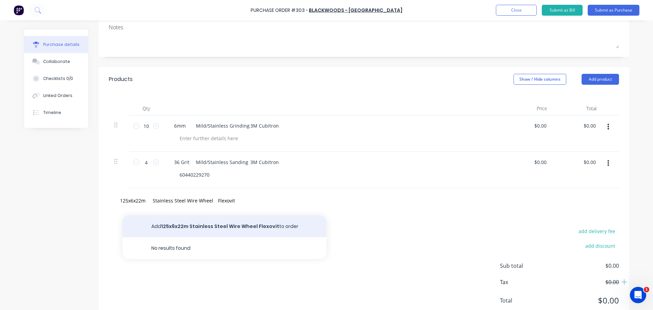
click at [214, 224] on button "Add 125x6x22m Stainless Steel Wire Wheel Flexovit to order" at bounding box center [224, 226] width 204 height 22
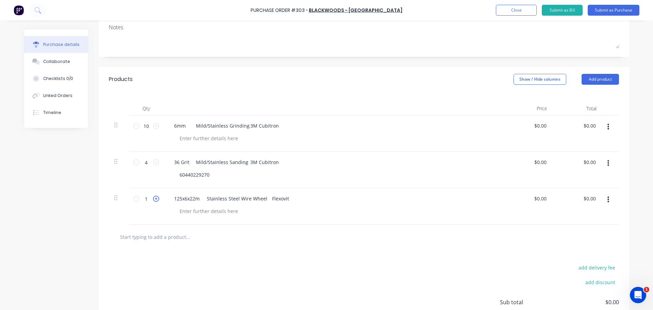
click at [156, 200] on icon at bounding box center [156, 199] width 6 height 6
type input "4"
click at [218, 219] on div "125x6x22m Stainless Steel Wire Wheel Flexovit" at bounding box center [333, 206] width 340 height 36
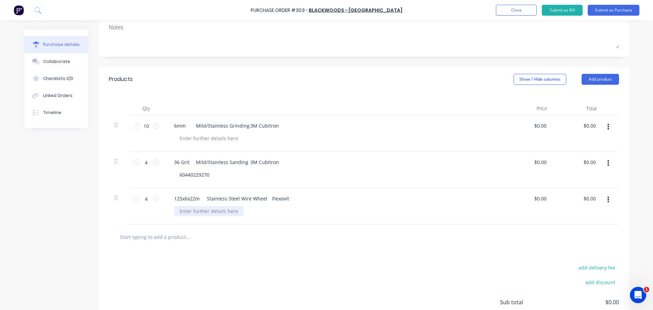
click at [220, 216] on div "125x6x22m Stainless Steel Wire Wheel Flexovit" at bounding box center [333, 206] width 340 height 36
click at [222, 215] on div at bounding box center [208, 211] width 69 height 10
paste div
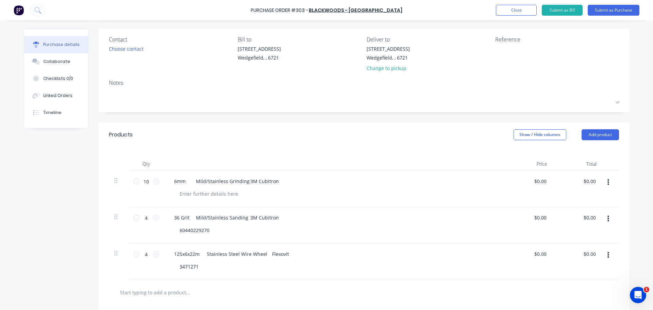
scroll to position [0, 0]
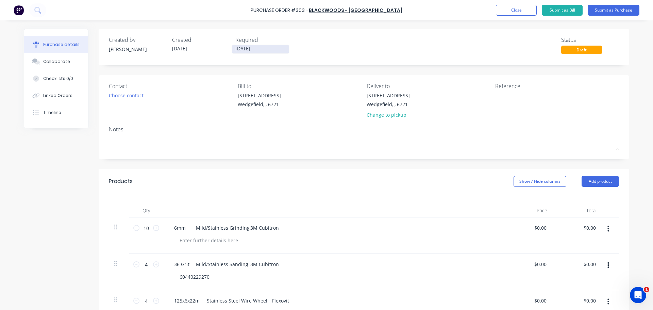
click at [238, 44] on div "Required 13/10/25" at bounding box center [264, 45] width 58 height 18
click at [240, 47] on input "[DATE]" at bounding box center [260, 49] width 57 height 9
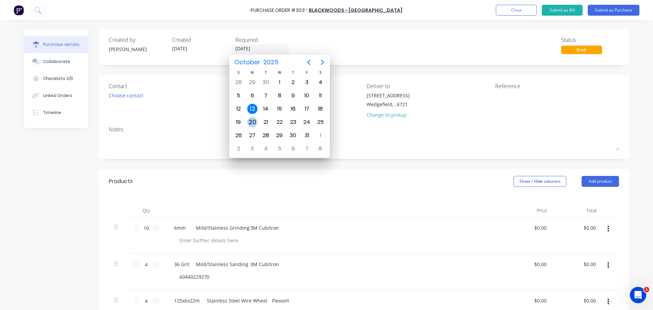
click at [251, 122] on div "20" at bounding box center [252, 122] width 10 height 10
type input "[DATE]"
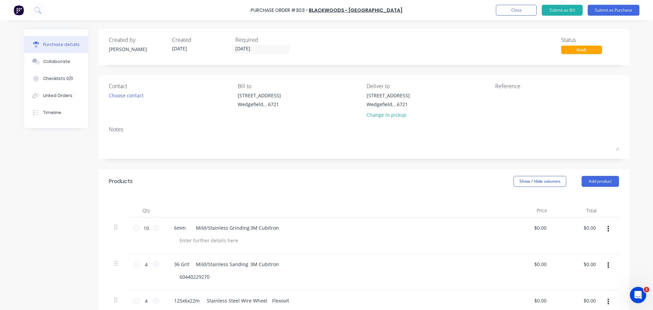
click at [262, 131] on div "Notes" at bounding box center [364, 129] width 510 height 8
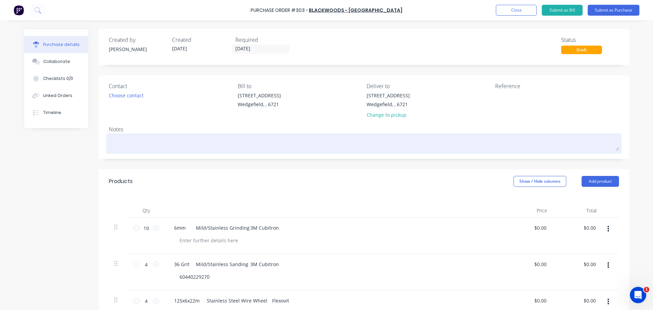
click at [262, 140] on textarea at bounding box center [364, 142] width 510 height 15
type textarea "x"
type textarea "S"
type textarea "x"
type textarea "St"
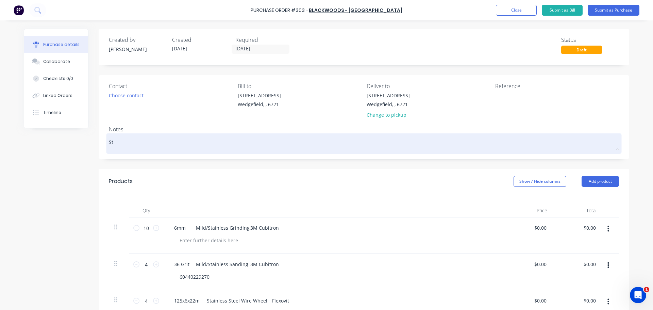
type textarea "x"
type textarea "Sto"
type textarea "x"
type textarea "Stoc"
type textarea "x"
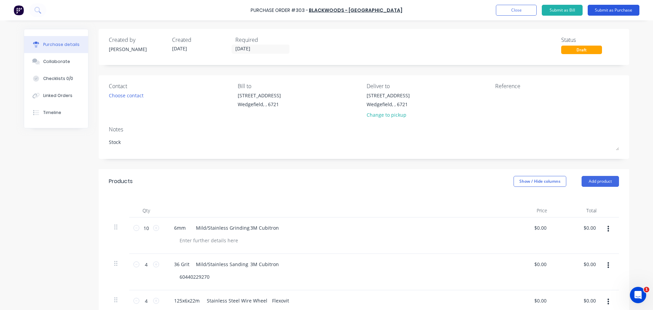
type textarea "Stock"
click at [597, 9] on button "Submit as Purchase" at bounding box center [614, 10] width 52 height 11
type textarea "x"
type textarea "Stock"
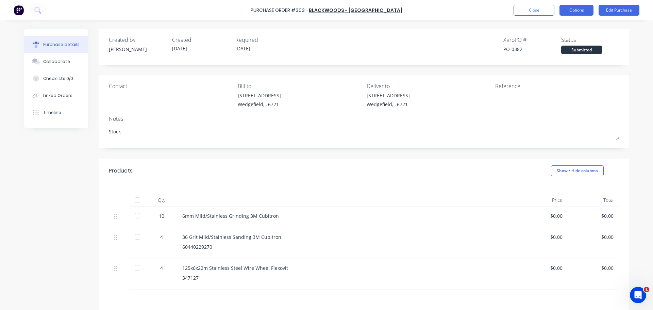
click at [591, 11] on button "Options" at bounding box center [577, 10] width 34 height 11
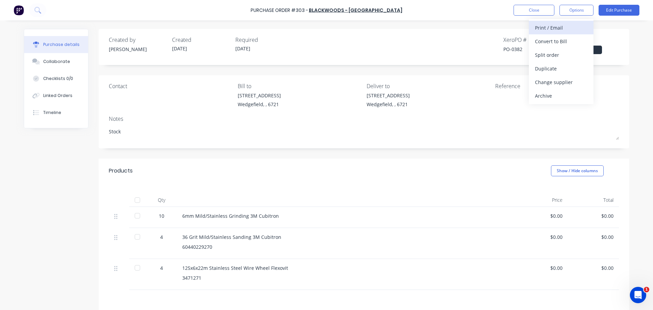
click at [563, 30] on div "Print / Email" at bounding box center [561, 28] width 52 height 10
click at [553, 52] on div "Without pricing" at bounding box center [561, 55] width 52 height 10
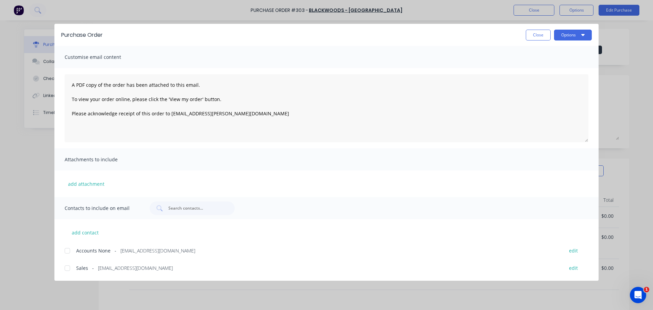
click at [69, 251] on div at bounding box center [68, 251] width 14 height 14
click at [68, 251] on div at bounding box center [68, 251] width 14 height 14
click at [65, 267] on div at bounding box center [68, 268] width 14 height 14
click at [564, 34] on button "Options" at bounding box center [573, 35] width 38 height 11
click at [552, 77] on div "Email" at bounding box center [559, 80] width 52 height 10
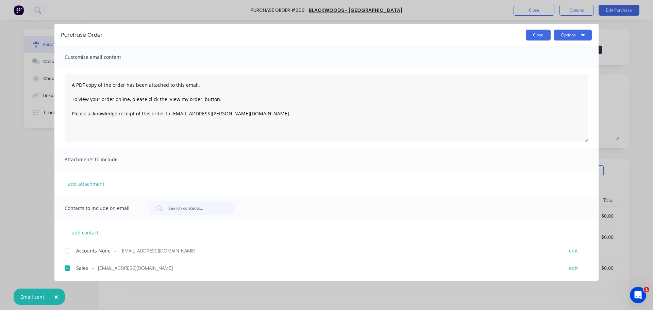
click at [541, 34] on button "Close" at bounding box center [538, 35] width 25 height 11
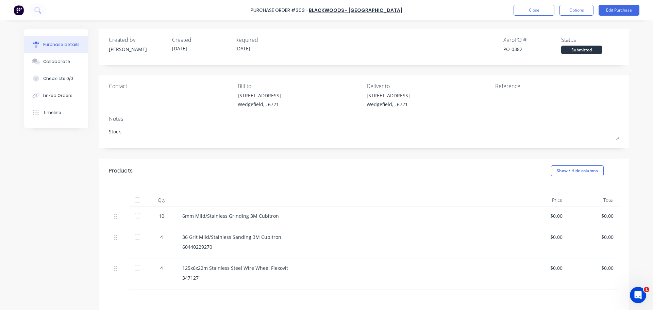
type textarea "x"
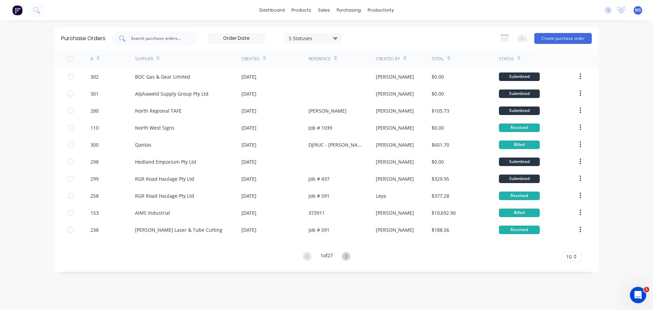
click at [192, 36] on div at bounding box center [154, 39] width 85 height 14
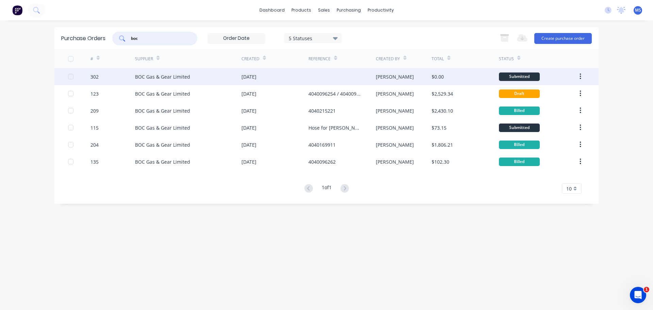
type input "boc"
click at [165, 76] on div "BOC Gas & Gear Limited" at bounding box center [162, 76] width 55 height 7
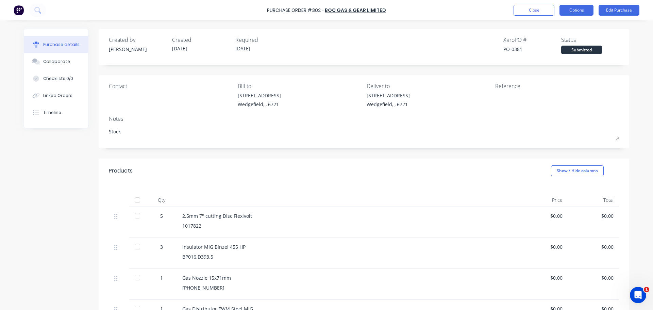
click at [583, 8] on button "Options" at bounding box center [577, 10] width 34 height 11
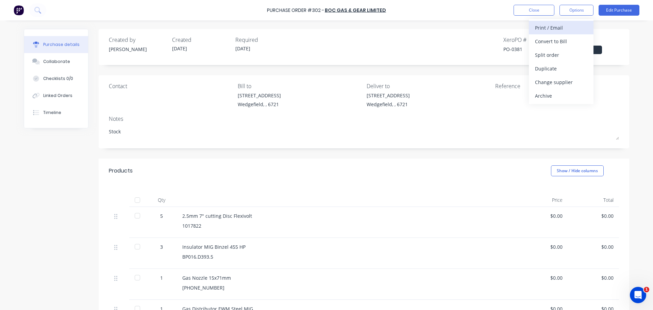
click at [565, 28] on div "Print / Email" at bounding box center [561, 28] width 52 height 10
click at [550, 54] on div "Without pricing" at bounding box center [561, 55] width 52 height 10
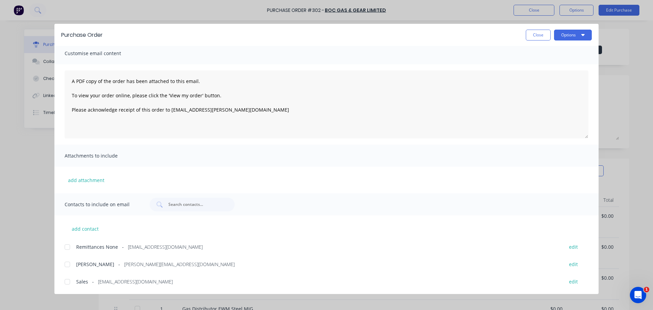
scroll to position [4, 0]
click at [70, 265] on div at bounding box center [68, 264] width 14 height 14
click at [69, 283] on div at bounding box center [68, 282] width 14 height 14
click at [112, 261] on span "[PERSON_NAME]" at bounding box center [95, 263] width 38 height 7
click at [563, 31] on button "Options" at bounding box center [573, 35] width 38 height 11
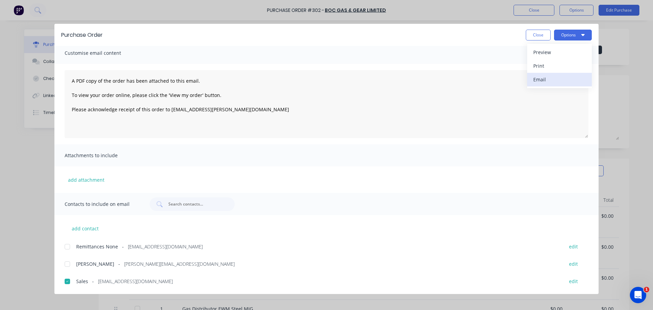
click at [550, 80] on div "Email" at bounding box center [559, 80] width 52 height 10
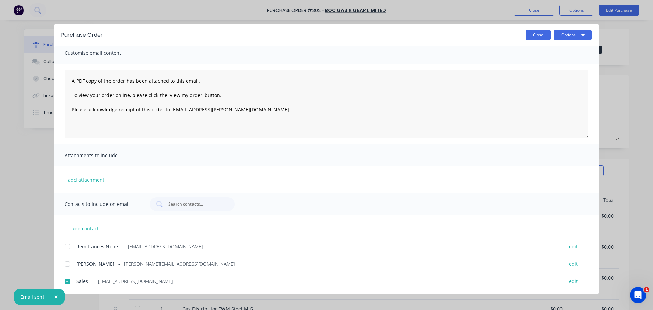
click at [532, 35] on button "Close" at bounding box center [538, 35] width 25 height 11
type textarea "x"
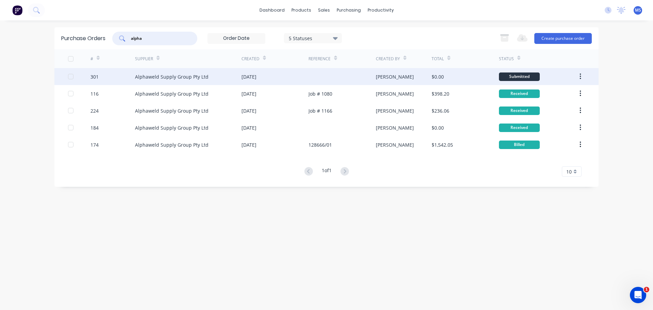
type input "alpha"
click at [222, 78] on div "Alphaweld Supply Group Pty Ltd" at bounding box center [188, 76] width 106 height 17
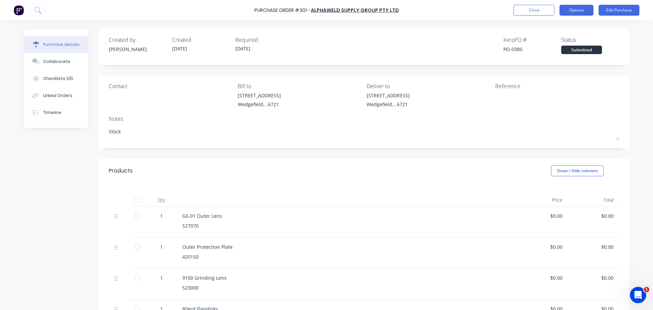
click at [584, 13] on button "Options" at bounding box center [577, 10] width 34 height 11
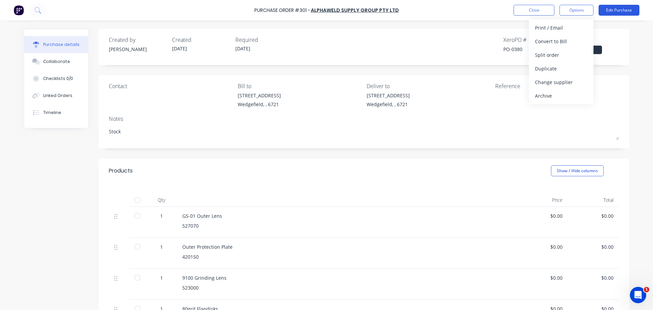
click at [620, 9] on button "Edit Purchase" at bounding box center [619, 10] width 41 height 11
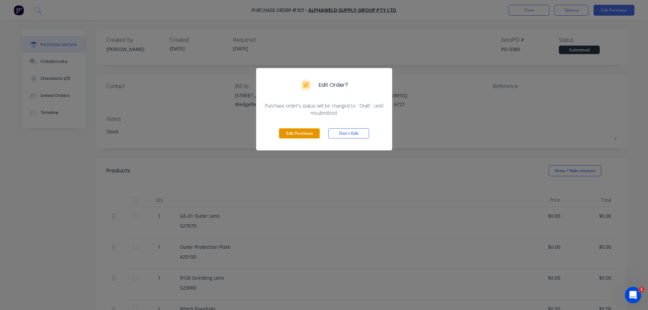
click at [301, 135] on button "Edit Purchase" at bounding box center [299, 133] width 41 height 10
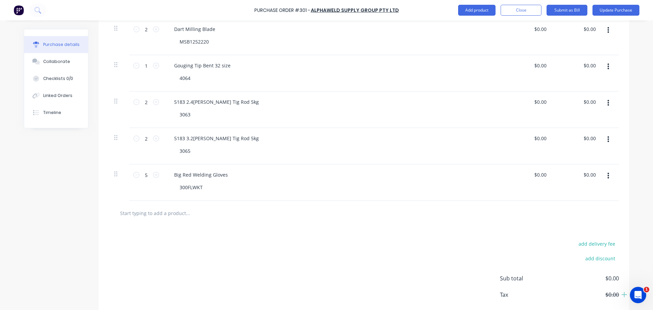
scroll to position [419, 0]
click at [211, 210] on input "text" at bounding box center [188, 211] width 136 height 14
paste input "Shroud/Nozzle"
type textarea "x"
type input "Shroud/Nozzle"
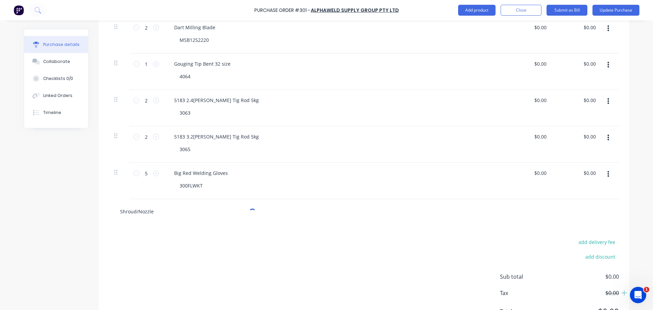
type textarea "x"
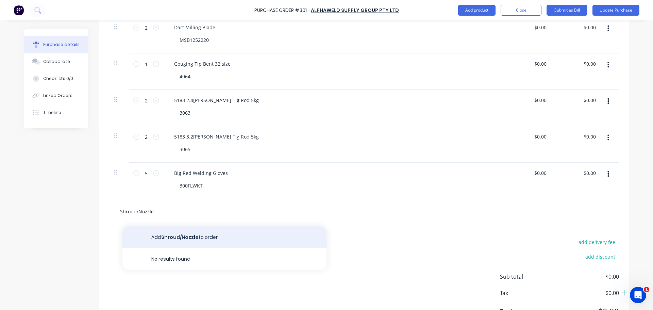
type input "Shroud/Nozzle"
click at [190, 234] on button "Add Shroud/Nozzle to order" at bounding box center [224, 237] width 204 height 22
type textarea "x"
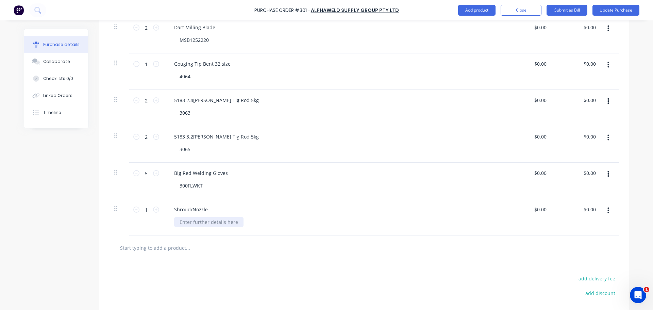
drag, startPoint x: 233, startPoint y: 216, endPoint x: 230, endPoint y: 222, distance: 6.8
click at [230, 222] on div "Shroud/Nozzle" at bounding box center [333, 217] width 340 height 36
type textarea "x"
click at [230, 222] on div at bounding box center [208, 222] width 69 height 10
paste div
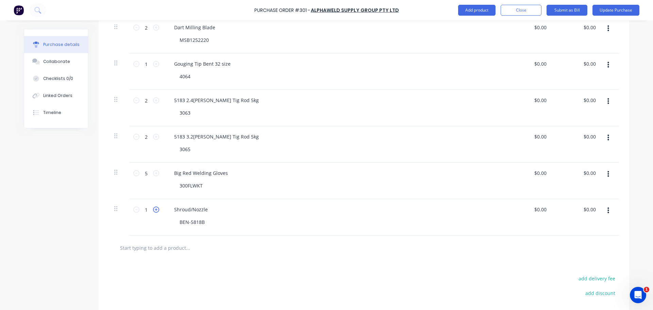
click at [153, 210] on icon at bounding box center [156, 210] width 6 height 6
type textarea "x"
type input "2"
click at [153, 210] on icon at bounding box center [156, 210] width 6 height 6
type textarea "x"
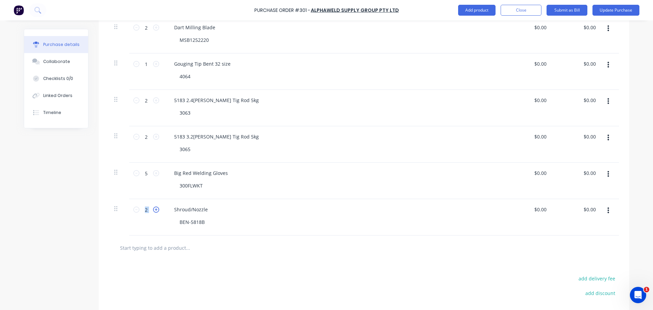
type input "3"
click at [153, 210] on icon at bounding box center [156, 210] width 6 height 6
type textarea "x"
type input "4"
click at [153, 210] on icon at bounding box center [156, 210] width 6 height 6
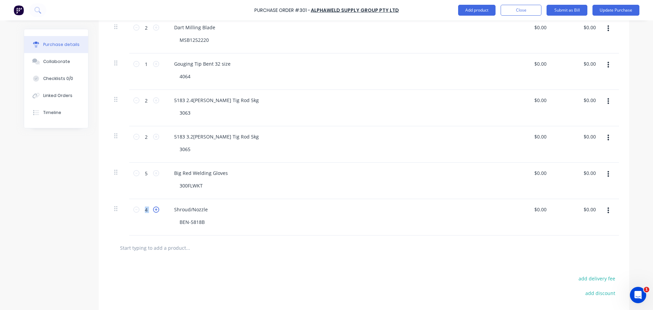
type textarea "x"
type input "5"
drag, startPoint x: 126, startPoint y: 210, endPoint x: 135, endPoint y: 211, distance: 8.5
click at [129, 210] on div "5 5 Shroud/Nozzle BEN-5818B $0.00 $0.00 $0.00 $0.00" at bounding box center [364, 217] width 510 height 36
click at [135, 211] on icon at bounding box center [136, 210] width 6 height 6
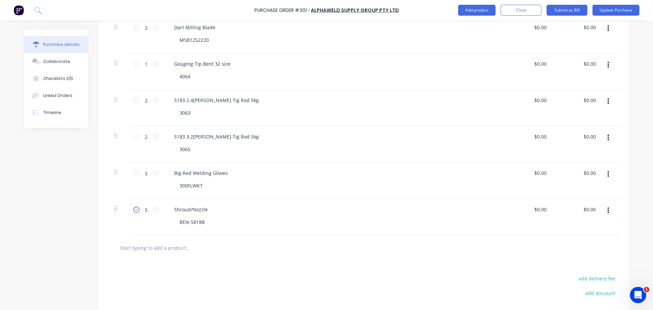
type textarea "x"
type input "4"
click at [206, 211] on div "Shroud/Nozzle" at bounding box center [191, 209] width 45 height 10
type textarea "x"
click at [182, 251] on input "text" at bounding box center [188, 248] width 136 height 14
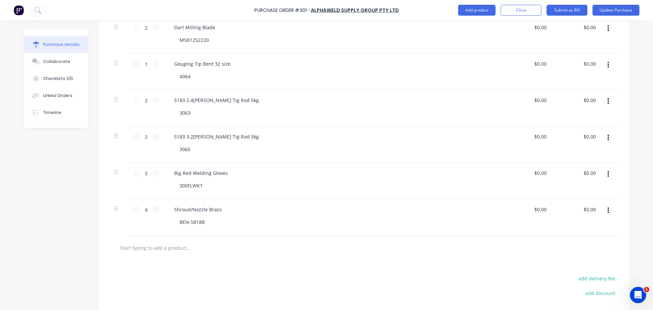
paste input "Shroud/Nozzle 5/8D, 1/8ID"
type textarea "x"
type input "Shroud/Nozzle 5/8D, 1/8ID"
type textarea "x"
type input "Shroud/Nozzle 5/8D, 1/8ID"
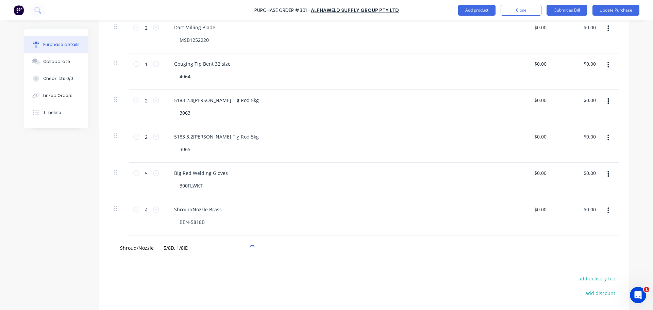
click at [199, 272] on div "add delivery fee add discount Sub total $0.00 Tax $0.00 Total $0.00" at bounding box center [364, 316] width 531 height 112
click at [183, 249] on input "Shroud/Nozzle 5/8D, 1/8ID" at bounding box center [188, 248] width 136 height 14
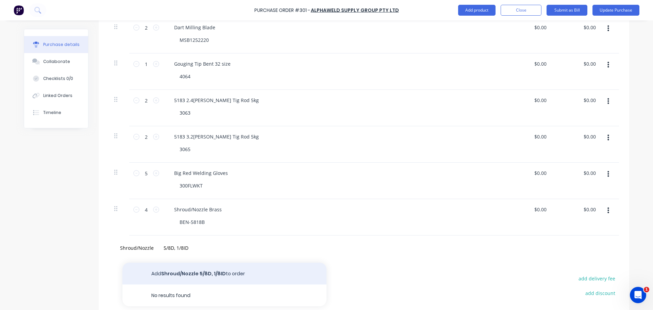
click at [180, 272] on button "Add Shroud/Nozzle 5/8D, 1/8ID to order" at bounding box center [224, 274] width 204 height 22
type textarea "x"
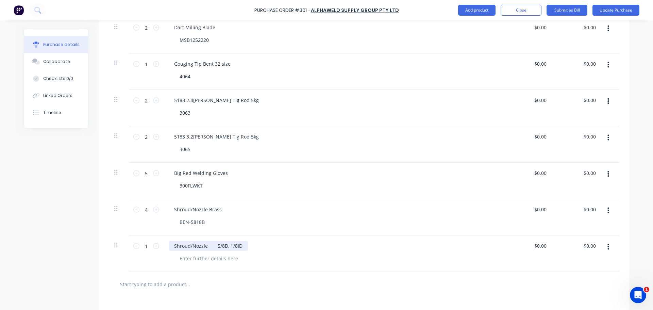
click at [232, 245] on div "Shroud/Nozzle 5/8D, 1/8ID" at bounding box center [208, 246] width 79 height 10
type textarea "x"
click at [238, 244] on div "Shroud/Nozzle 5/8D, 1/8ID" at bounding box center [208, 246] width 79 height 10
click at [153, 245] on icon at bounding box center [156, 246] width 6 height 6
type textarea "x"
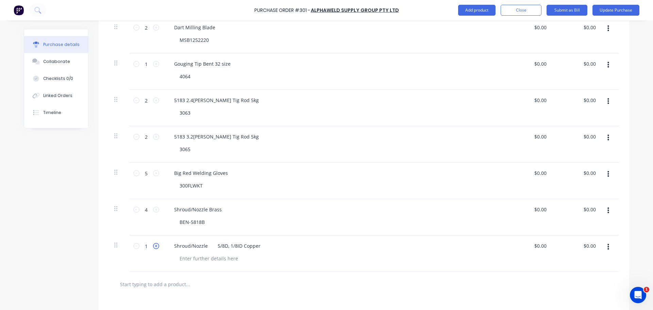
type input "2"
click at [153, 245] on icon at bounding box center [156, 246] width 6 height 6
type textarea "x"
type input "3"
click at [153, 245] on icon at bounding box center [156, 246] width 6 height 6
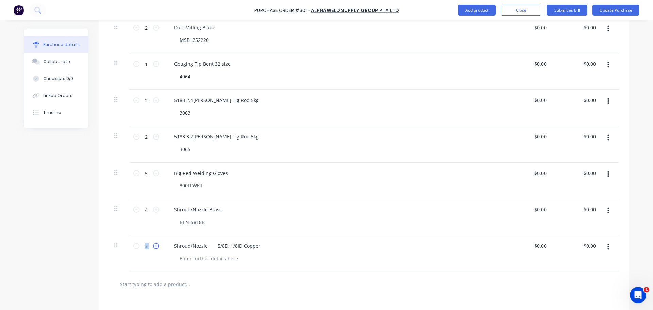
type textarea "x"
type input "4"
drag, startPoint x: 220, startPoint y: 268, endPoint x: 215, endPoint y: 262, distance: 8.5
click at [220, 268] on div "Shroud/Nozzle 5/8D, 1/8ID Copper" at bounding box center [333, 253] width 340 height 36
type textarea "x"
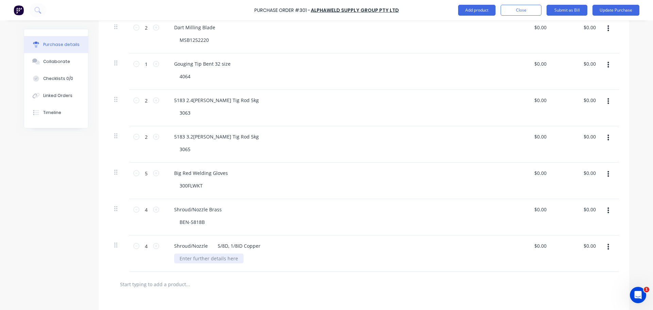
click at [215, 262] on div at bounding box center [208, 258] width 69 height 10
paste div
click at [162, 290] on input "text" at bounding box center [188, 284] width 136 height 14
type textarea "x"
type input "M"
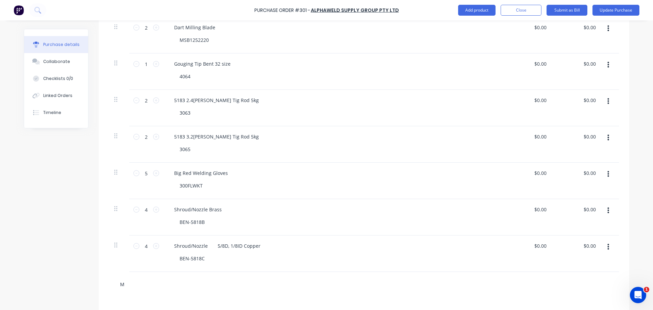
type textarea "x"
type input "MI"
type textarea "x"
type input "MIG"
type textarea "x"
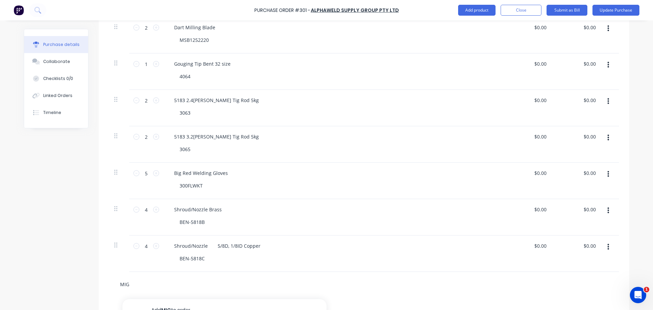
type input "MIG t"
type textarea "x"
type input "MIG ti"
type textarea "x"
type input "MIG t"
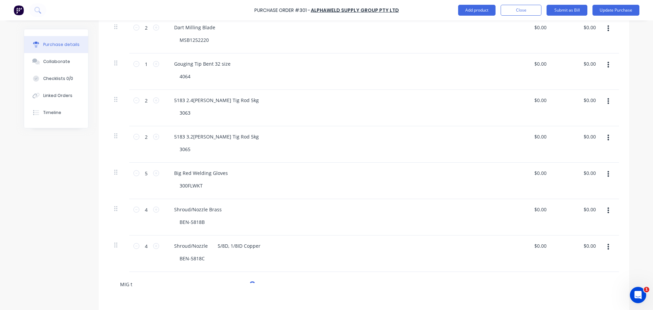
type textarea "x"
type input "MIG ti"
type textarea "x"
type input "MIG tip"
type textarea "x"
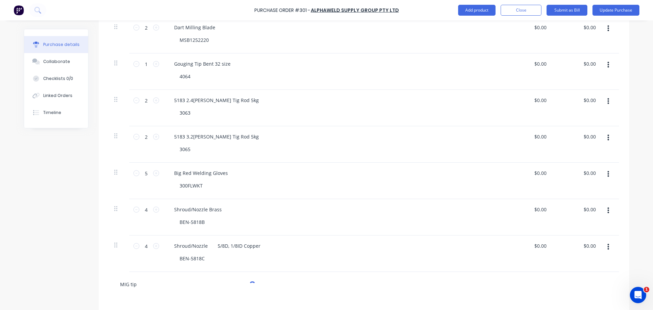
type input "MIG tip 0"
type textarea "x"
type input "MIG tip 0."
type textarea "x"
type input "MIG tip 0.9"
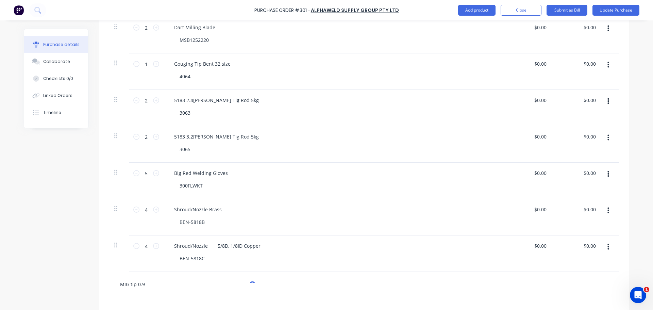
type textarea "x"
type input "MIG tip 0.9m"
type textarea "x"
type input "MIG tip 0.9mm"
type textarea "x"
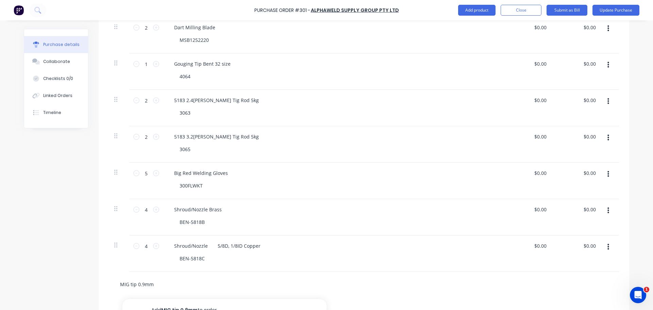
type input "MIG tip 0.9m"
type textarea "x"
type input "MIG tip 0.9"
type textarea "x"
type input "MIG tip 0.9"
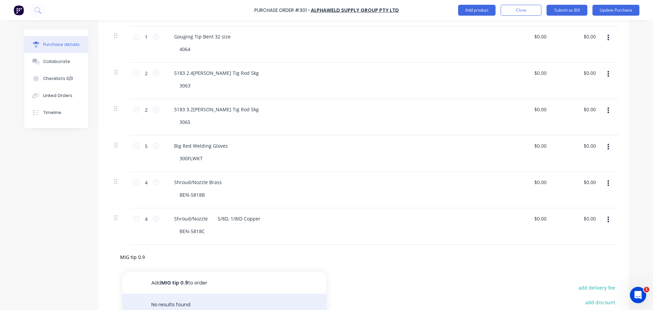
scroll to position [487, 0]
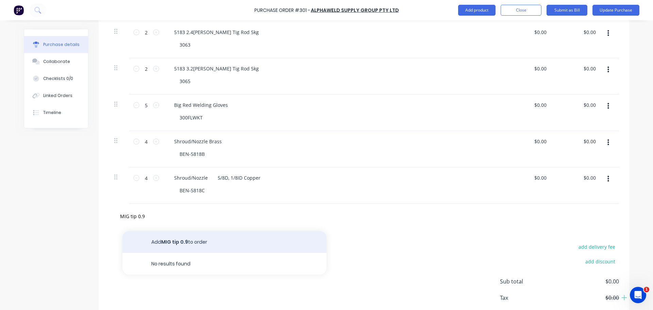
click at [202, 242] on button "Add MIG tip 0.9 to order" at bounding box center [224, 242] width 204 height 22
type textarea "x"
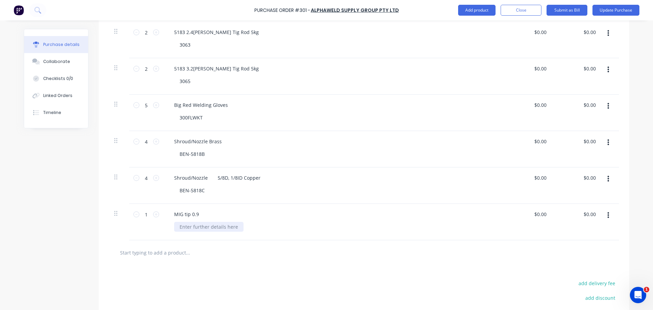
type textarea "x"
click at [187, 228] on div at bounding box center [208, 227] width 69 height 10
paste div
click at [155, 214] on icon at bounding box center [156, 214] width 6 height 6
click at [154, 214] on icon at bounding box center [156, 214] width 6 height 6
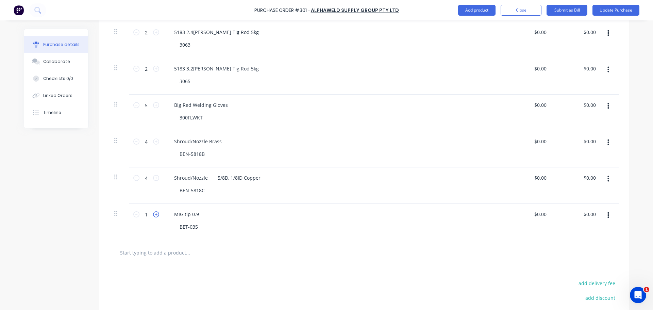
type textarea "x"
type input "3"
click at [135, 215] on icon at bounding box center [136, 214] width 6 height 6
type textarea "x"
type input "2"
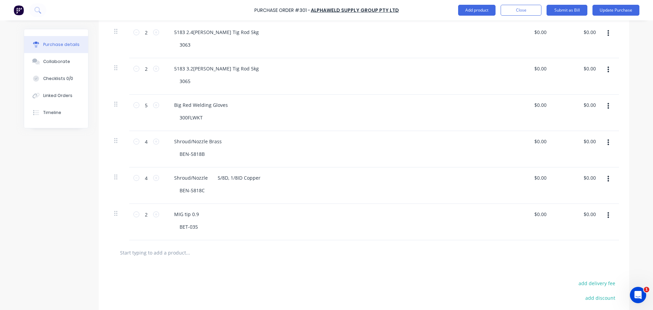
click at [175, 252] on input "text" at bounding box center [188, 253] width 136 height 14
type textarea "x"
type input "M"
type textarea "x"
type input "MG"
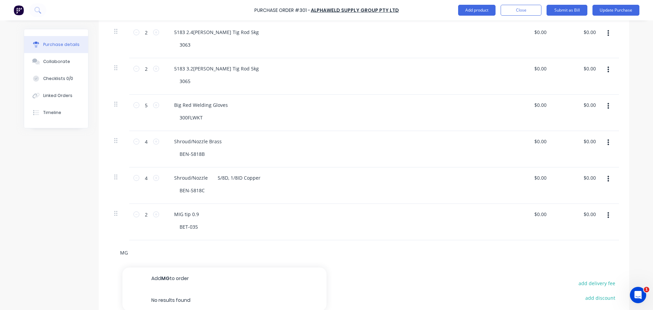
type textarea "x"
type input "M"
type textarea "x"
type input "MI"
type textarea "x"
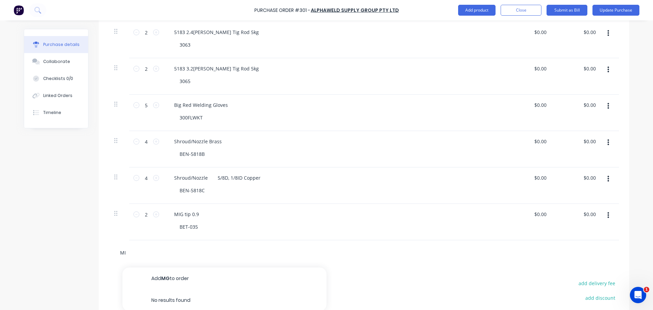
type input "MIG"
type textarea "x"
type input "MIG"
paste input "Centrefire gas diffuser"
type textarea "x"
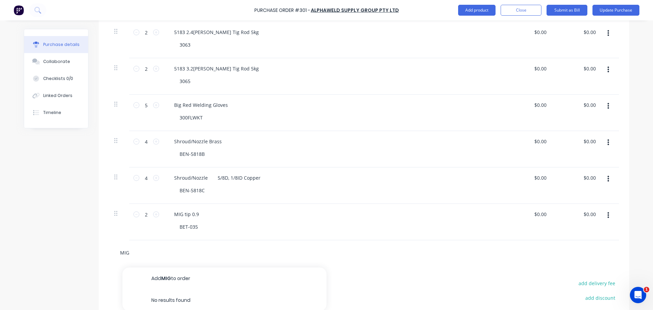
type input "MIG Centrefire gas diffuser"
type textarea "x"
type input "MIG Centrefire gas diffuser"
click at [194, 273] on button "Add MIG Centrefire gas diffuser to order" at bounding box center [224, 278] width 204 height 22
type textarea "x"
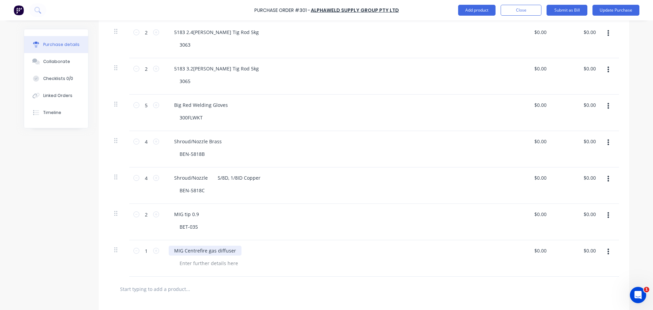
click at [178, 252] on div "MIG Centrefire gas diffuser" at bounding box center [205, 251] width 73 height 10
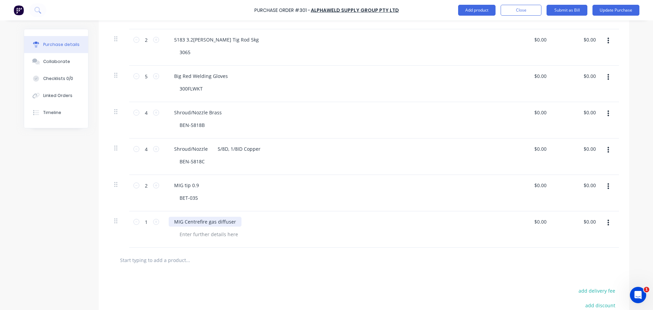
scroll to position [555, 0]
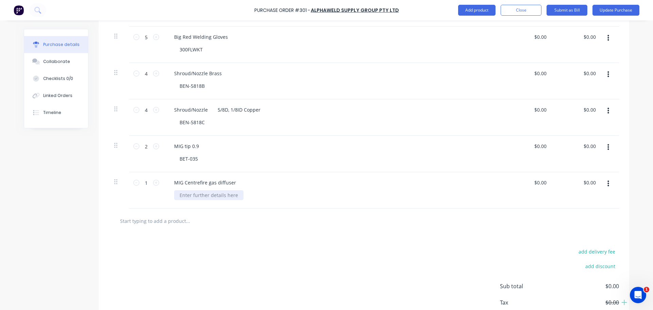
click at [201, 200] on div "MIG Centrefire gas diffuser" at bounding box center [333, 190] width 340 height 36
type textarea "x"
click at [203, 198] on div at bounding box center [208, 195] width 69 height 10
paste div
click at [155, 184] on div "1 1" at bounding box center [146, 190] width 34 height 36
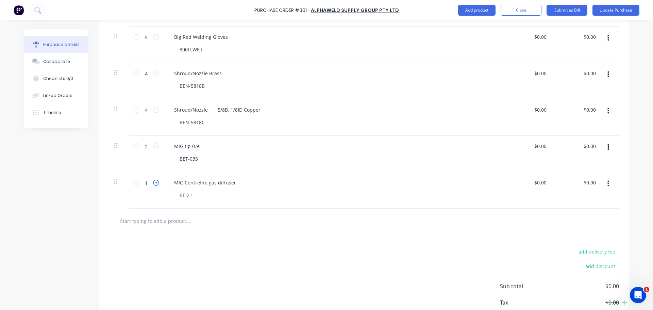
click at [154, 181] on icon at bounding box center [156, 183] width 6 height 6
type textarea "x"
type input "2"
type textarea "x"
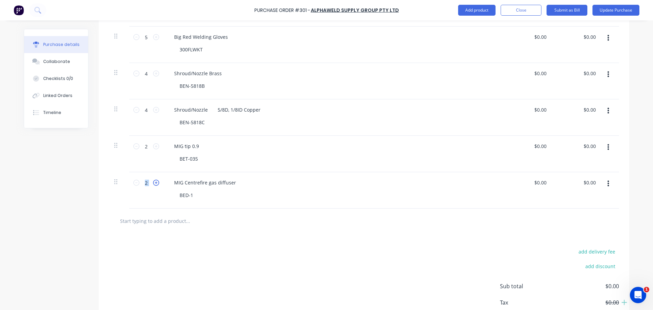
type input "3"
click at [154, 181] on icon at bounding box center [156, 183] width 6 height 6
type textarea "x"
type input "4"
click at [149, 224] on input "text" at bounding box center [188, 221] width 136 height 14
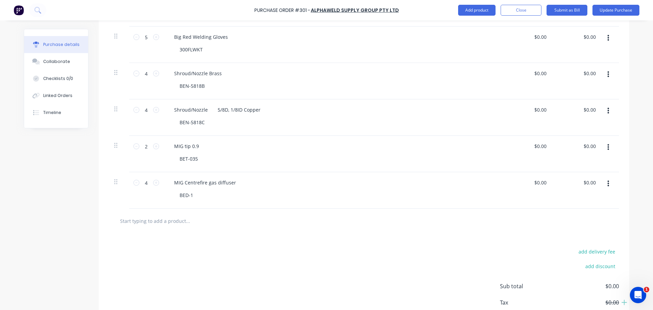
type textarea "x"
type input "TW"
type textarea "x"
type input "TWEC"
type textarea "x"
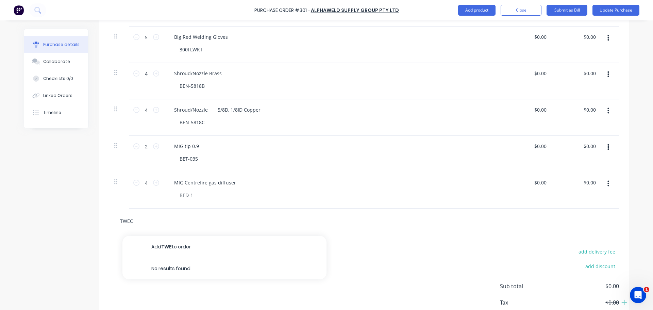
type input "TWECO"
type textarea "x"
type input "TWECO"
type textarea "x"
type input "TWECO C"
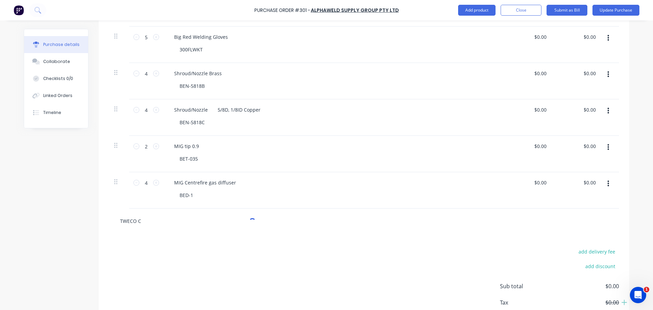
type textarea "x"
type input "TWECO Co"
type textarea "x"
type input "TWECO Con"
type textarea "x"
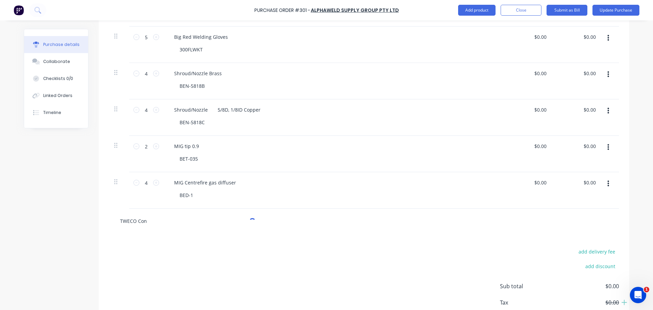
type input "TWECO Cont"
type textarea "x"
type input "TWECO Conta"
type textarea "x"
type input "TWECO Contac"
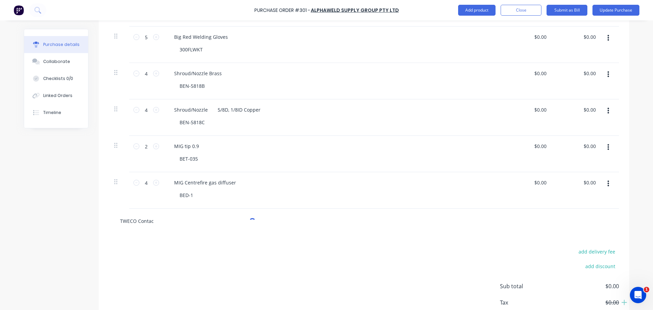
type textarea "x"
type input "TWECO Contact"
type textarea "x"
type input "TWECO Contact"
type textarea "x"
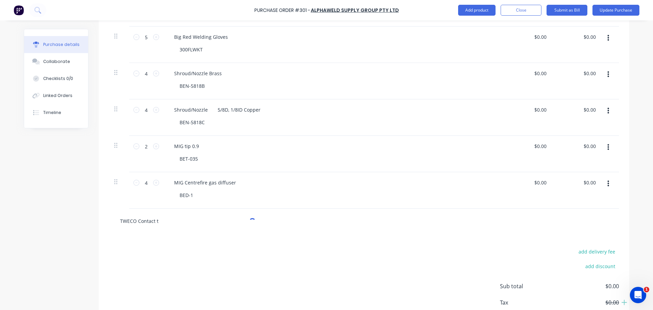
type input "TWECO Contact ti"
type textarea "x"
type input "TWECO Contact tips"
type textarea "x"
type input "TWECO Contact tips"
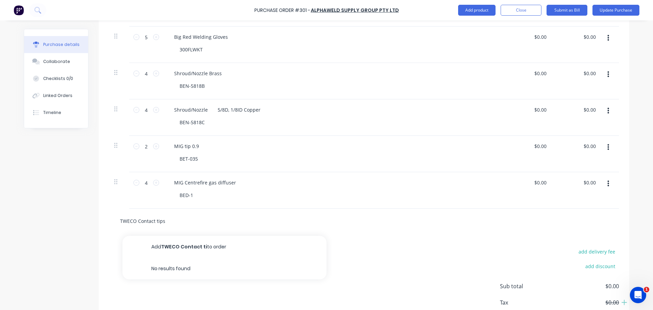
type textarea "x"
type input "TWECO Contact tips 0;."
type textarea "x"
type input "TWECO Contact tips 0;"
type textarea "x"
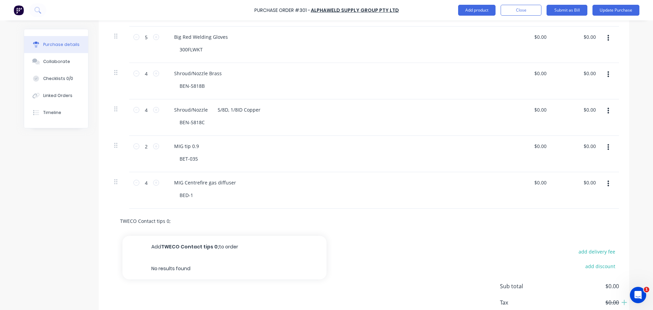
type input "TWECO Contact tips 0"
type textarea "x"
type input "TWECO Contact tips 0."
type textarea "x"
type input "TWECO Contact tips 0.9"
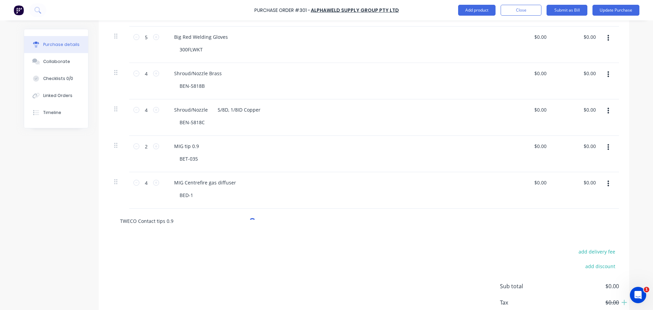
type textarea "x"
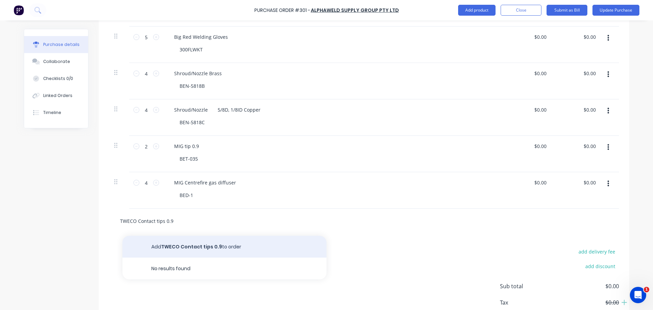
type input "TWECO Contact tips 0.9"
click at [259, 253] on button "Add TWECO Contact tips 0.9 to order" at bounding box center [224, 247] width 204 height 22
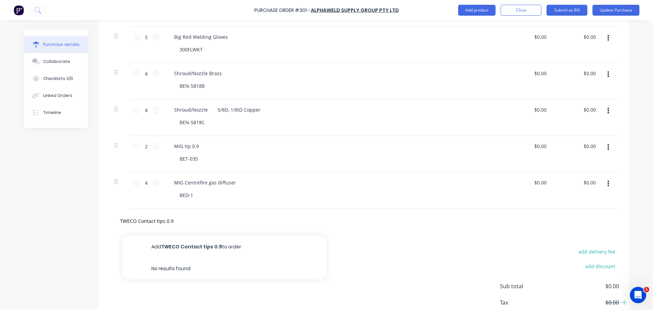
type textarea "x"
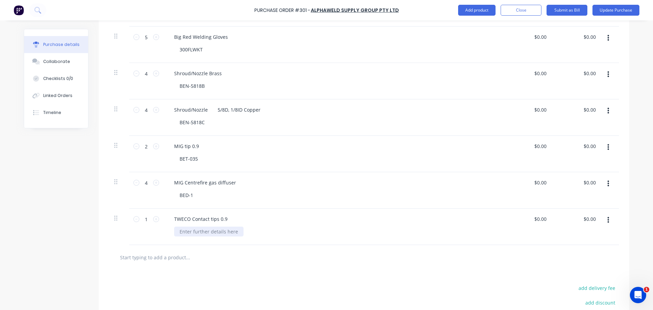
click at [190, 233] on div at bounding box center [208, 232] width 69 height 10
type textarea "x"
paste div
click at [208, 219] on div "TWECO Contact tips 0.9" at bounding box center [201, 219] width 64 height 10
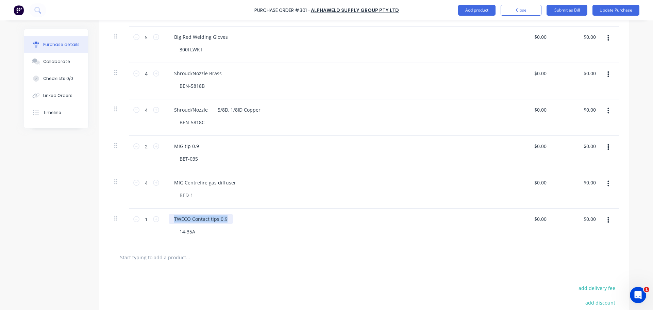
click at [208, 219] on div "TWECO Contact tips 0.9" at bounding box center [201, 219] width 64 height 10
copy div "TWECO Contact tips 0.9"
click at [174, 251] on input "text" at bounding box center [188, 257] width 136 height 14
click at [174, 256] on input "text" at bounding box center [188, 257] width 136 height 14
paste input "TWECO Contact tips 0.9"
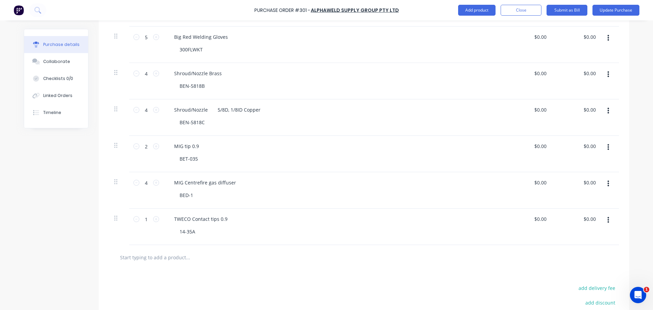
type textarea "x"
type input "TWECO Contact tips 0.9"
type textarea "x"
type input "TWECO Contact tips 0.9"
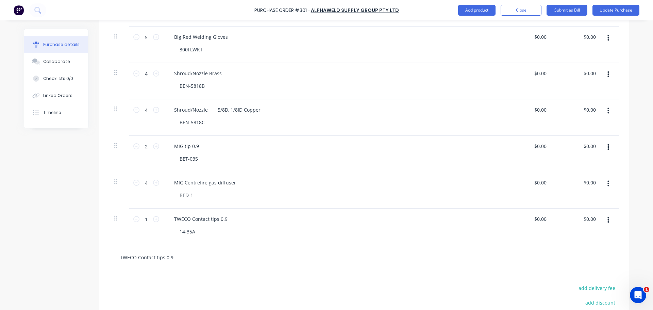
type textarea "x"
click at [177, 257] on input "TWECO Contact tips 0.9" at bounding box center [188, 257] width 136 height 14
type input "TWECO Contact tips 0."
type textarea "x"
type input "TWECO Contact tips 0"
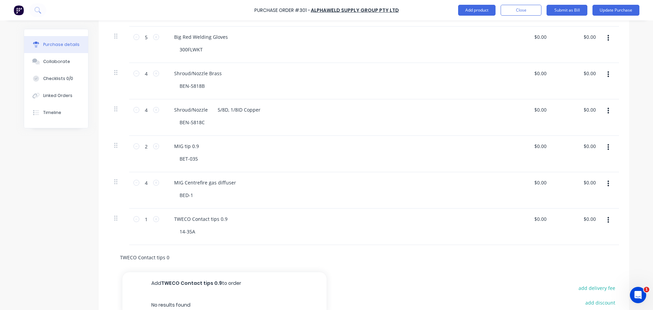
type textarea "x"
type input "TWECO Contact tips"
type textarea "x"
type input "TWECO Contact tips 1."
type textarea "x"
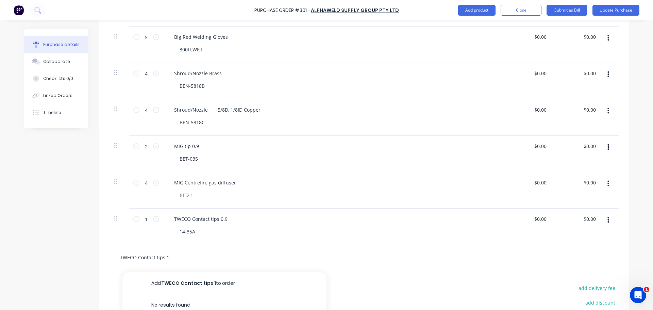
type input "TWECO Contact tips 1.2"
type textarea "x"
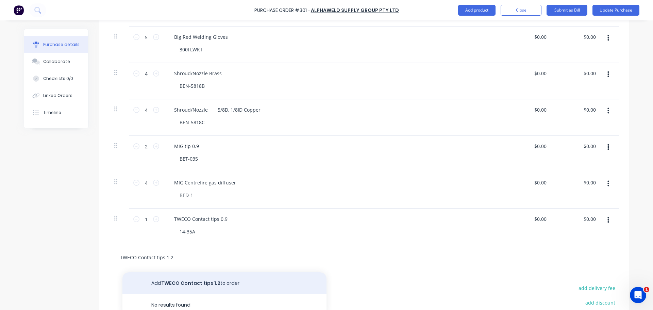
type input "TWECO Contact tips 1.2"
click at [199, 281] on button "Add TWECO Contact tips 1.2 to order" at bounding box center [224, 283] width 204 height 22
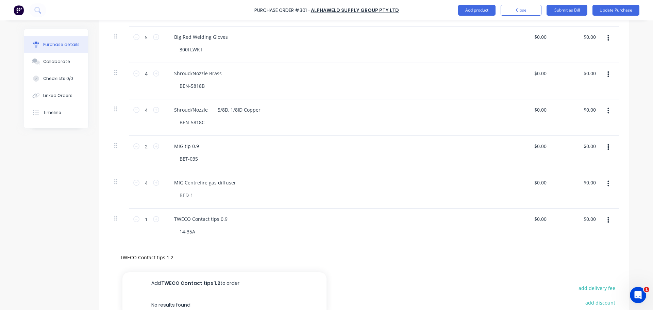
type textarea "x"
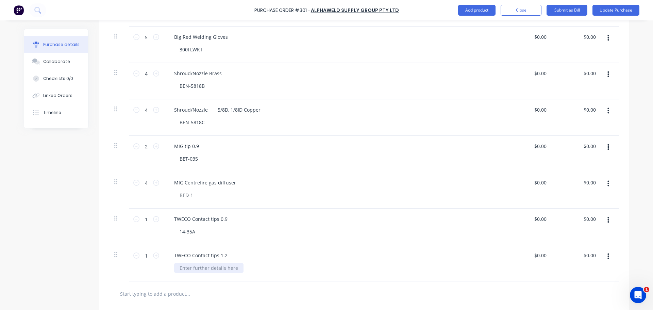
click at [209, 272] on div at bounding box center [208, 268] width 69 height 10
type textarea "x"
paste div
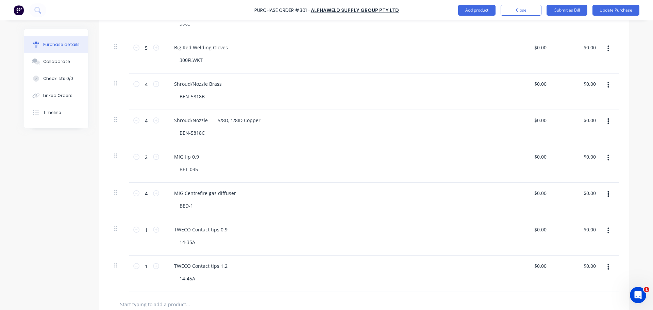
scroll to position [657, 0]
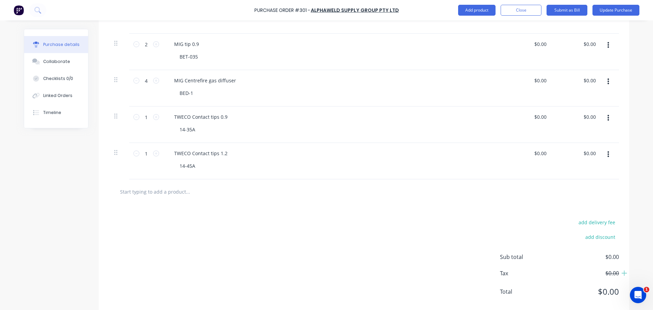
click at [152, 189] on input "text" at bounding box center [188, 192] width 136 height 14
type textarea "x"
type input "T"
type textarea "x"
type input "TI"
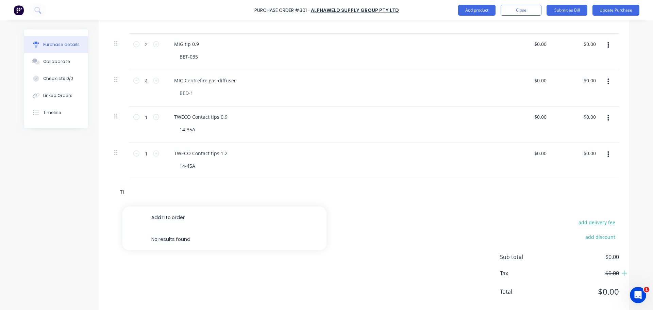
type textarea "x"
type input "TIG"
type textarea "x"
type input "TIG"
paste input "Gaslens Cup"
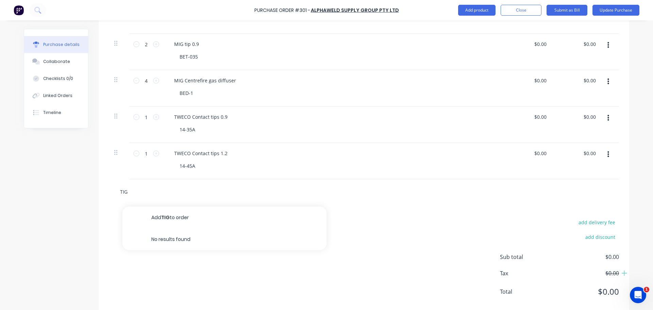
type textarea "x"
type input "TIG Gaslens Cup"
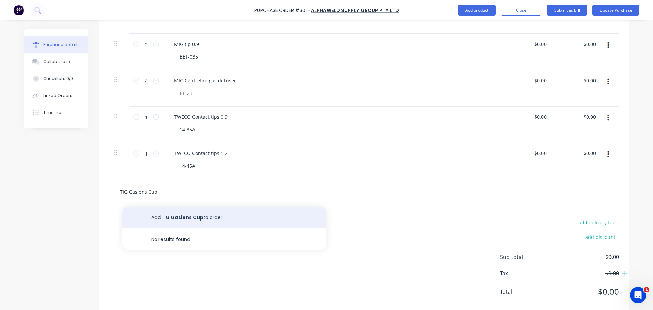
type textarea "x"
type input "TIG Gaslens Cup"
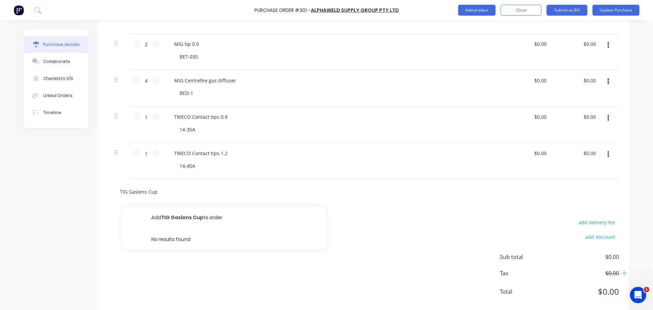
type textarea "x"
type input "TIG Gaslens Cup sz"
type textarea "x"
type input "TIG Gaslens Cup sz"
type textarea "x"
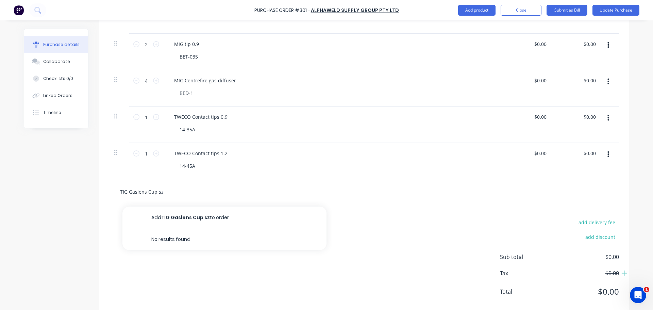
type input "TIG Gaslens Cup sz 5"
type textarea "x"
type input "TIG Gaslens Cup sz"
type textarea "x"
type input "TIG Gaslens Cup sz5"
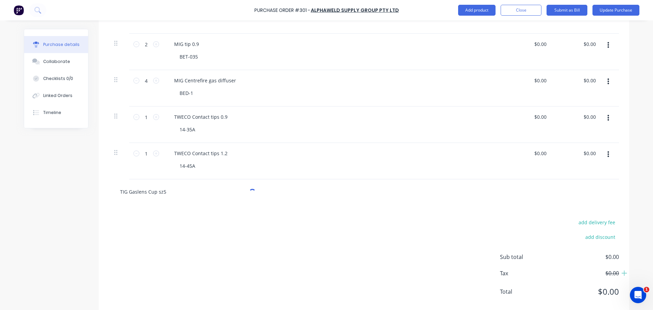
type textarea "x"
type input "TIG Gaslens Cup sz5"
click at [257, 220] on button "Add TIG Gaslens Cup sz5 to order" at bounding box center [224, 218] width 204 height 22
type textarea "x"
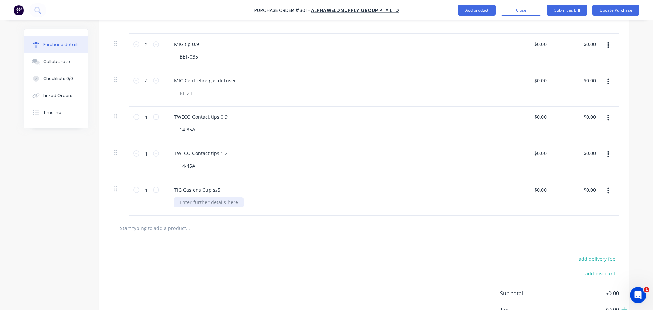
click at [221, 204] on div at bounding box center [208, 202] width 69 height 10
type textarea "x"
paste div
click at [188, 232] on input "text" at bounding box center [188, 228] width 136 height 14
paste input "Quartz Cup #8"
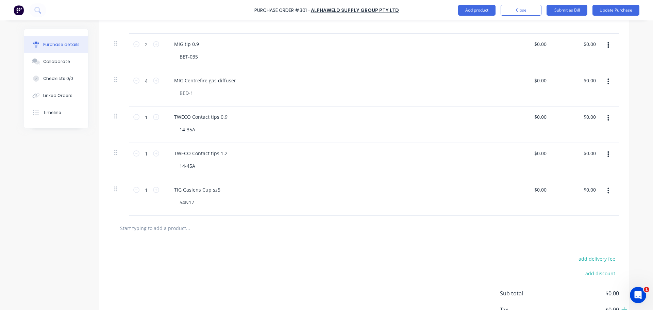
type textarea "x"
type input "Quartz Cup #8"
type textarea "x"
click at [186, 254] on div "add delivery fee add discount Sub total $0.00 Tax $0.00 Total $0.00" at bounding box center [364, 297] width 531 height 112
click at [182, 223] on input "Quartz Cup #8" at bounding box center [188, 228] width 136 height 14
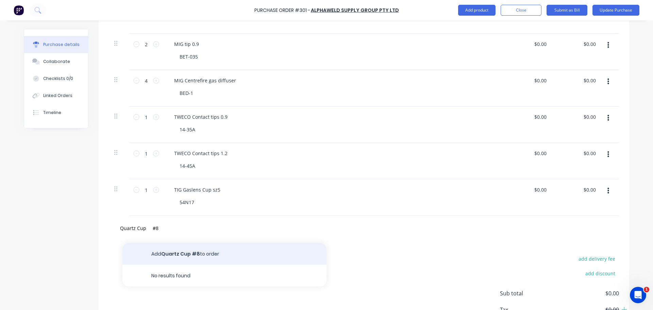
click at [181, 246] on button "Add Quartz Cup #8 to order" at bounding box center [224, 254] width 204 height 22
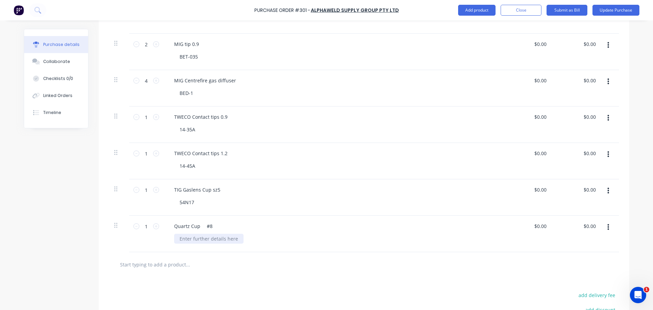
click at [224, 240] on div at bounding box center [208, 239] width 69 height 10
click at [224, 238] on div at bounding box center [208, 239] width 69 height 10
paste div
click at [150, 221] on input "1" at bounding box center [146, 226] width 14 height 10
click at [153, 222] on div "1 1" at bounding box center [146, 226] width 23 height 10
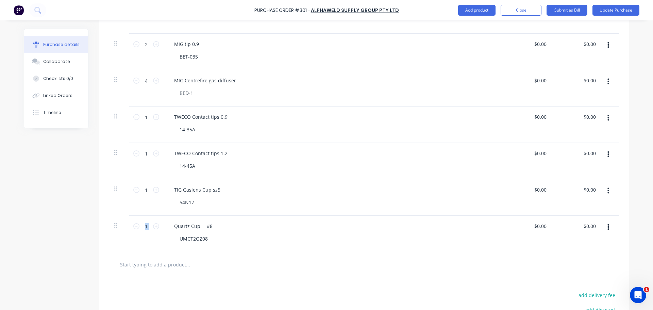
click at [153, 222] on div "1 1" at bounding box center [146, 226] width 23 height 10
click at [153, 225] on icon at bounding box center [156, 226] width 6 height 6
drag, startPoint x: 178, startPoint y: 261, endPoint x: 173, endPoint y: 262, distance: 4.9
click at [173, 262] on input "text" at bounding box center [188, 265] width 136 height 14
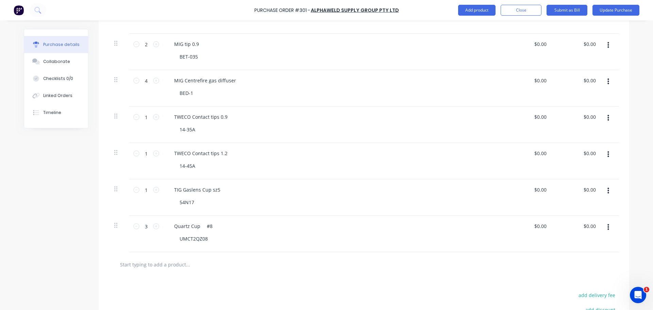
paste input "Quartz Cup #10"
click at [163, 270] on input "Quartz Cup #10" at bounding box center [188, 265] width 136 height 14
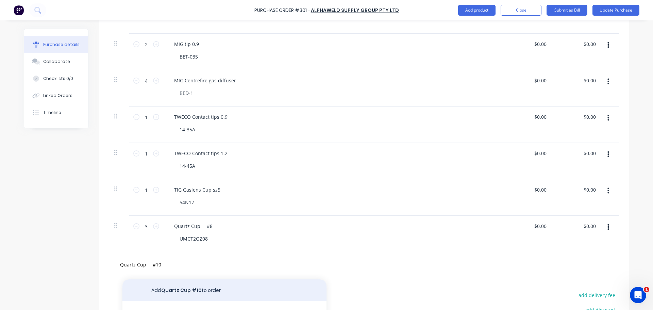
click at [169, 287] on button "Add Quartz Cup #10 to order" at bounding box center [224, 290] width 204 height 22
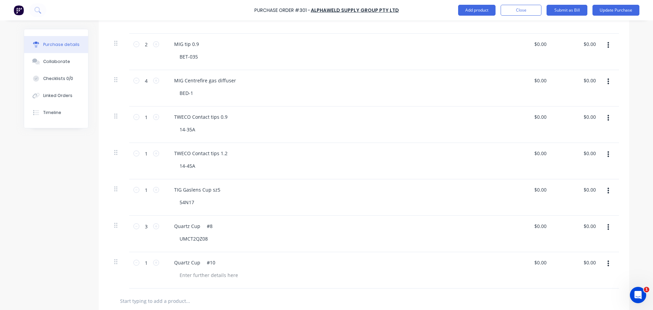
click at [158, 263] on div "1 1" at bounding box center [146, 270] width 34 height 36
click at [156, 262] on icon at bounding box center [156, 263] width 6 height 6
drag, startPoint x: 205, startPoint y: 275, endPoint x: 211, endPoint y: 273, distance: 5.6
click at [205, 275] on div at bounding box center [208, 275] width 69 height 10
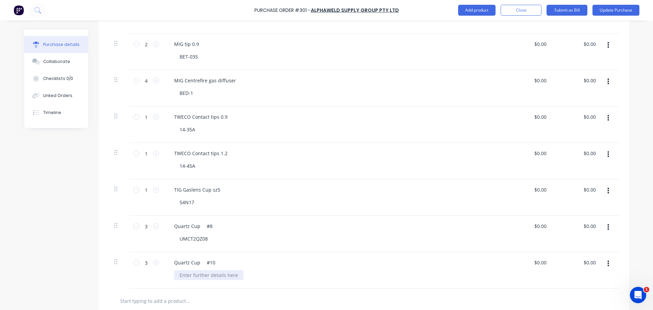
paste div
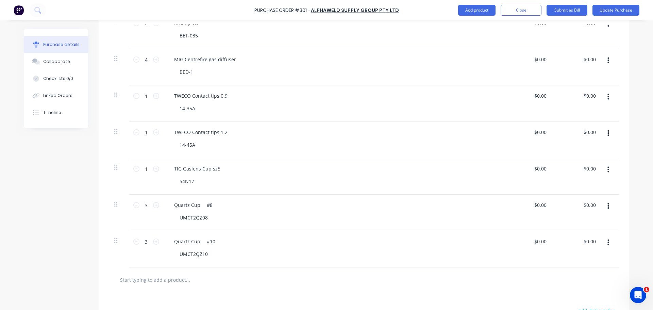
scroll to position [725, 0]
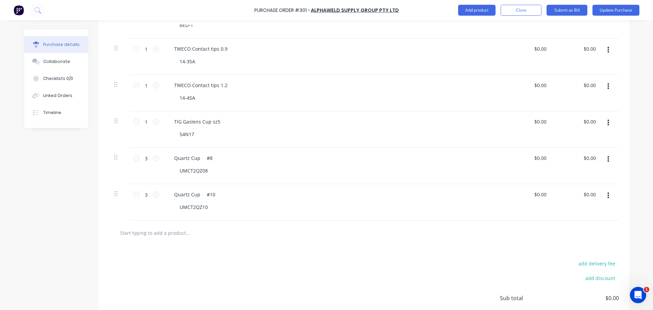
click at [175, 240] on div at bounding box center [364, 232] width 510 height 25
click at [177, 235] on input "text" at bounding box center [188, 233] width 136 height 14
paste input "Gaslens Collet Body 1.6"
click at [183, 258] on div "add delivery fee add discount Sub total $0.00 Tax $0.00 Total $0.00" at bounding box center [364, 301] width 531 height 112
click at [186, 240] on div "Gaslens Collet Body 1.6" at bounding box center [364, 232] width 510 height 25
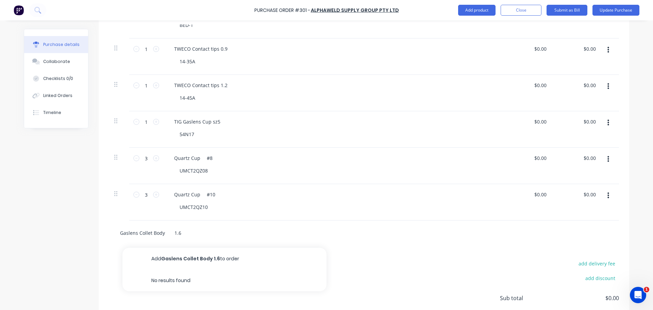
click at [187, 236] on input "Gaslens Collet Body 1.6" at bounding box center [188, 233] width 136 height 14
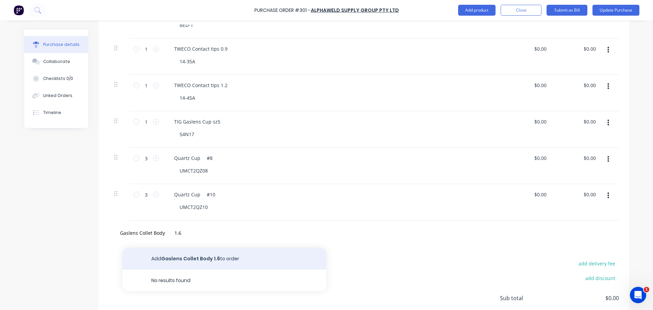
click at [184, 257] on button "Add Gaslens Collet Body 1.6 to order" at bounding box center [224, 259] width 204 height 22
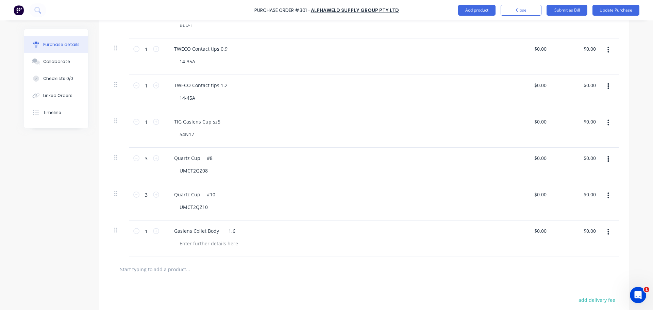
click at [219, 250] on div "Gaslens Collet Body 1.6" at bounding box center [333, 238] width 340 height 36
click at [217, 246] on div at bounding box center [208, 243] width 69 height 10
paste div
click at [204, 268] on input "text" at bounding box center [188, 269] width 136 height 14
paste input "Gaslens Collet Body 2.4"
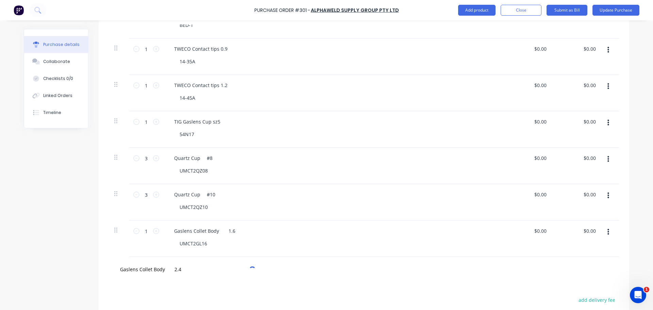
click at [178, 271] on input "Gaslens Collet Body 2.4" at bounding box center [188, 269] width 136 height 14
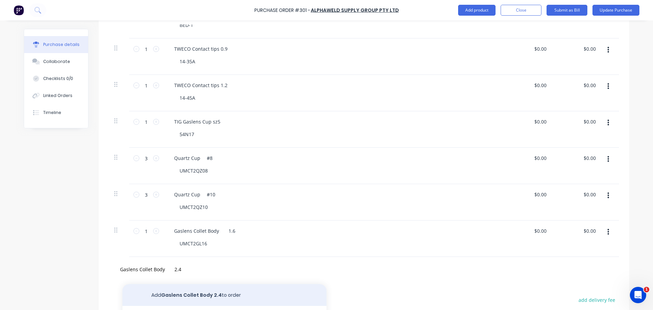
click at [180, 286] on button "Add Gaslens Collet Body 2.4 to order" at bounding box center [224, 295] width 204 height 22
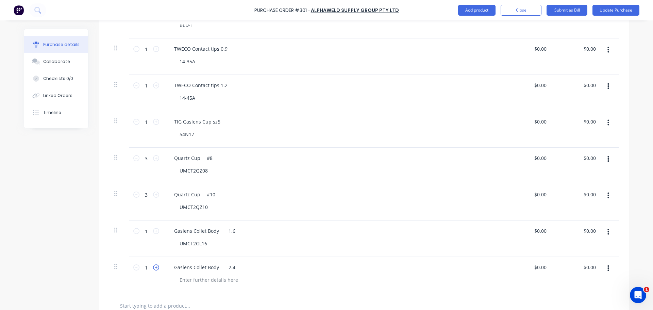
click at [154, 266] on icon at bounding box center [156, 267] width 6 height 6
click at [228, 287] on div "Gaslens Collet Body 2.4" at bounding box center [333, 275] width 340 height 36
click at [222, 278] on div at bounding box center [208, 280] width 69 height 10
paste div
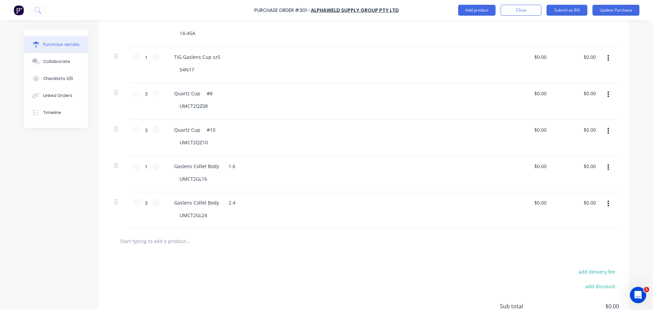
scroll to position [793, 0]
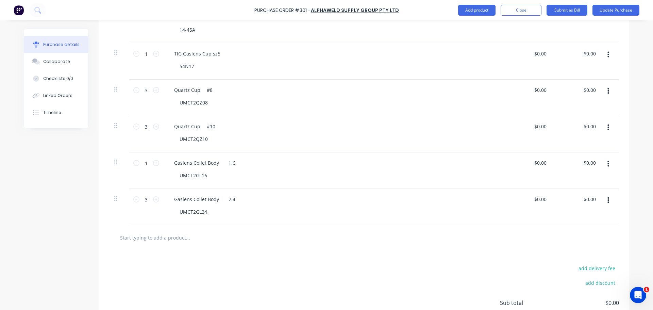
drag, startPoint x: 188, startPoint y: 254, endPoint x: 190, endPoint y: 245, distance: 9.3
click at [189, 251] on div "add delivery fee add discount Sub total $0.00 Tax $0.00 Total $0.00" at bounding box center [364, 306] width 531 height 112
click at [190, 245] on div at bounding box center [364, 237] width 510 height 25
click at [191, 241] on input "text" at bounding box center [188, 238] width 136 height 14
paste input "Gaslens Collet Body 3.2"
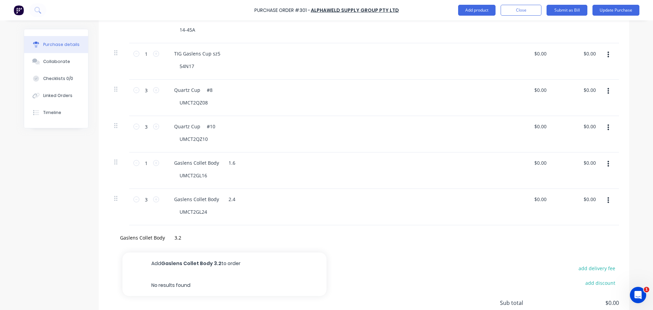
drag, startPoint x: 269, startPoint y: 268, endPoint x: 220, endPoint y: 263, distance: 48.9
click at [269, 268] on button "Add Gaslens Collet Body 3.2 to order" at bounding box center [224, 263] width 204 height 22
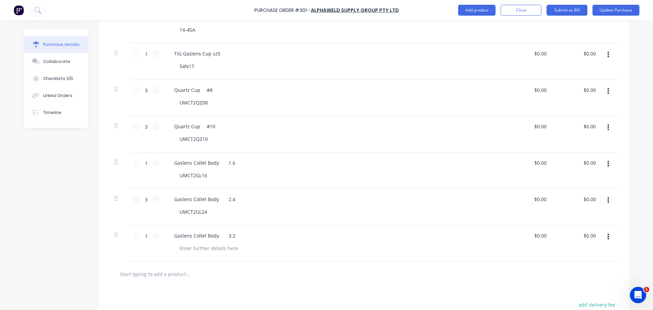
click at [198, 258] on div "Gaslens Collet Body 3.2" at bounding box center [333, 243] width 340 height 36
click at [202, 252] on div at bounding box center [208, 248] width 69 height 10
paste div
click at [154, 235] on icon at bounding box center [156, 236] width 6 height 6
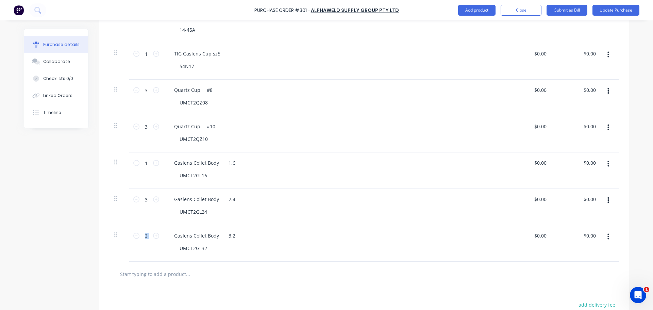
click at [188, 276] on input "text" at bounding box center [188, 274] width 136 height 14
paste input "Back Cap Long"
click at [262, 265] on div "Back Cap Long" at bounding box center [364, 274] width 510 height 25
click at [250, 271] on input "Back Cap Long" at bounding box center [188, 274] width 136 height 14
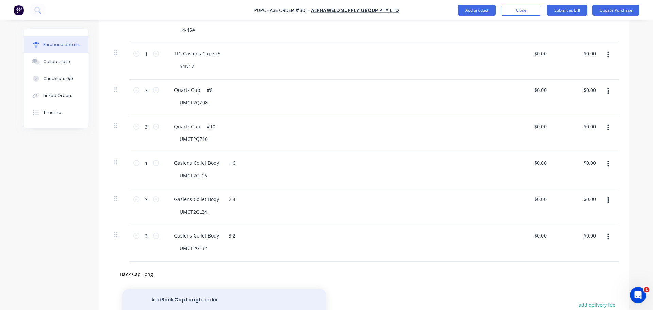
click at [237, 293] on button "Add Back Cap Long to order" at bounding box center [224, 300] width 204 height 22
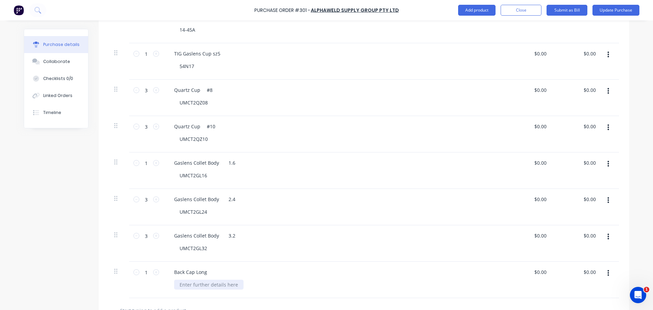
click at [215, 282] on div at bounding box center [208, 285] width 69 height 10
paste div
click at [153, 273] on icon at bounding box center [156, 272] width 6 height 6
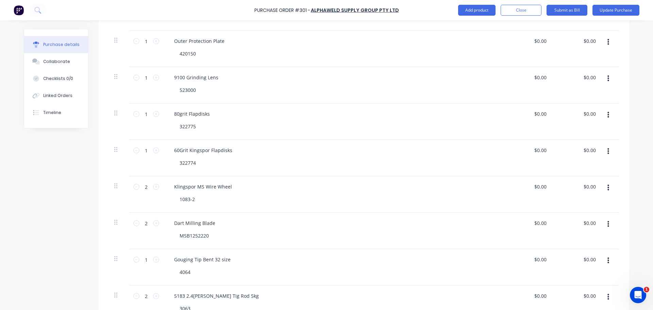
scroll to position [108, 0]
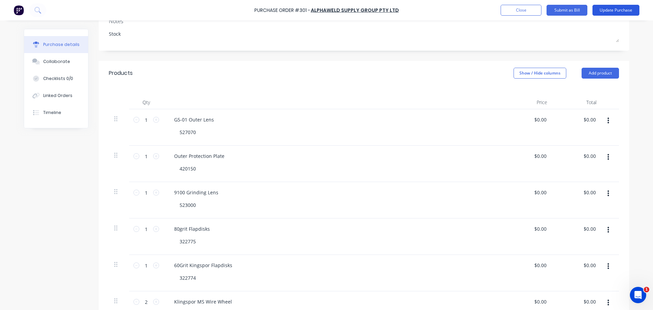
click at [606, 10] on button "Update Purchase" at bounding box center [616, 10] width 47 height 11
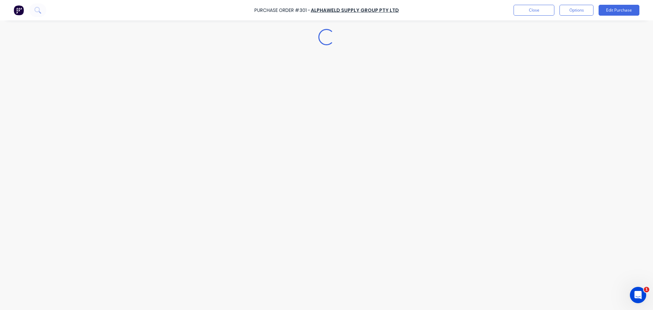
scroll to position [0, 0]
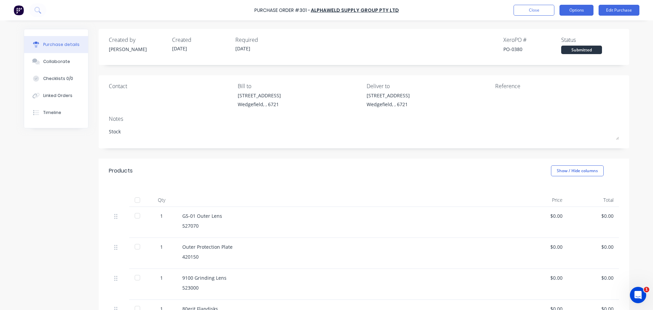
click at [585, 9] on button "Options" at bounding box center [577, 10] width 34 height 11
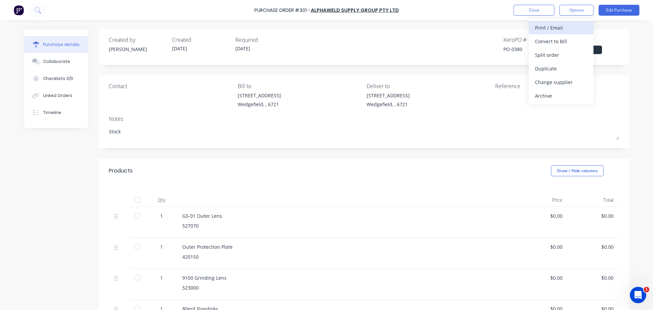
click at [564, 33] on button "Print / Email" at bounding box center [561, 28] width 65 height 14
click at [560, 53] on div "Without pricing" at bounding box center [561, 55] width 52 height 10
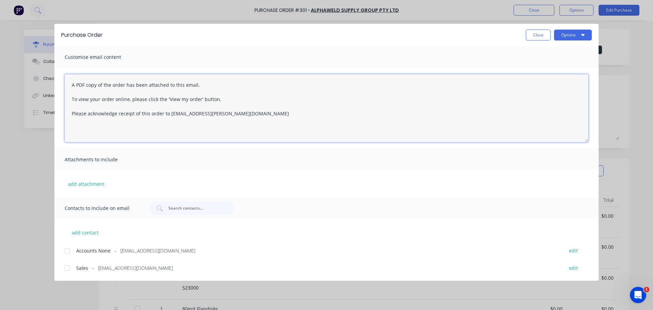
click at [198, 122] on textarea "A PDF copy of the order has been attached to this email. To view your order onl…" at bounding box center [327, 108] width 524 height 68
click at [270, 125] on textarea "A PDF copy of the order has been attached to this email. To view your order onl…" at bounding box center [327, 108] width 524 height 68
click at [72, 81] on textarea "A PDF copy of the order has been attached to this email. To view your order onl…" at bounding box center [327, 108] width 524 height 68
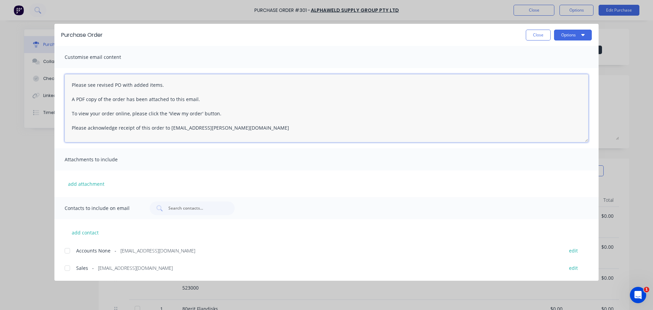
drag, startPoint x: 133, startPoint y: 76, endPoint x: 55, endPoint y: 83, distance: 78.2
click at [55, 83] on div "Please see revised PO with added items. A PDF copy of the order has been attach…" at bounding box center [326, 108] width 544 height 80
click at [208, 93] on textarea "Please see revised PO with added items. A PDF copy of the order has been attach…" at bounding box center [327, 108] width 524 height 68
click at [584, 37] on icon "button" at bounding box center [582, 34] width 3 height 5
click at [375, 110] on textarea "Please see revised PO with added items. A PDF copy of the order has been attach…" at bounding box center [327, 108] width 524 height 68
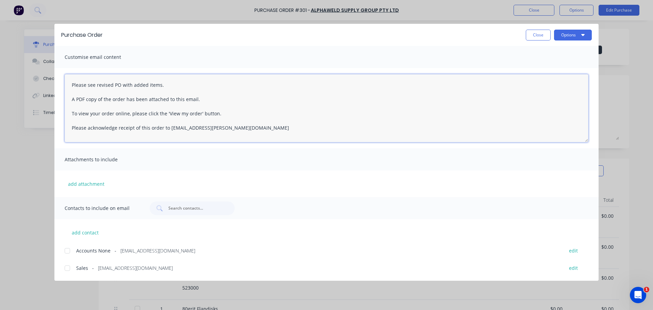
click at [70, 267] on div at bounding box center [68, 268] width 14 height 14
click at [571, 40] on button "Options" at bounding box center [573, 35] width 38 height 11
click at [557, 80] on div "Email" at bounding box center [559, 80] width 52 height 10
